Goal: Task Accomplishment & Management: Use online tool/utility

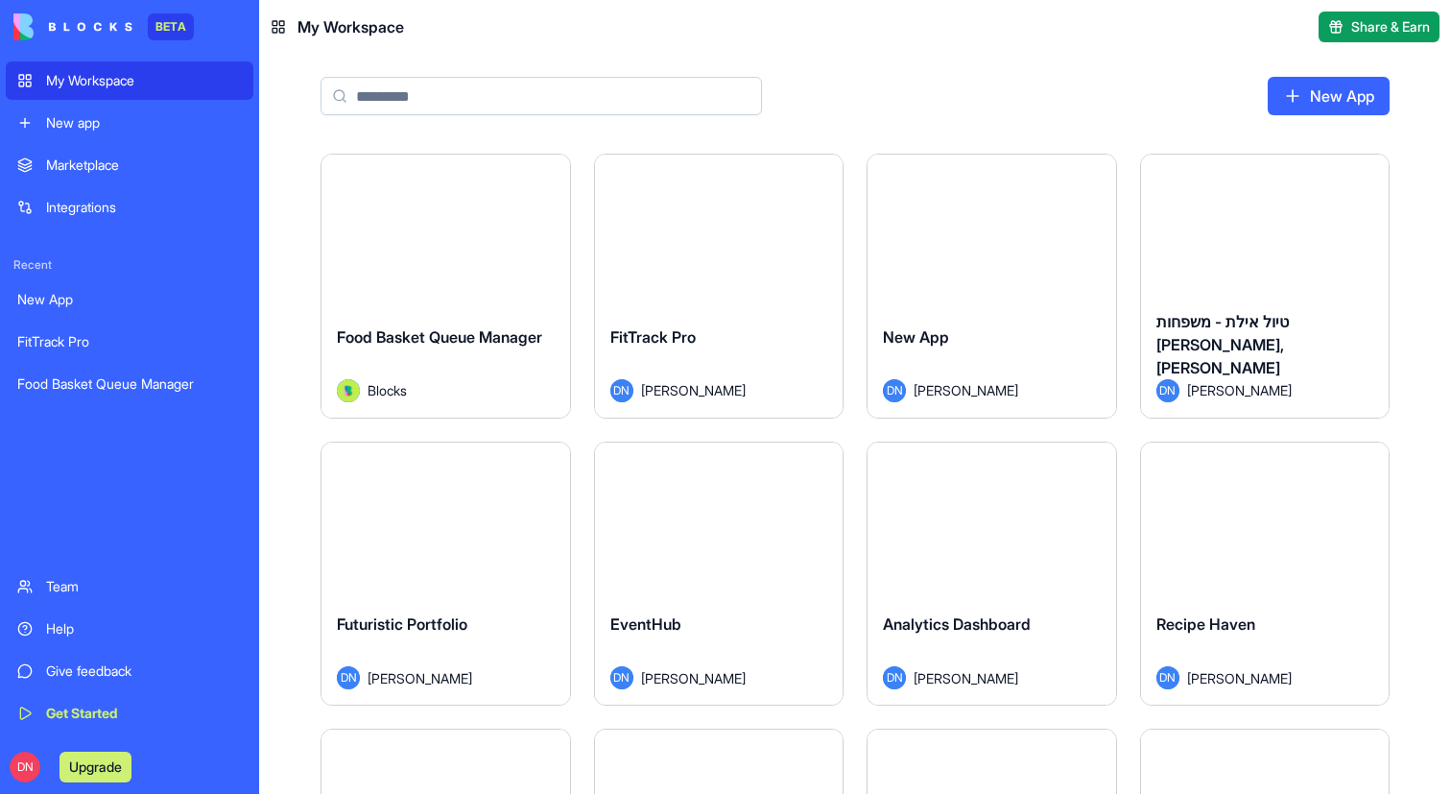
click at [122, 117] on div "New app" at bounding box center [144, 122] width 196 height 19
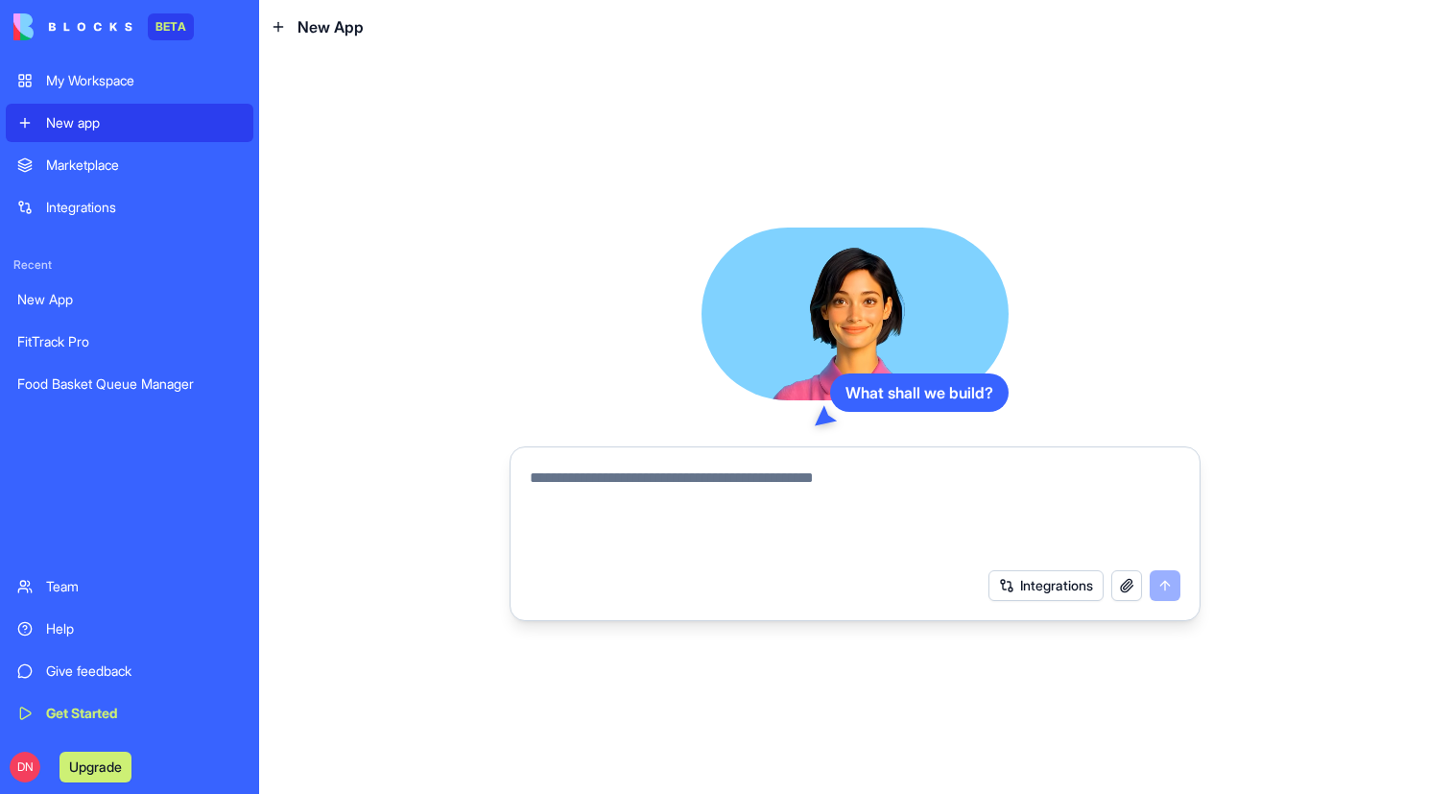
paste textarea "**********"
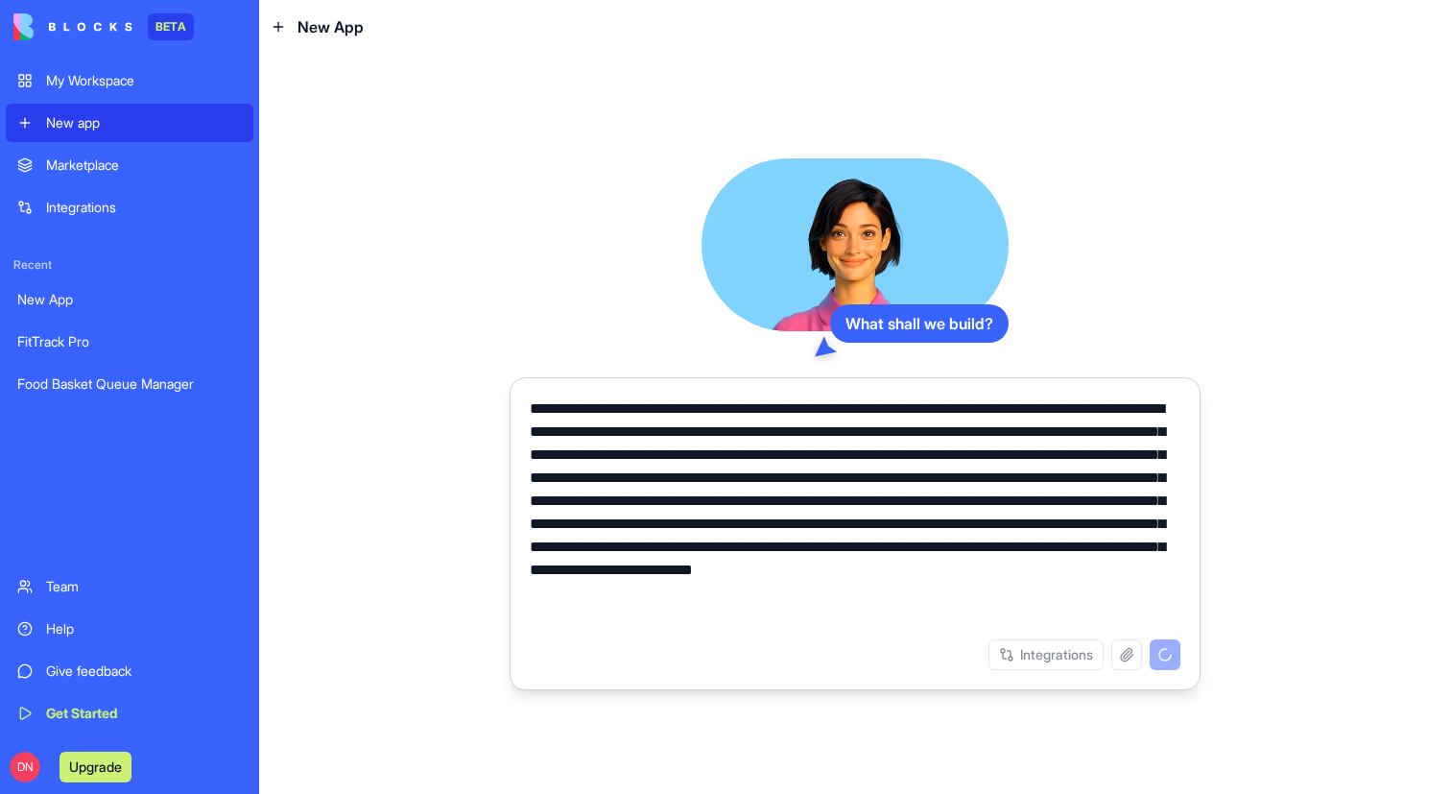
type textarea "**********"
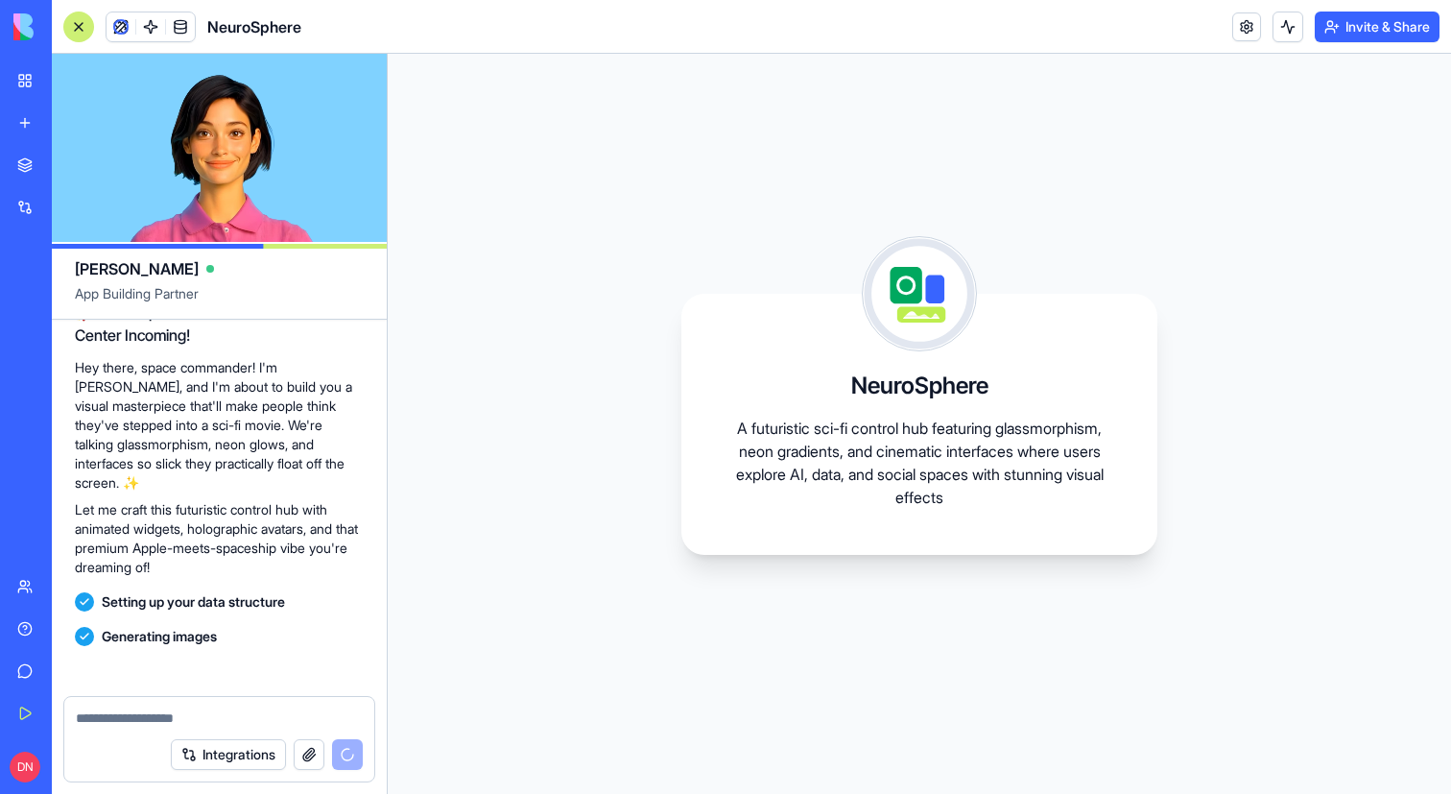
scroll to position [687, 0]
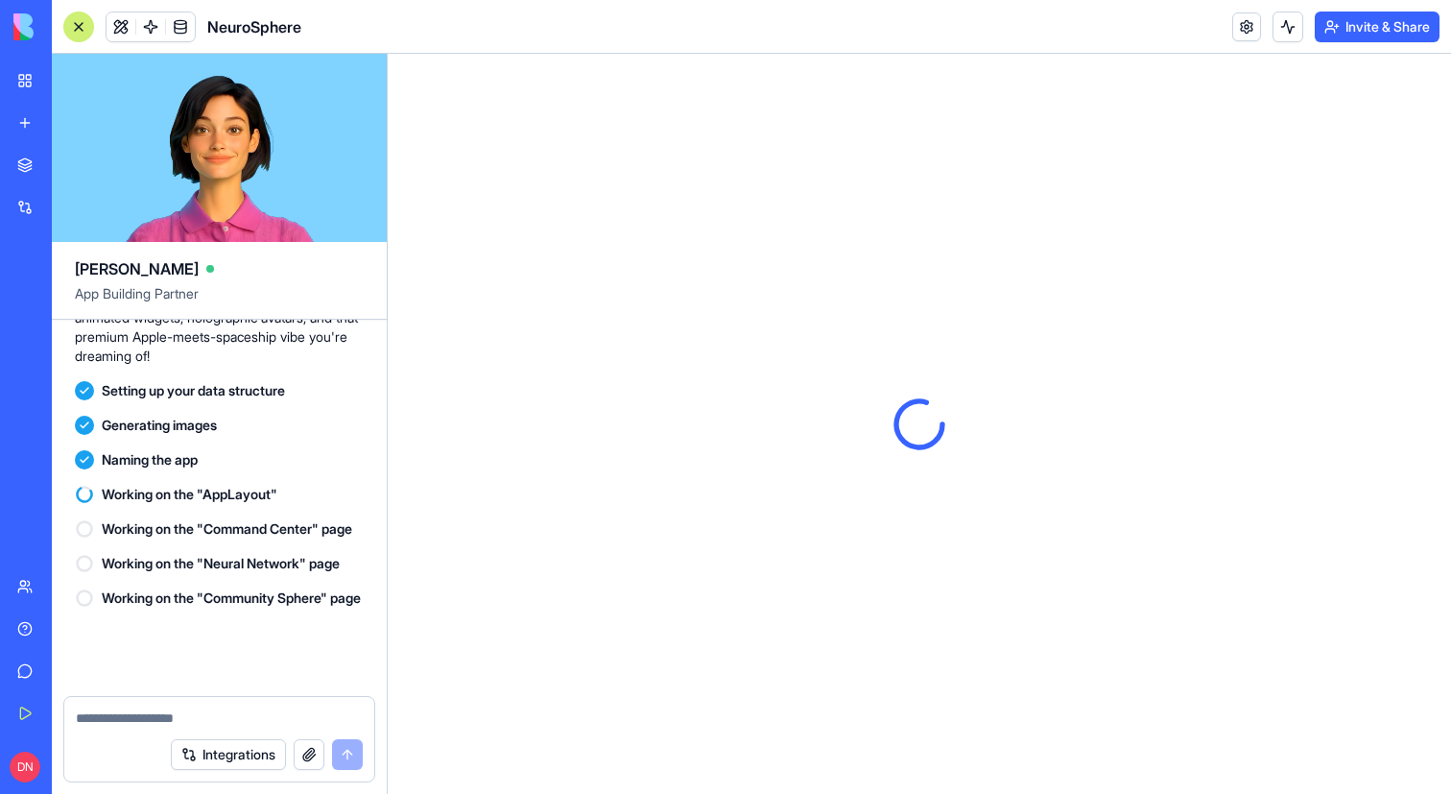
scroll to position [1040, 0]
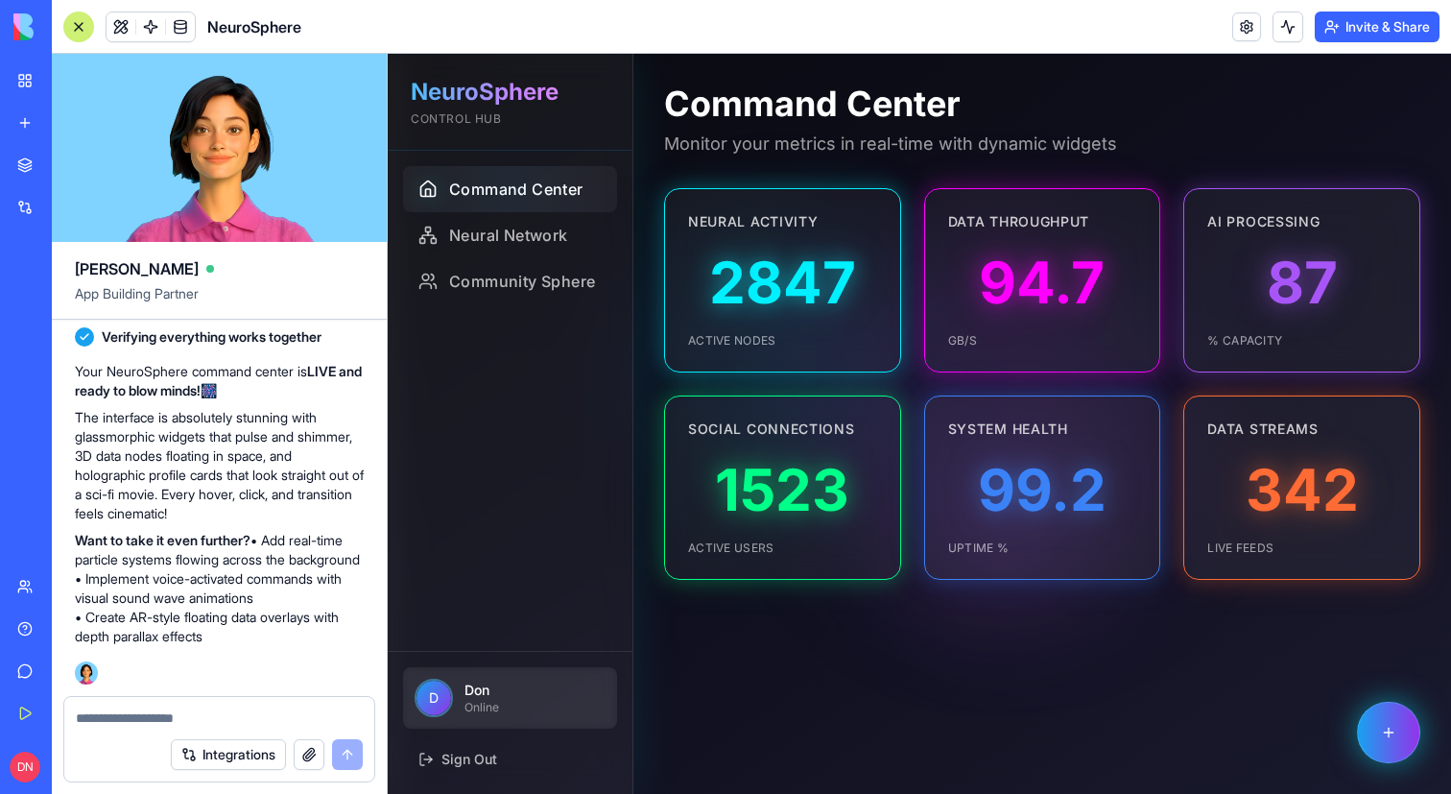
click at [536, 192] on div at bounding box center [510, 189] width 214 height 46
click at [548, 237] on div at bounding box center [510, 235] width 214 height 46
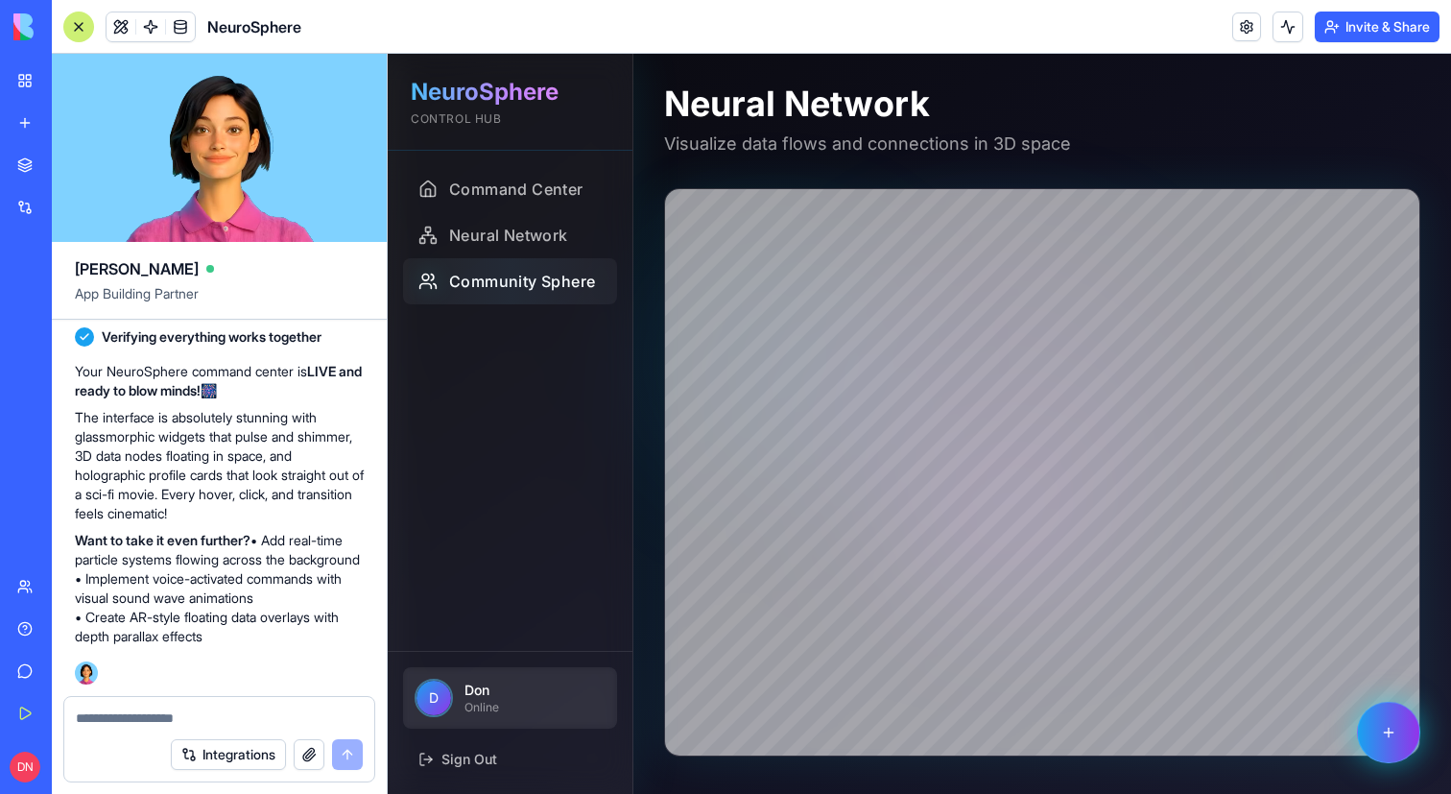
click at [555, 280] on div at bounding box center [510, 281] width 214 height 46
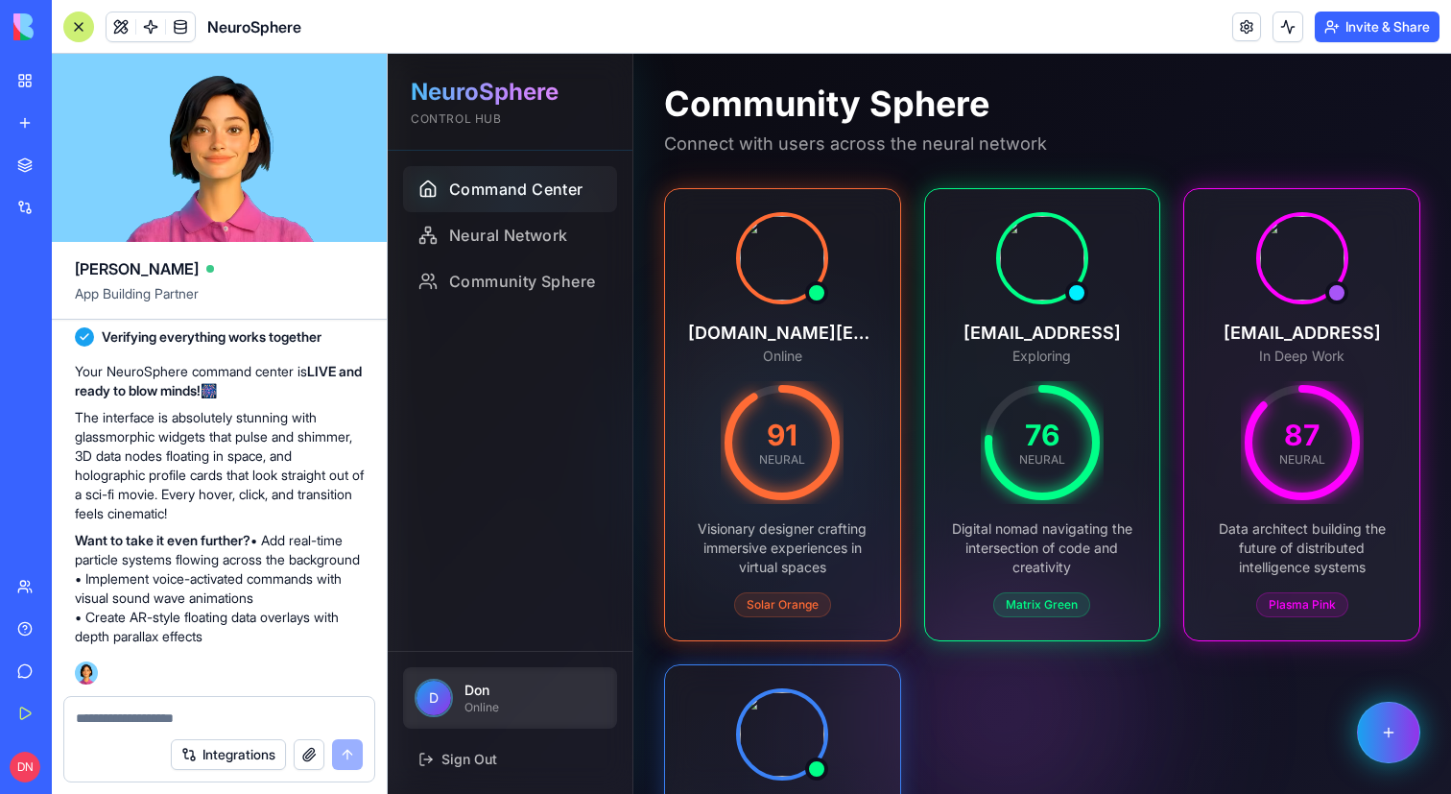
click at [482, 204] on div at bounding box center [510, 189] width 214 height 46
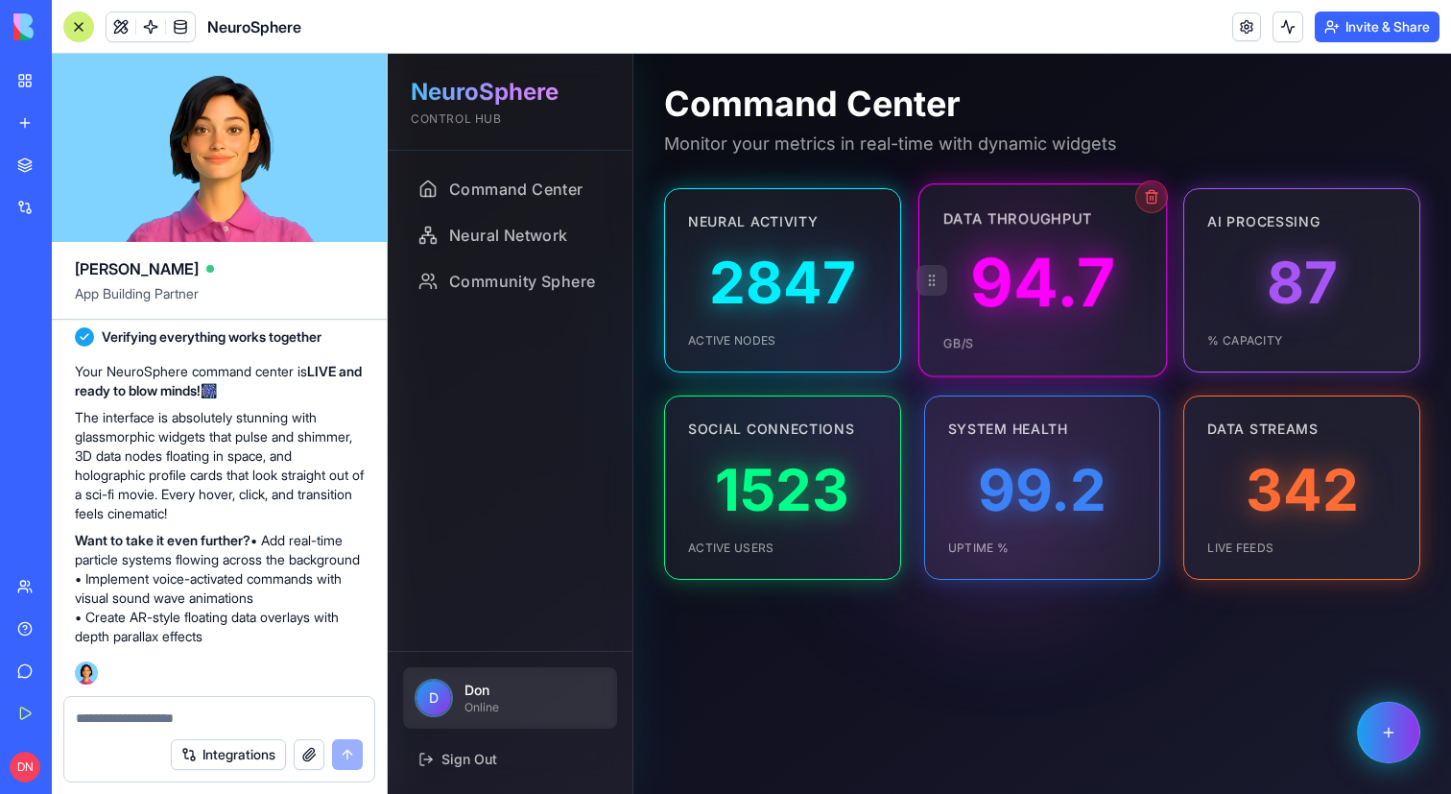
click at [957, 261] on div "94.7" at bounding box center [1042, 281] width 199 height 107
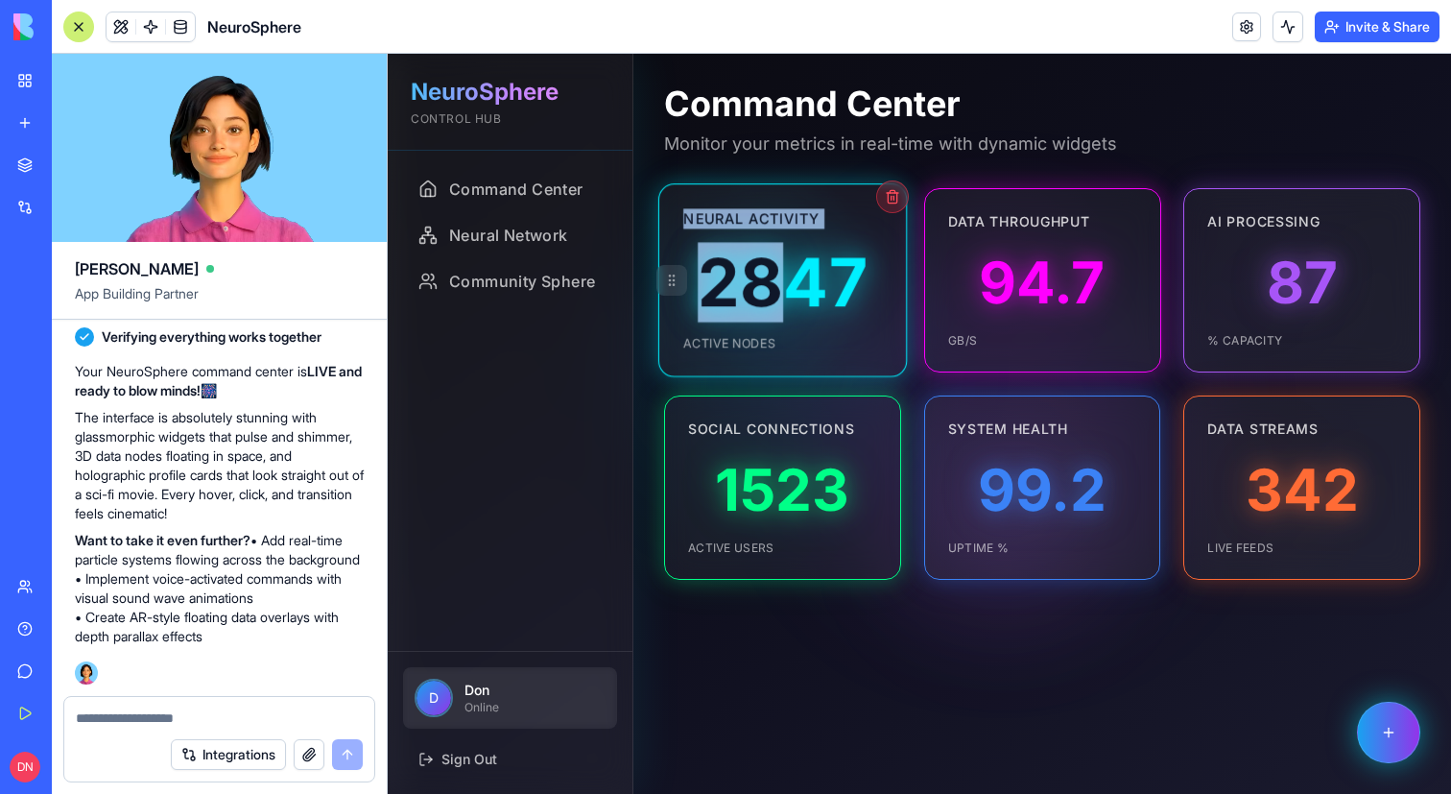
drag, startPoint x: 666, startPoint y: 277, endPoint x: 801, endPoint y: 293, distance: 136.2
click at [801, 293] on div "Neural Activity 2847 Active Nodes" at bounding box center [782, 280] width 237 height 184
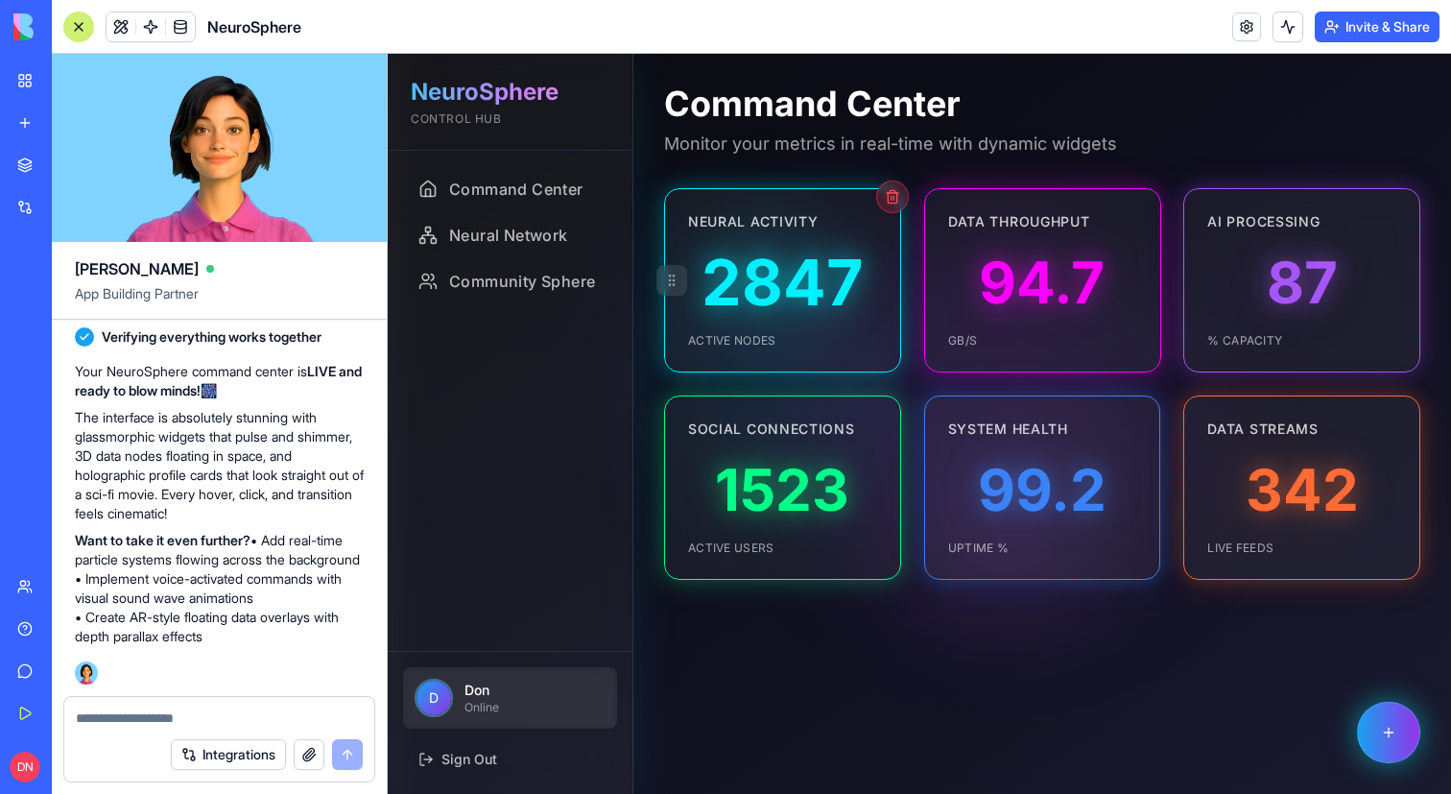
click at [670, 282] on icon at bounding box center [671, 280] width 15 height 15
drag, startPoint x: 670, startPoint y: 282, endPoint x: 672, endPoint y: 344, distance: 62.4
click at [672, 344] on div "Neural Activity 2847 Active Nodes" at bounding box center [782, 280] width 237 height 184
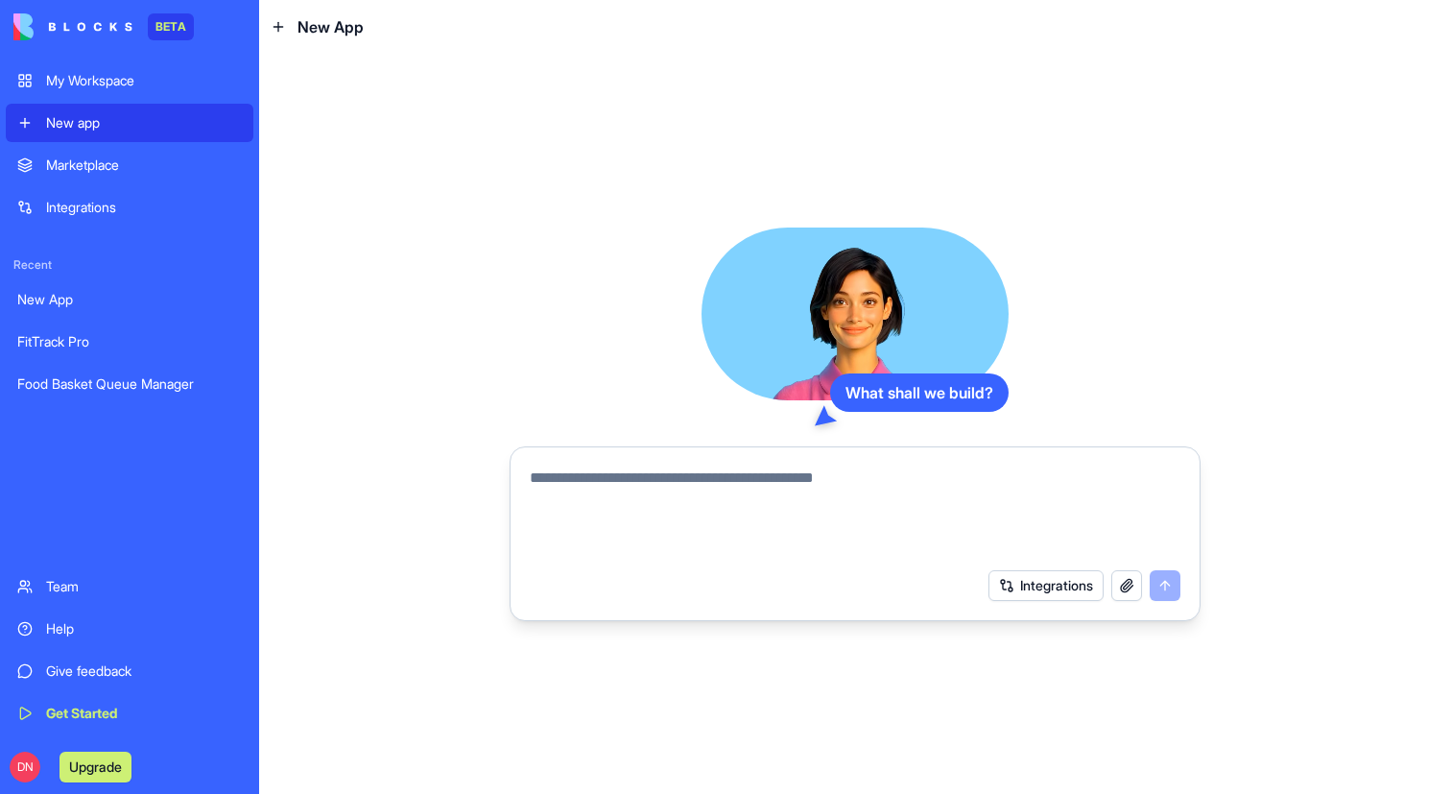
paste textarea "**********"
type textarea "**********"
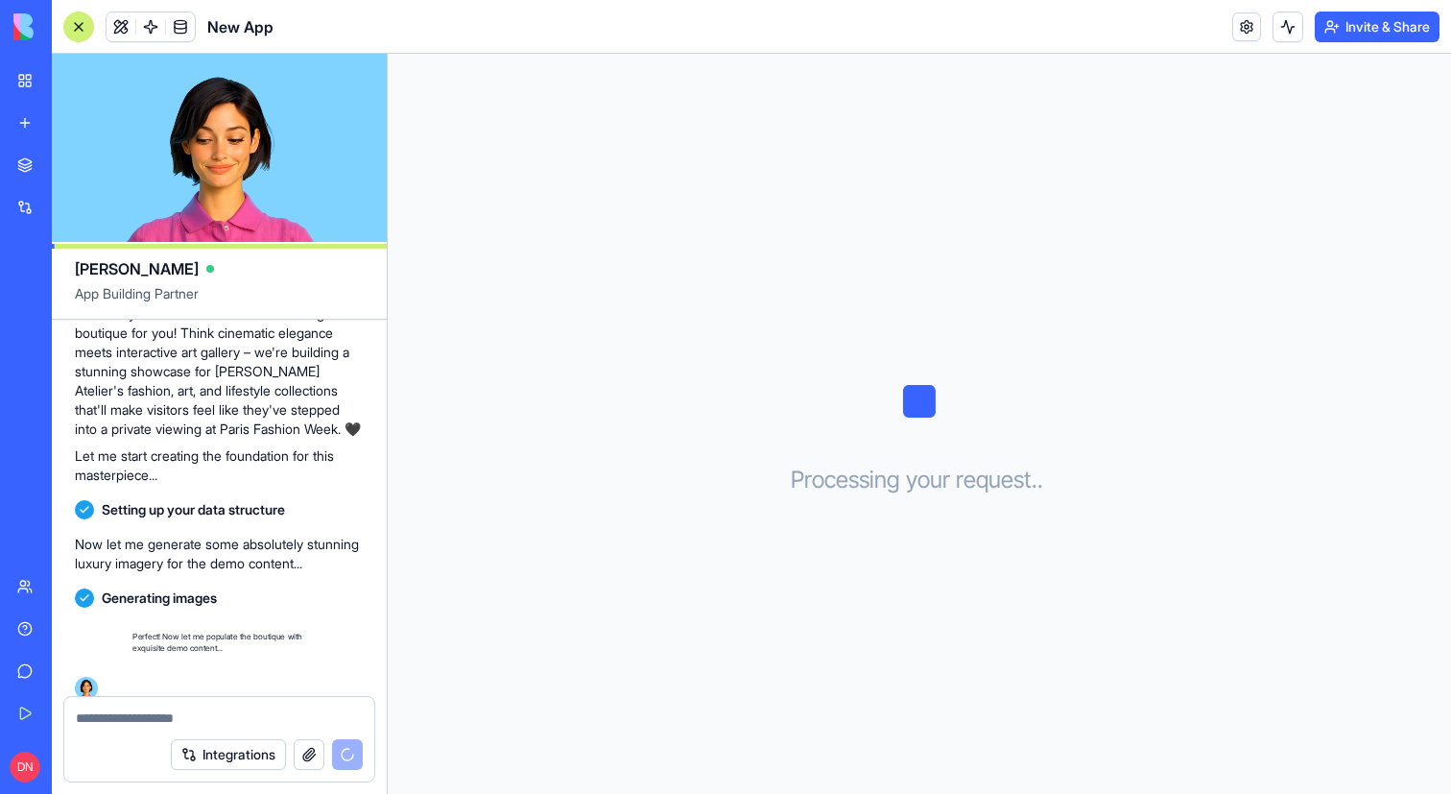
scroll to position [564, 0]
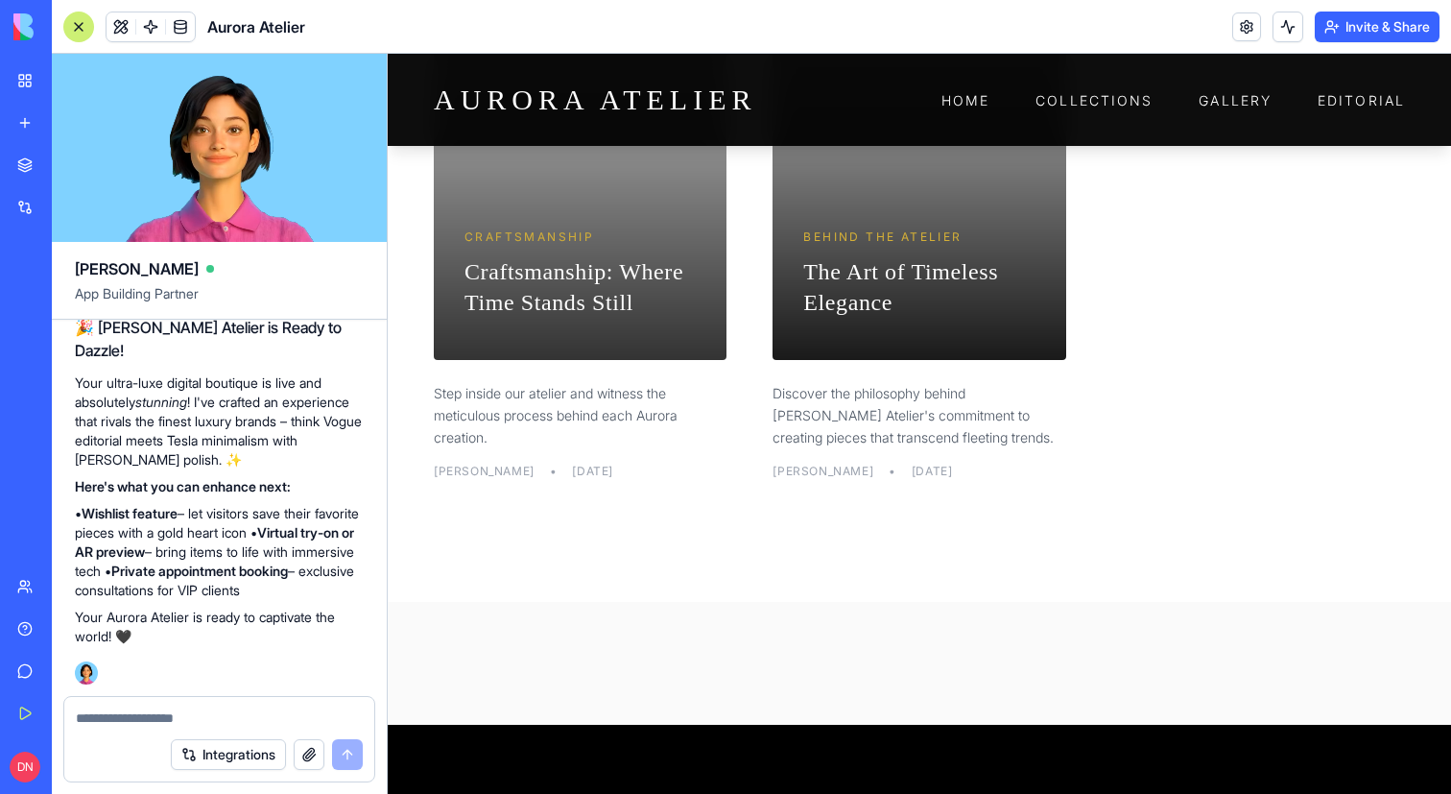
click at [866, 317] on h3 "The Art of Timeless Elegance" at bounding box center [918, 286] width 231 height 61
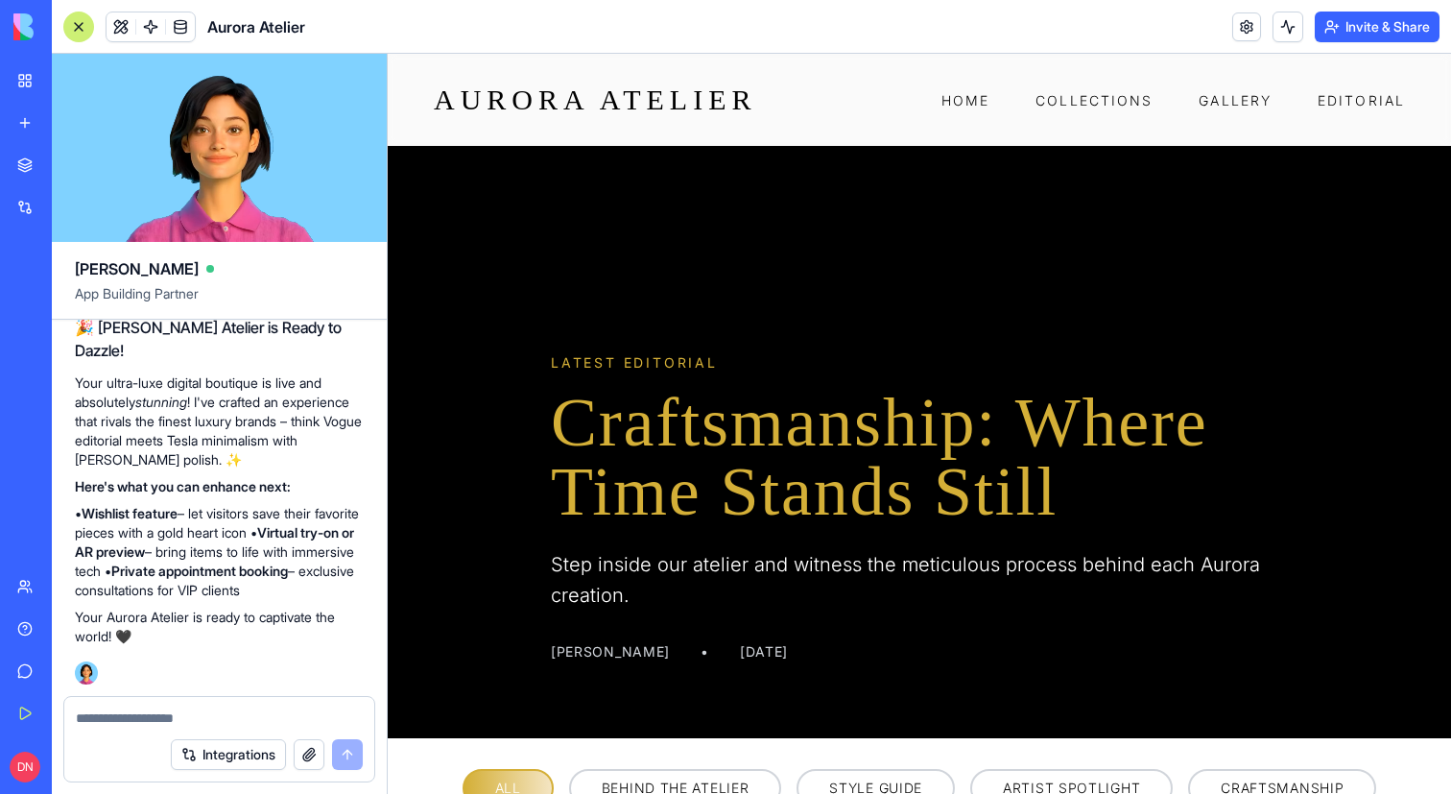
click at [915, 391] on h1 "Craftsmanship: Where Time Stands Still" at bounding box center [919, 457] width 737 height 138
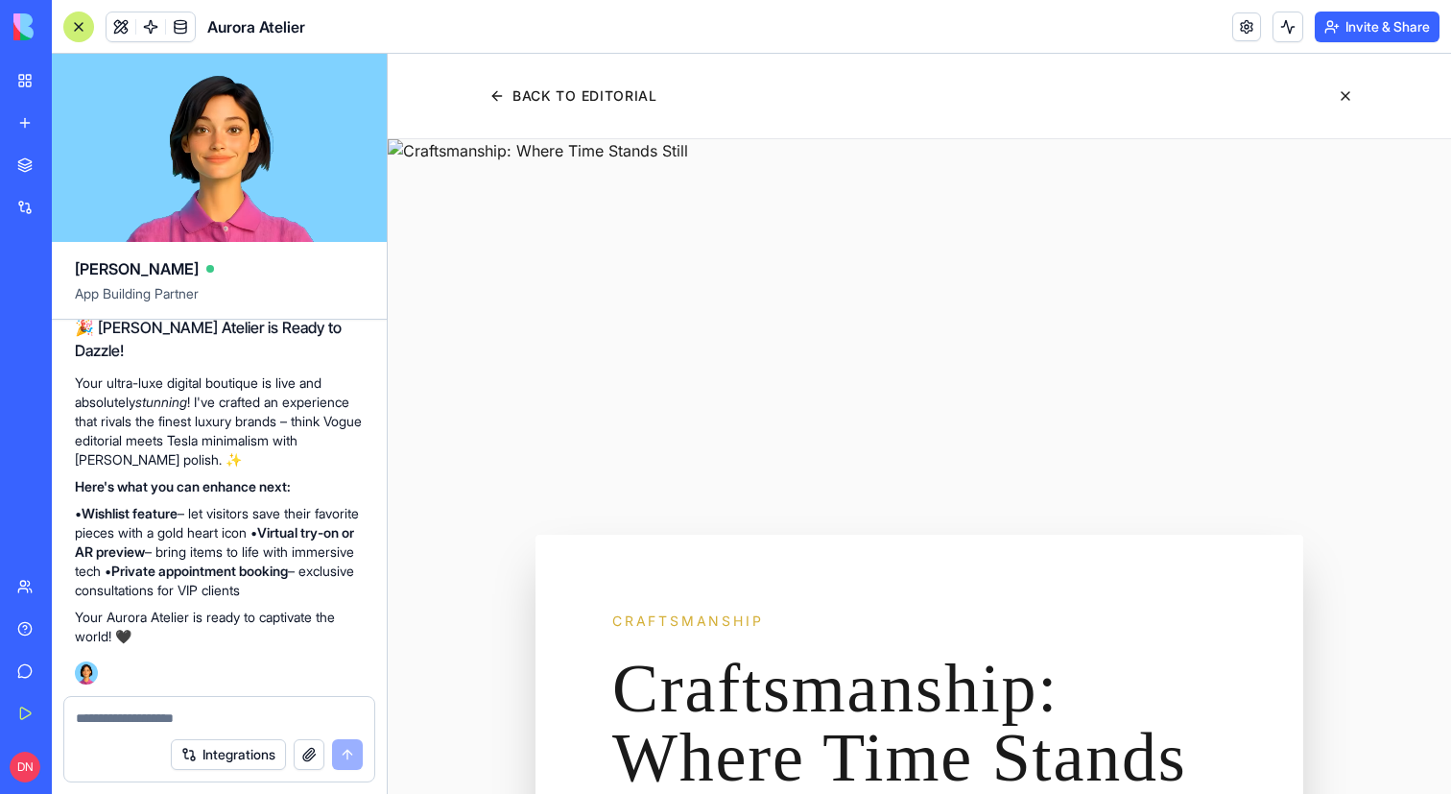
click at [896, 334] on div at bounding box center [919, 398] width 1063 height 518
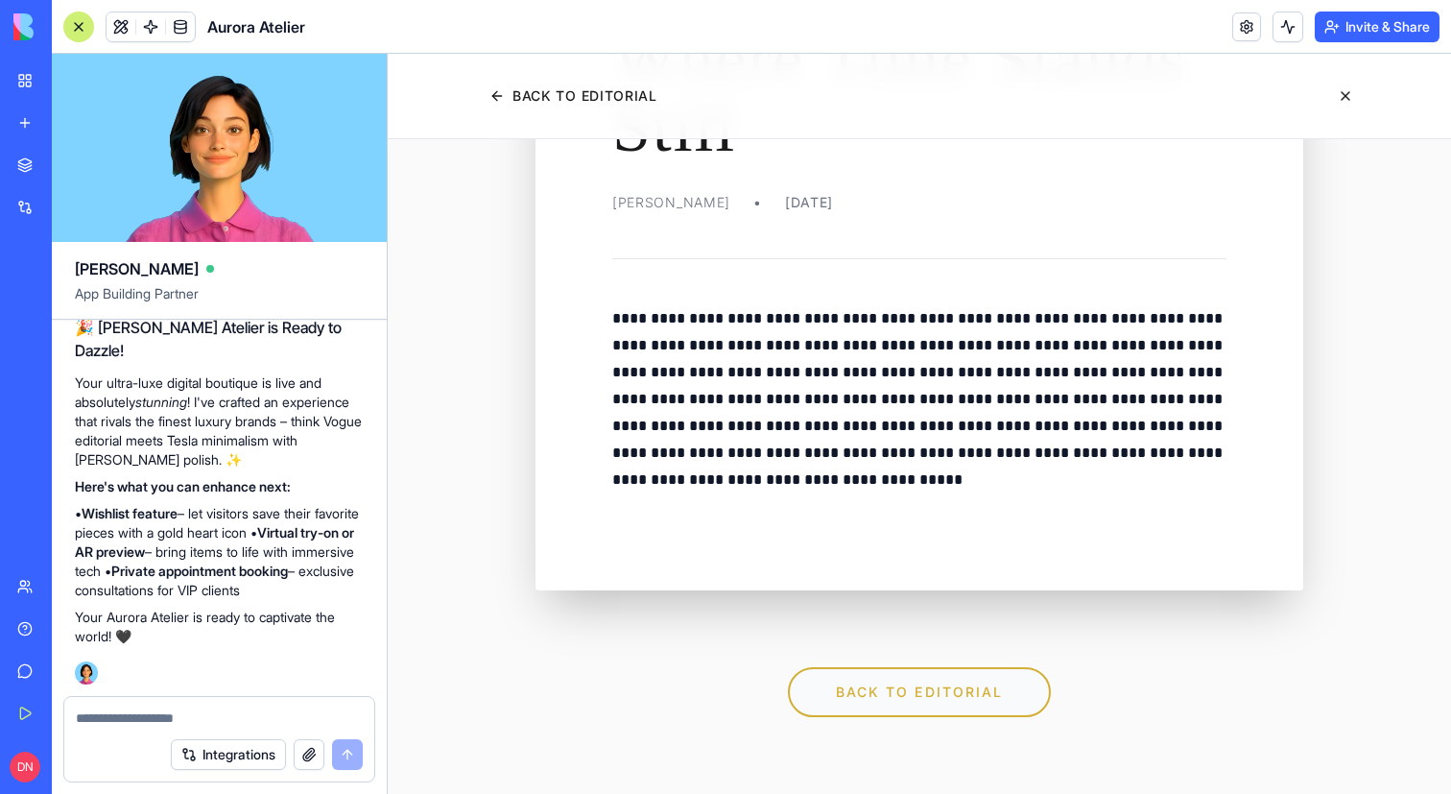
click at [927, 677] on button "BACK TO EDITORIAL" at bounding box center [920, 692] width 264 height 50
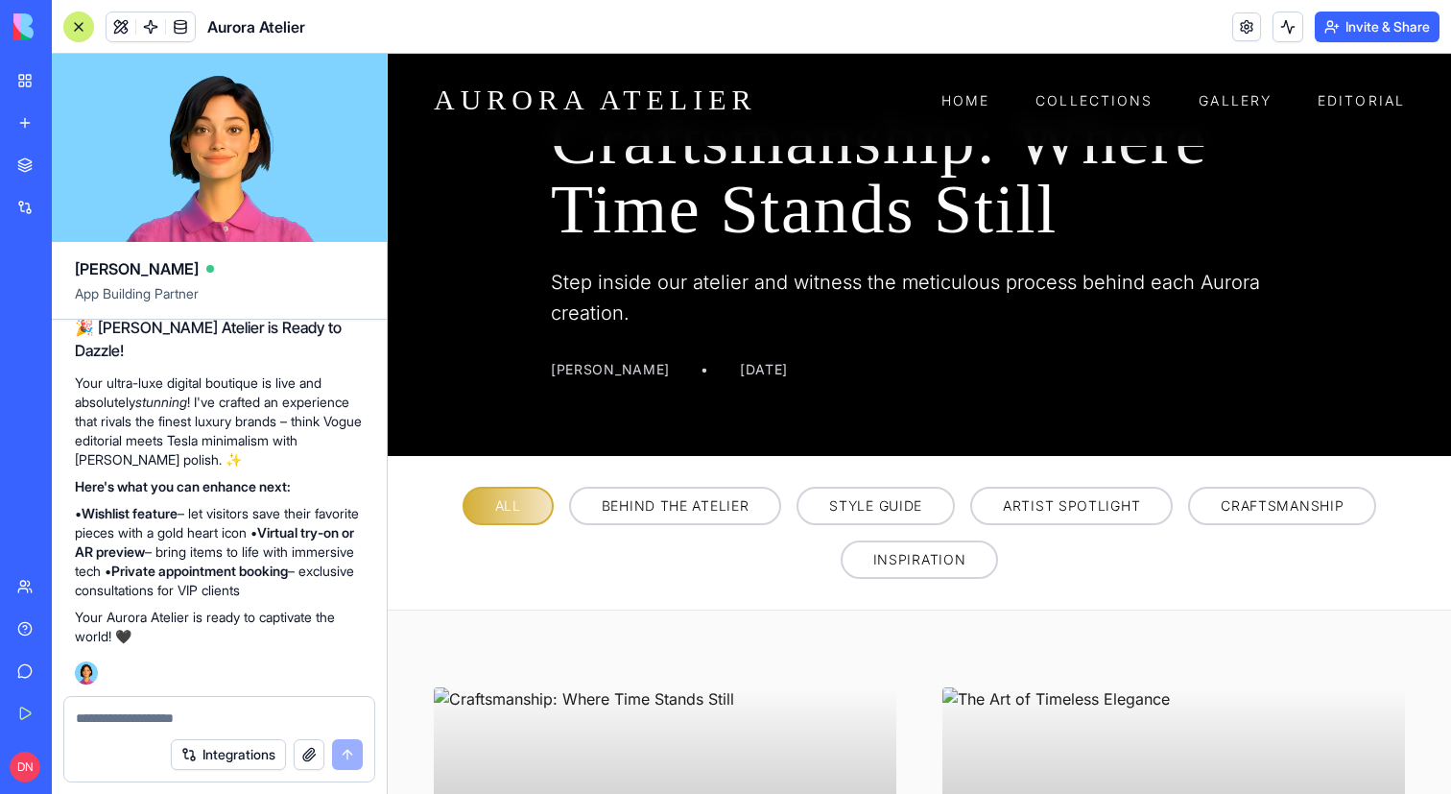
scroll to position [412, 0]
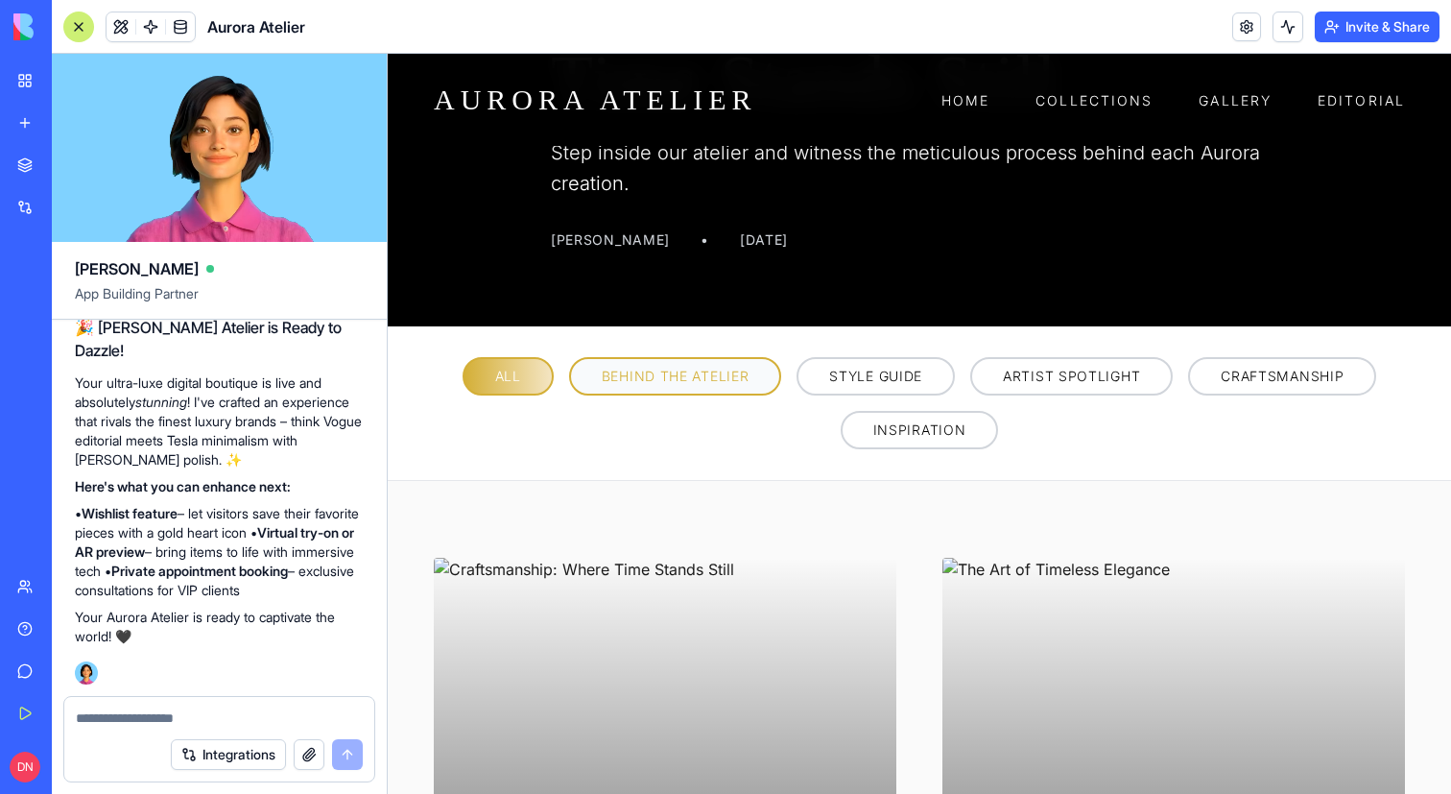
click at [701, 381] on span "BEHIND THE ATELIER" at bounding box center [676, 376] width 148 height 19
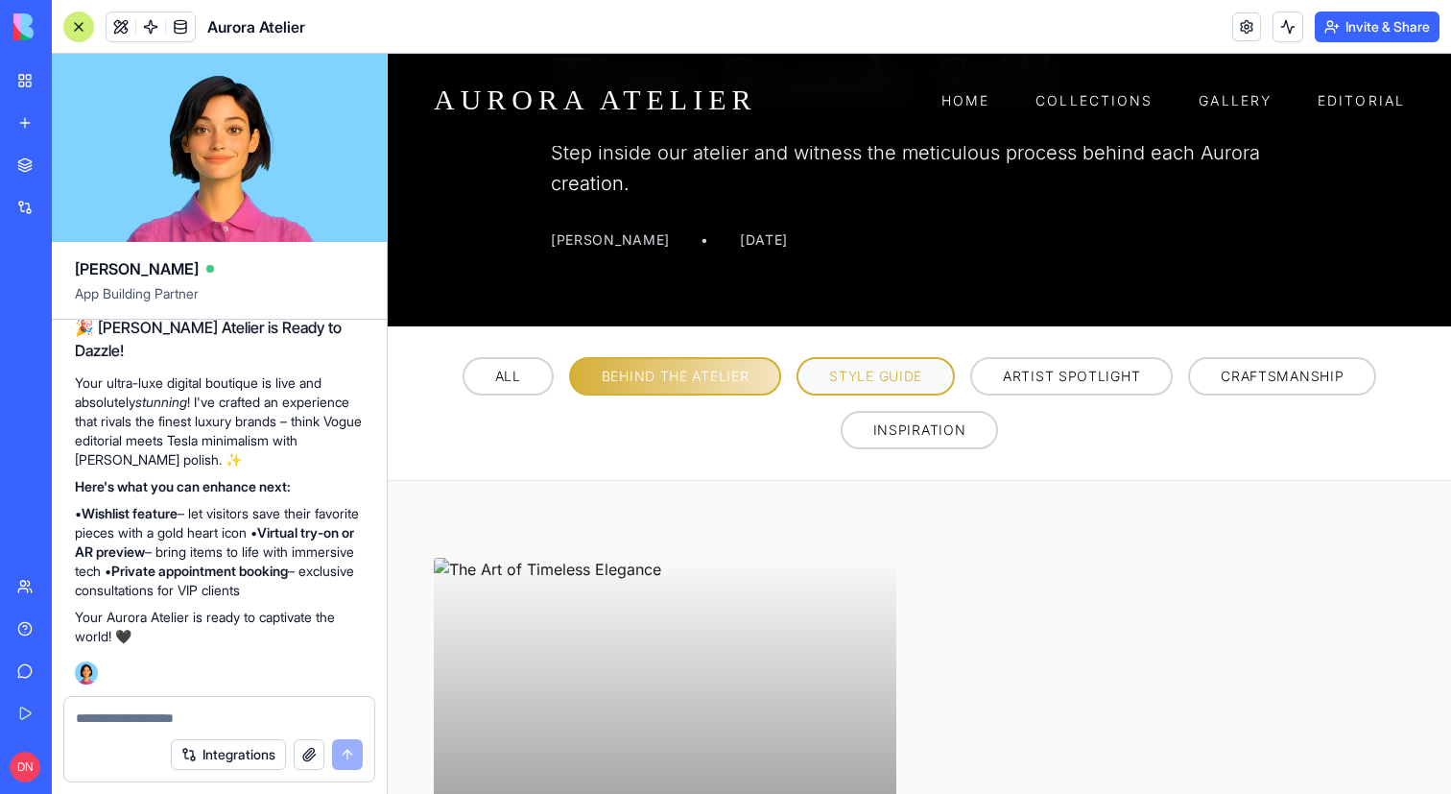
click at [869, 364] on button "STYLE GUIDE" at bounding box center [875, 376] width 158 height 38
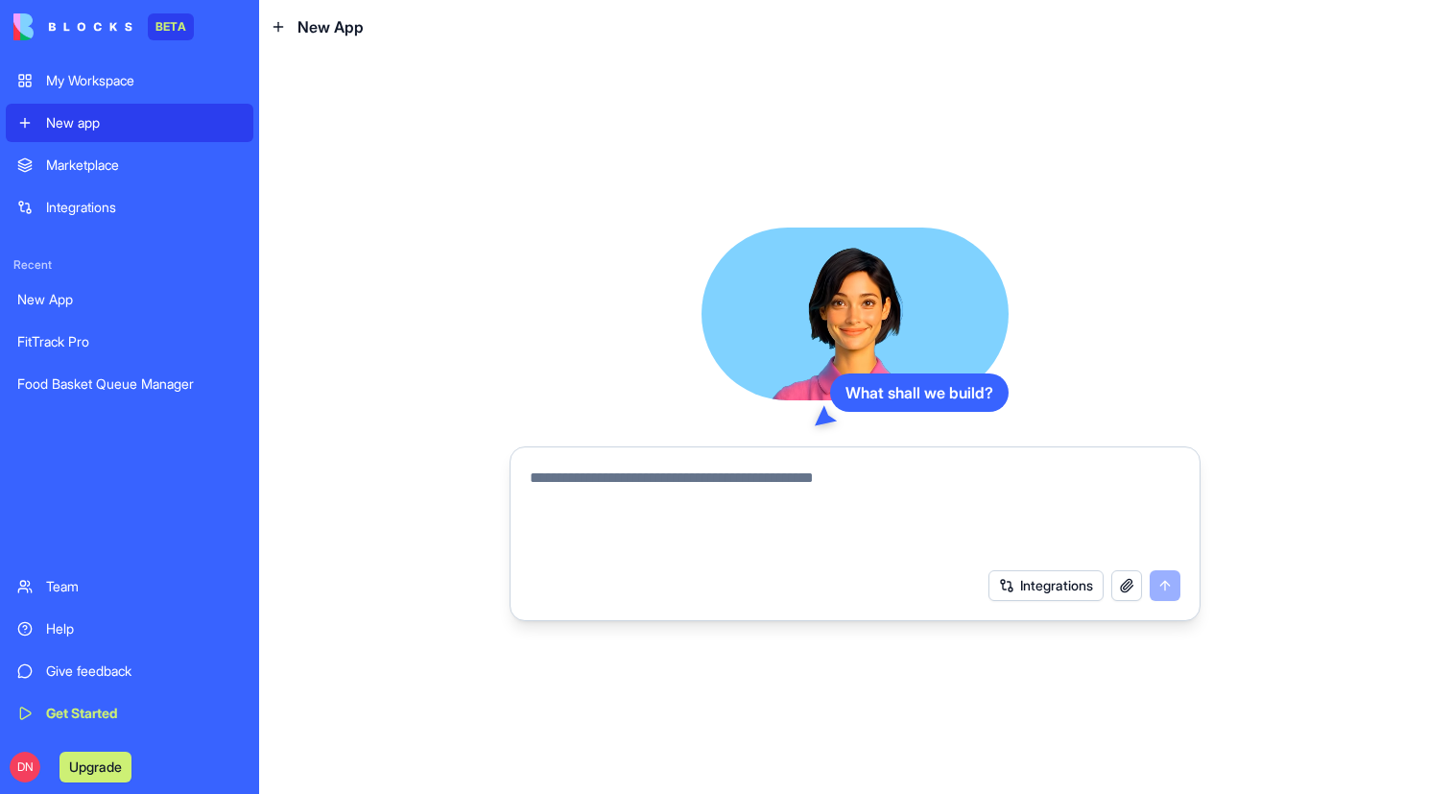
paste textarea "**********"
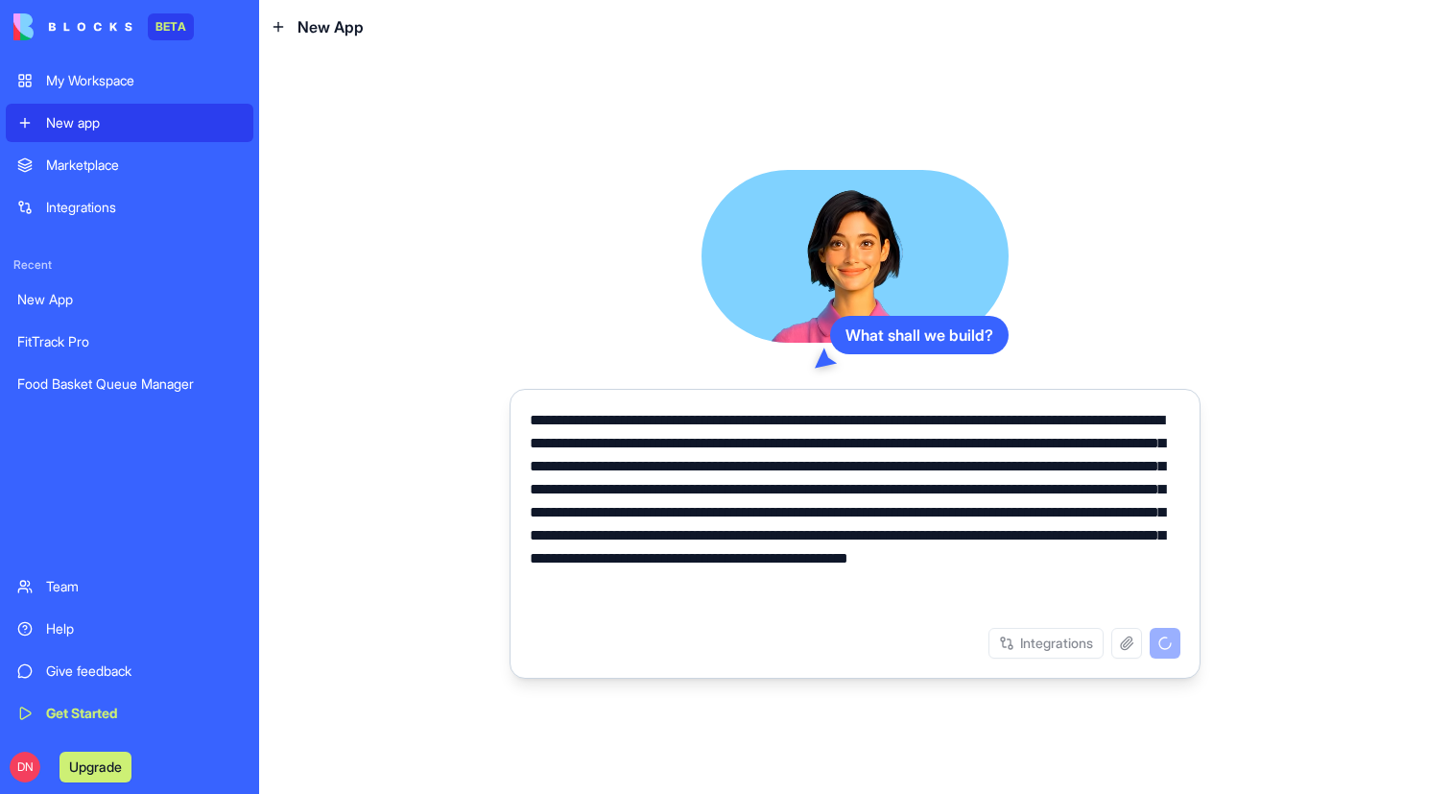
type textarea "**********"
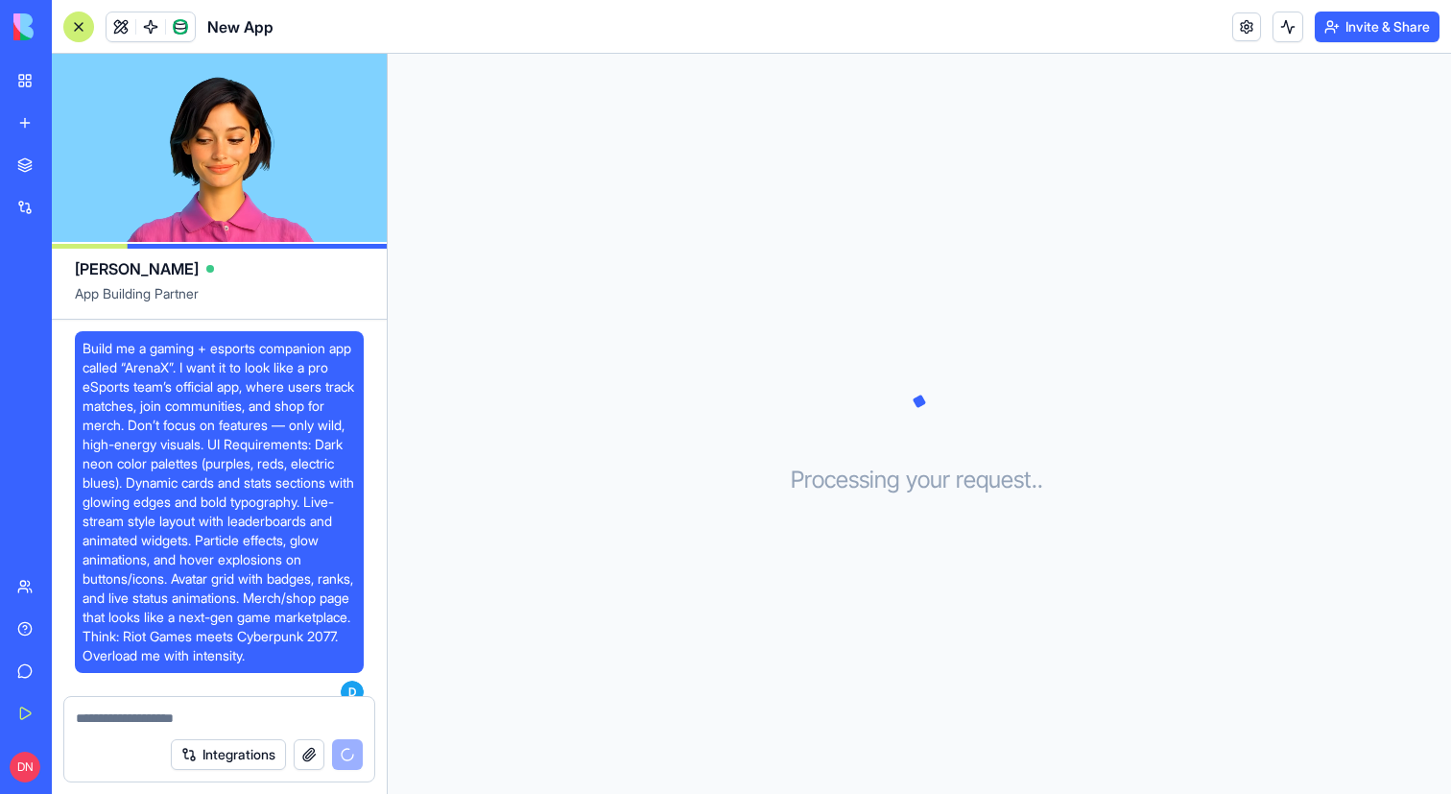
scroll to position [418, 0]
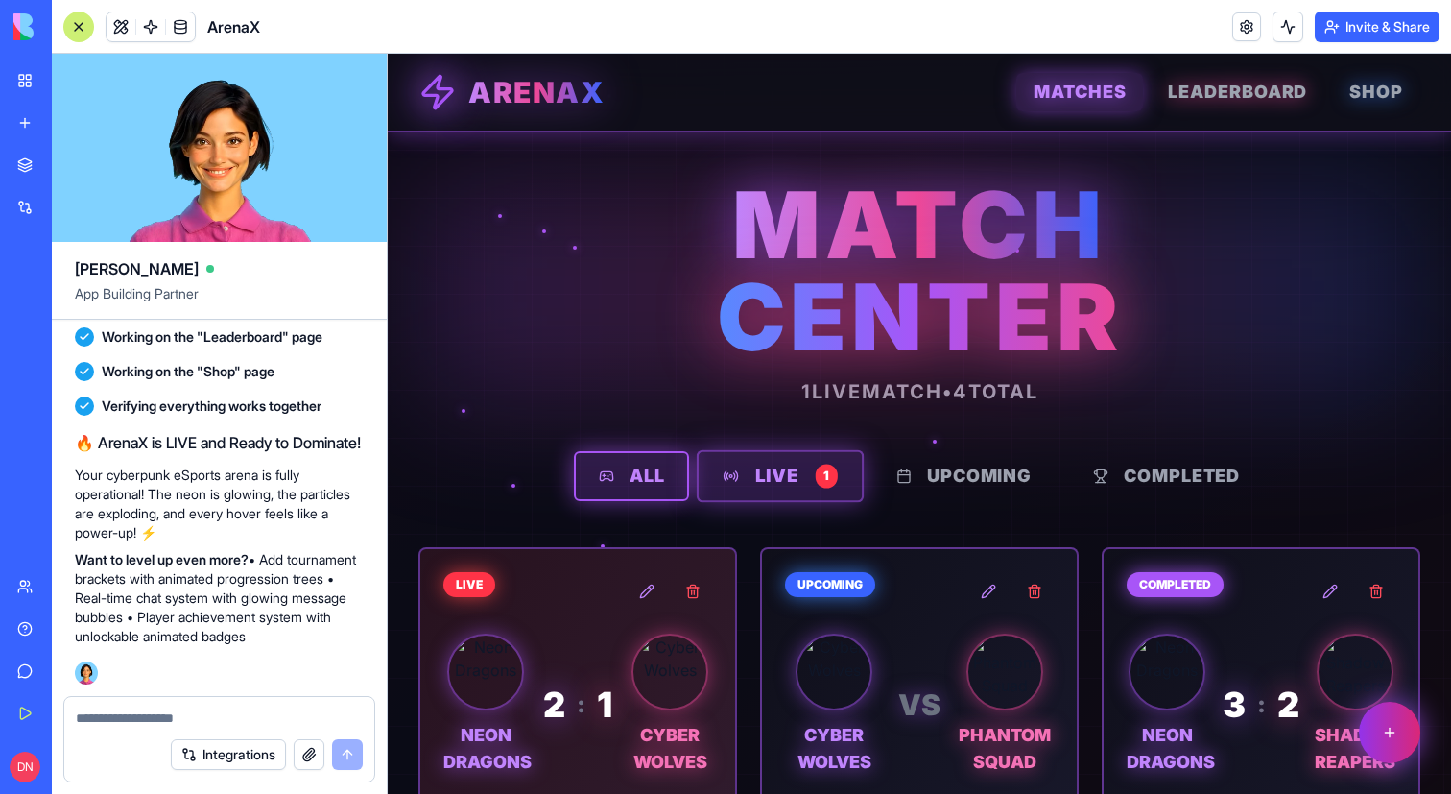
click at [804, 476] on button "LIVE 1" at bounding box center [780, 476] width 167 height 53
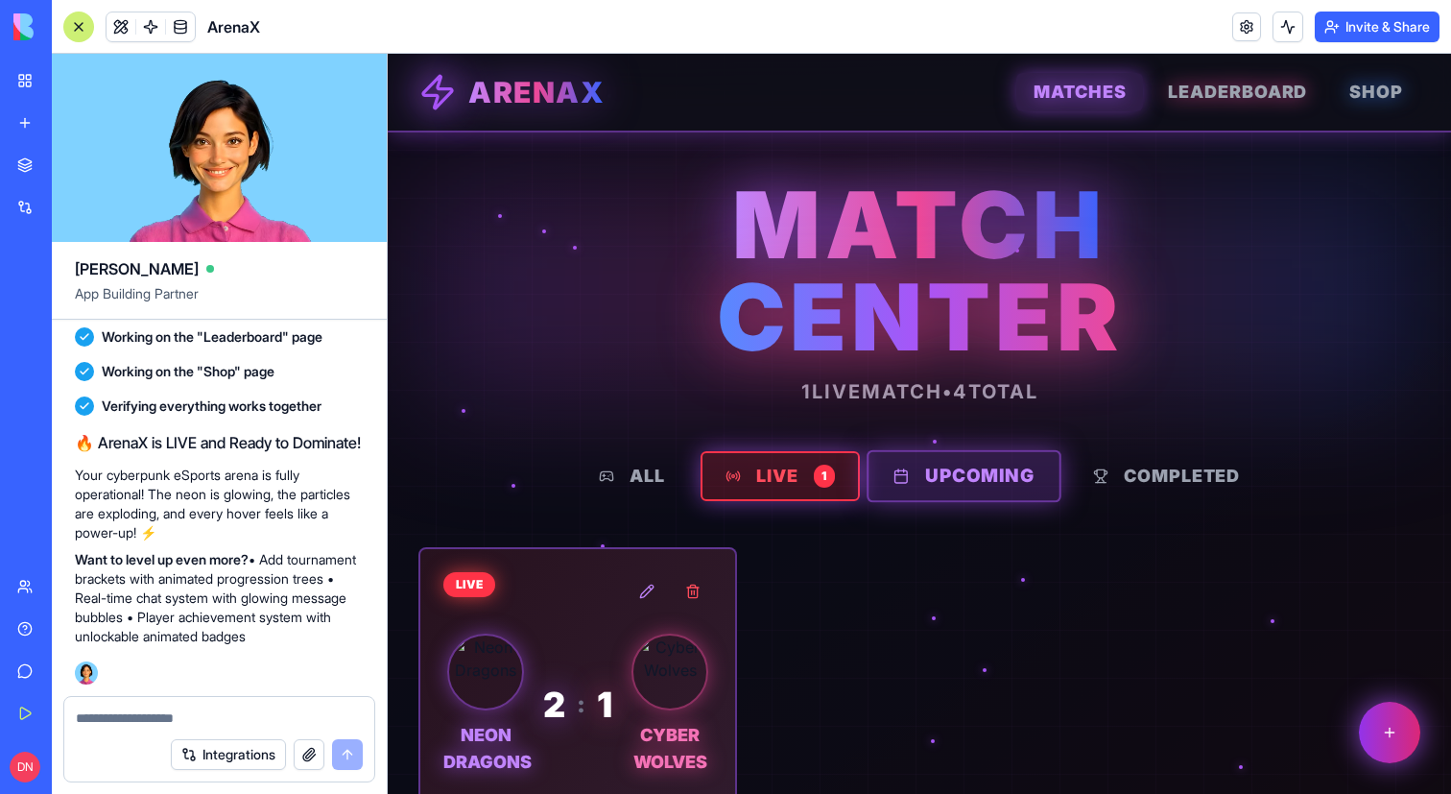
click at [957, 478] on button "UPCOMING" at bounding box center [964, 476] width 195 height 53
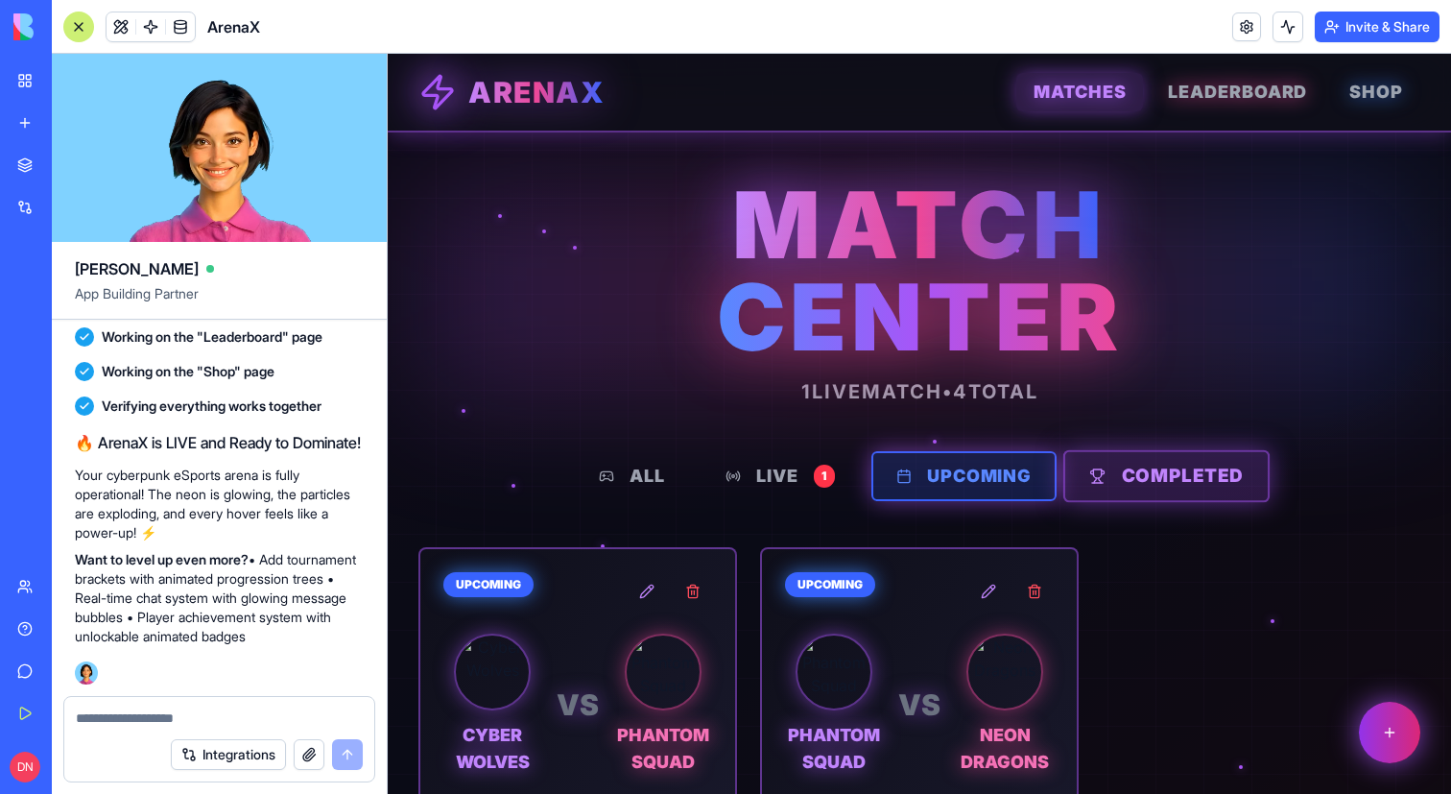
click at [1136, 477] on button "COMPLETED" at bounding box center [1166, 476] width 206 height 53
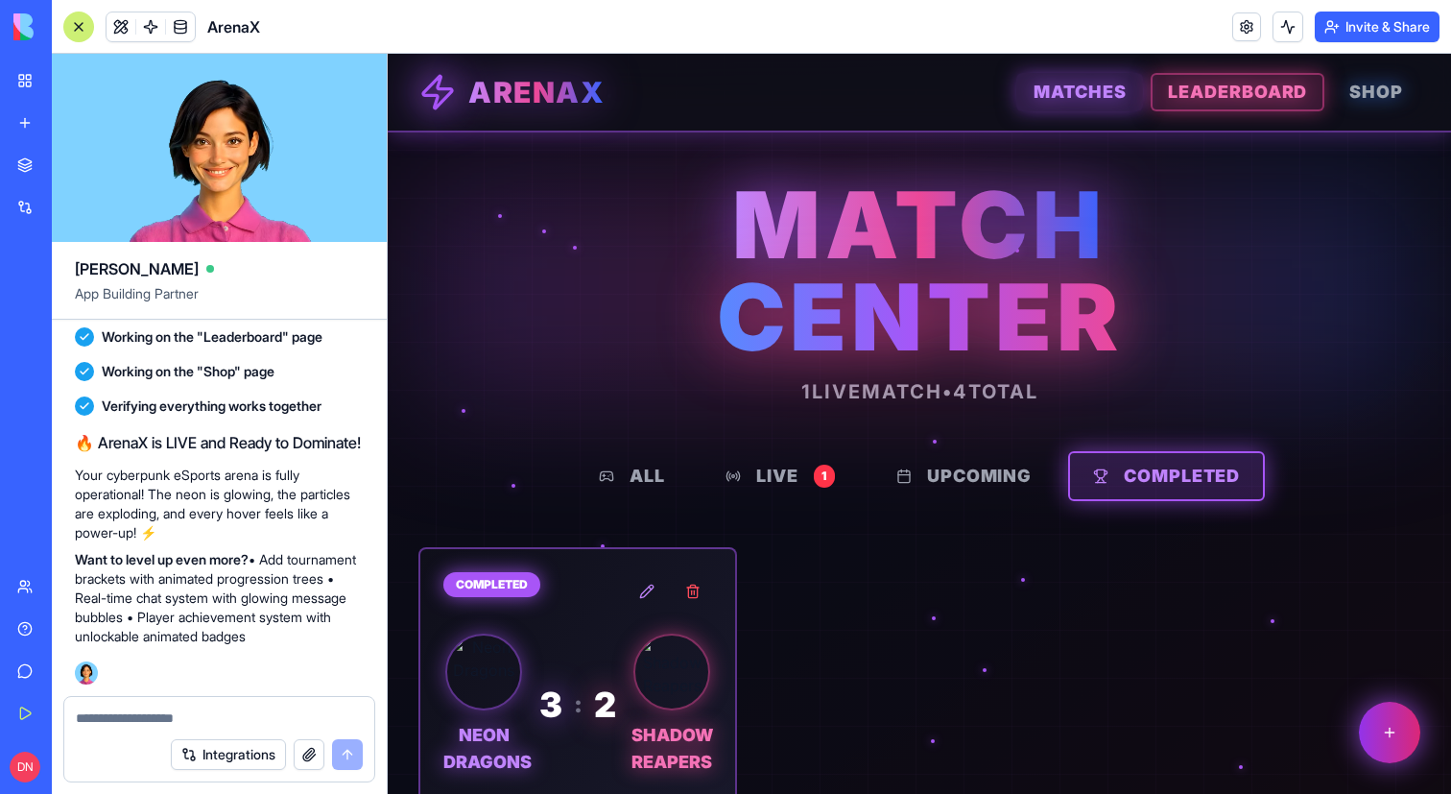
click at [1243, 92] on span "LEADERBOARD" at bounding box center [1237, 92] width 139 height 27
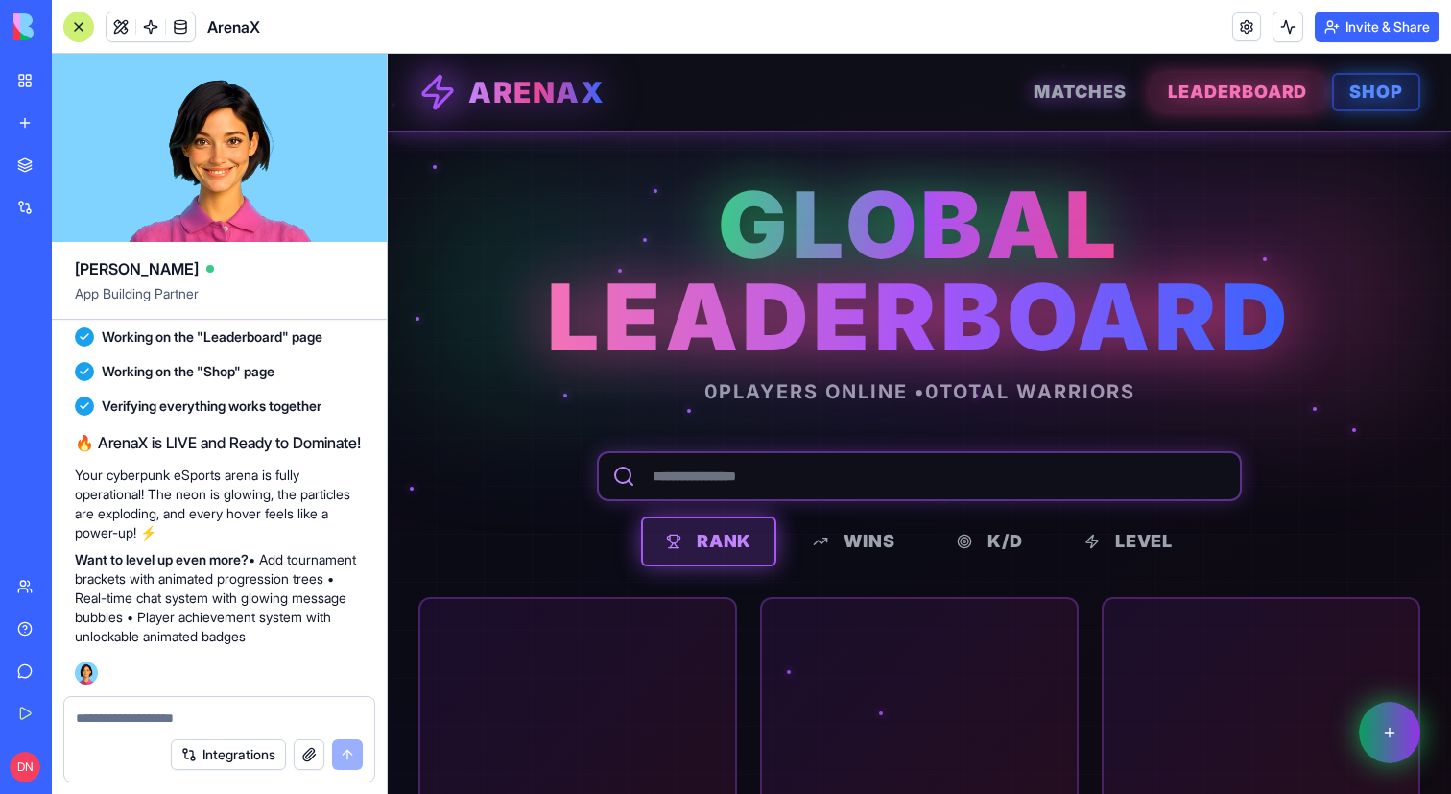
click at [1381, 87] on span "SHOP" at bounding box center [1376, 92] width 54 height 27
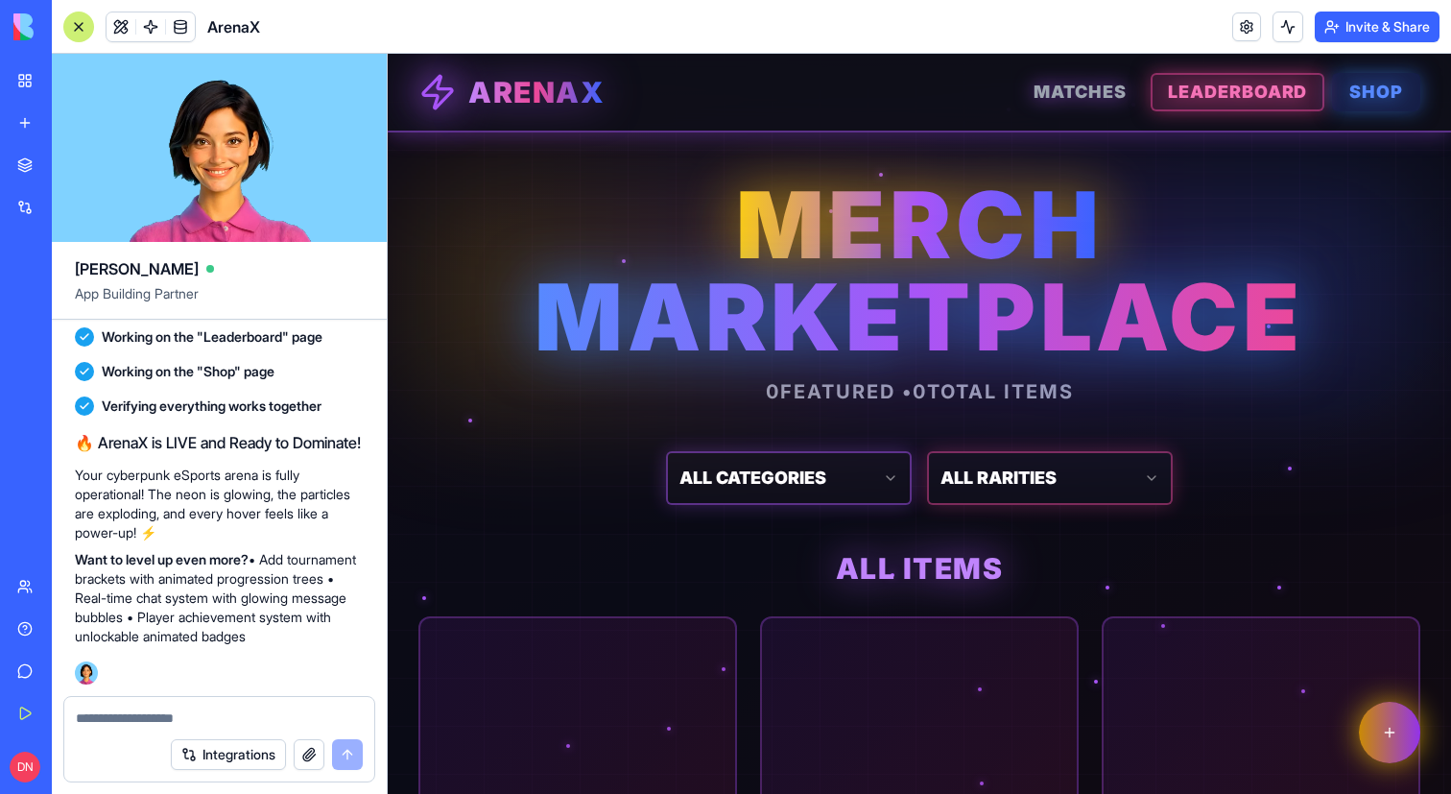
click at [1252, 87] on span "LEADERBOARD" at bounding box center [1237, 92] width 139 height 27
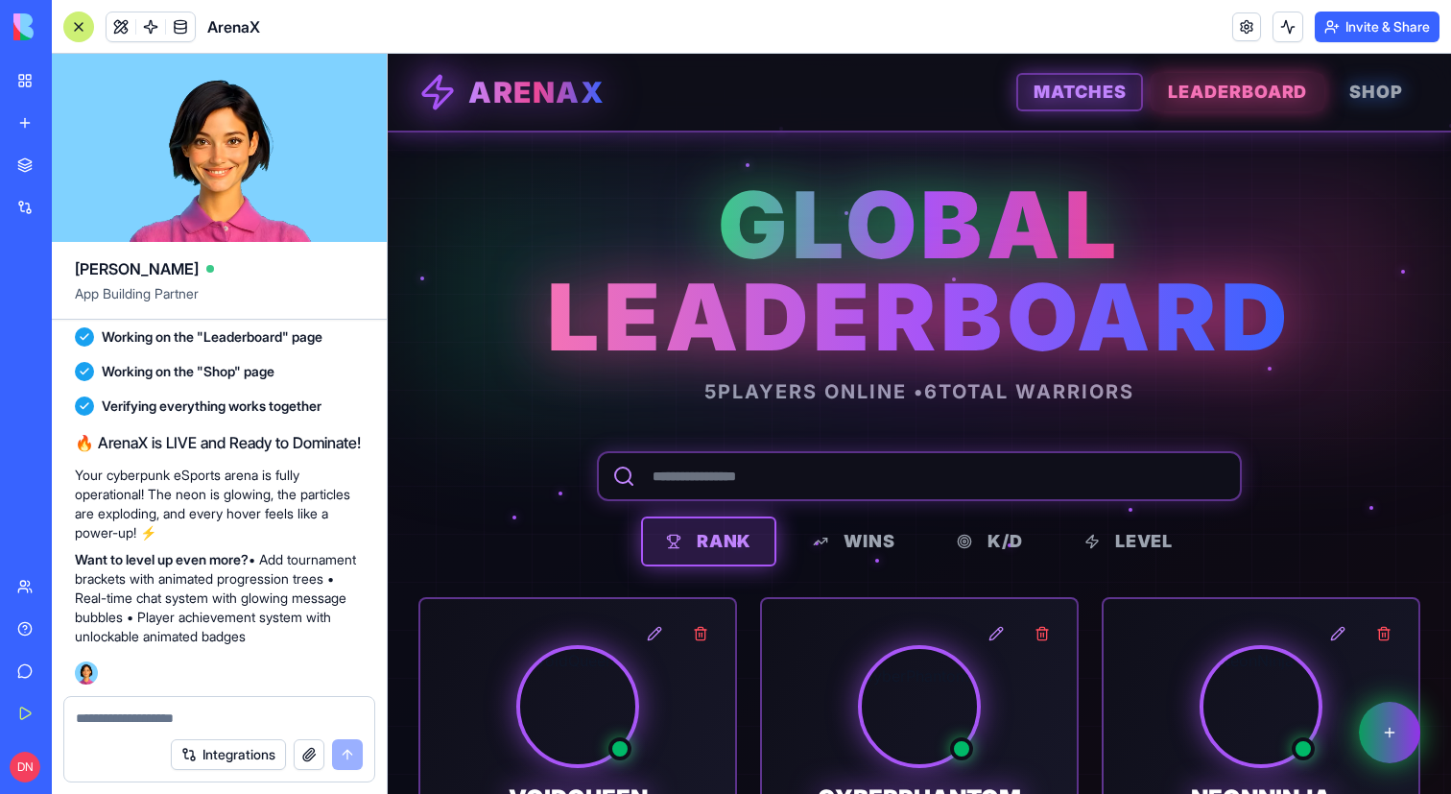
click at [1041, 91] on span "MATCHES" at bounding box center [1079, 92] width 92 height 27
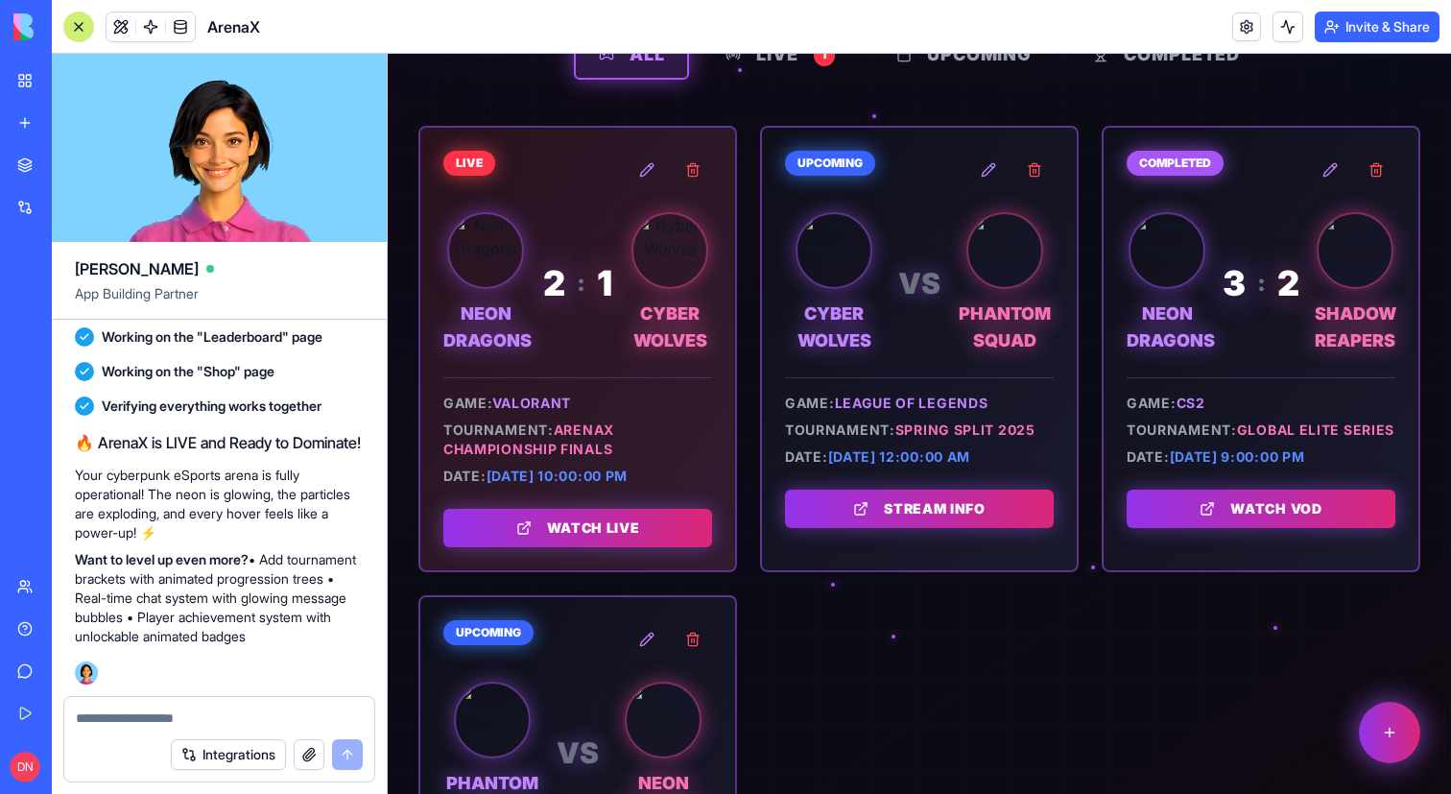
scroll to position [445, 0]
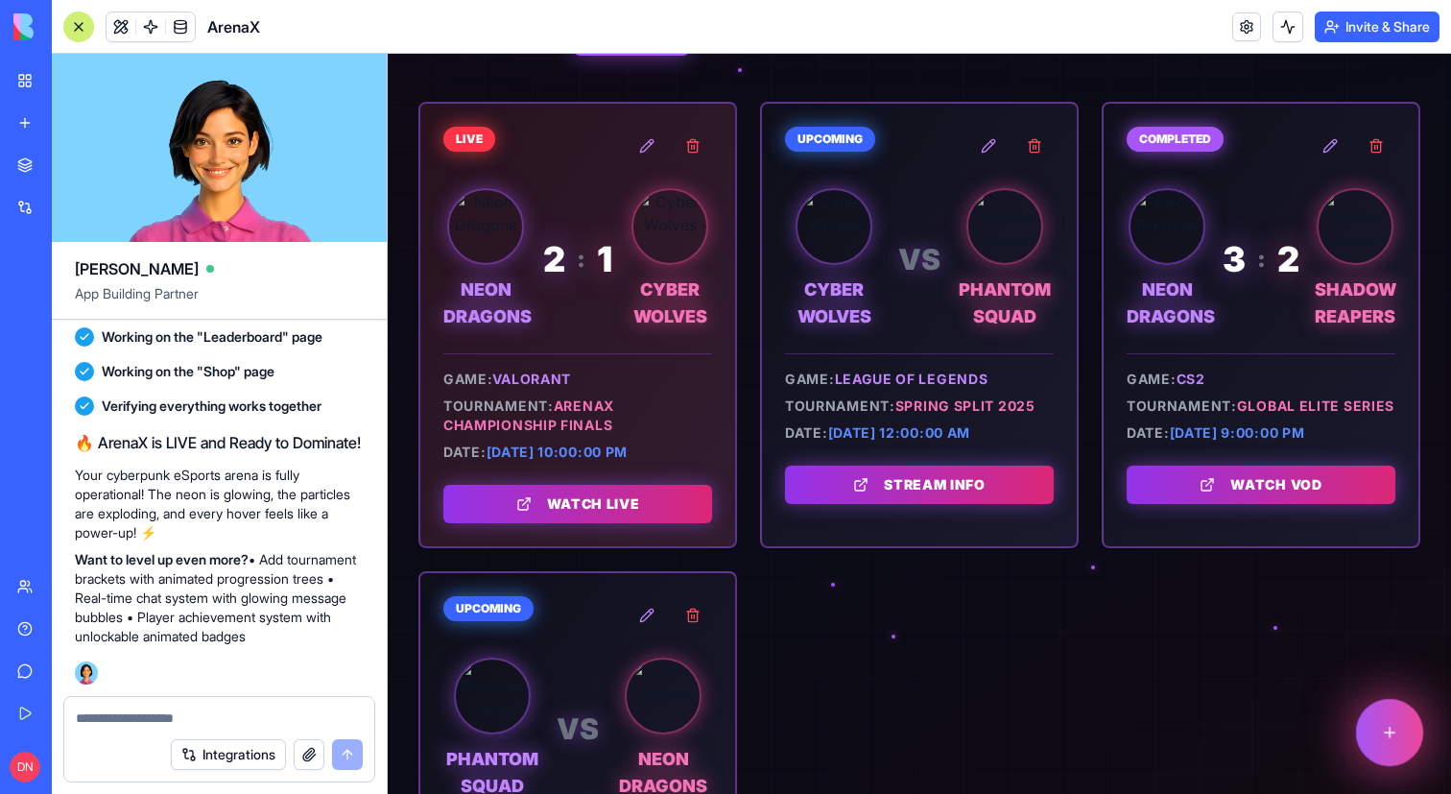
click at [1394, 744] on button at bounding box center [1389, 732] width 67 height 67
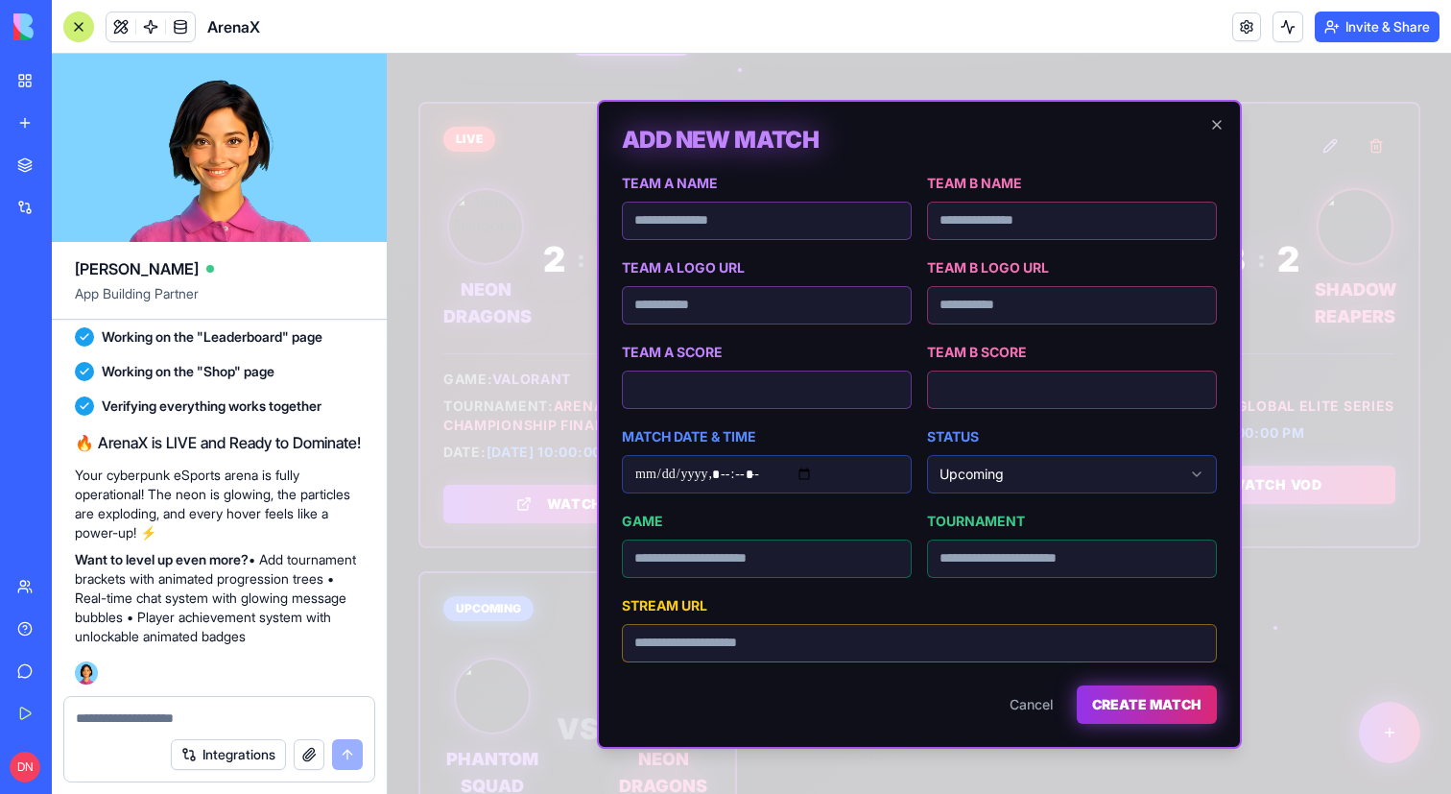
click at [1387, 678] on div at bounding box center [919, 424] width 1063 height 740
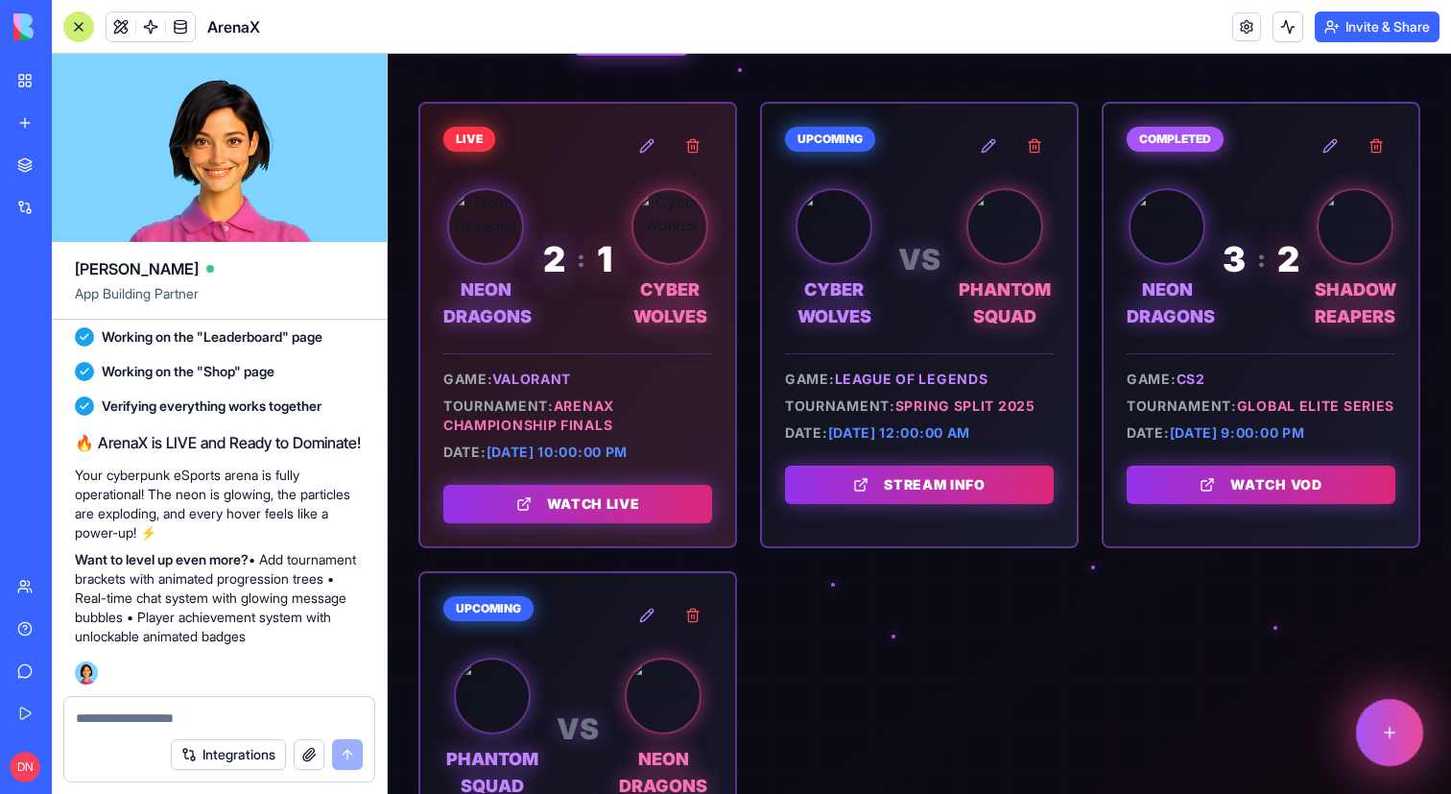
click at [1387, 744] on button at bounding box center [1389, 732] width 67 height 67
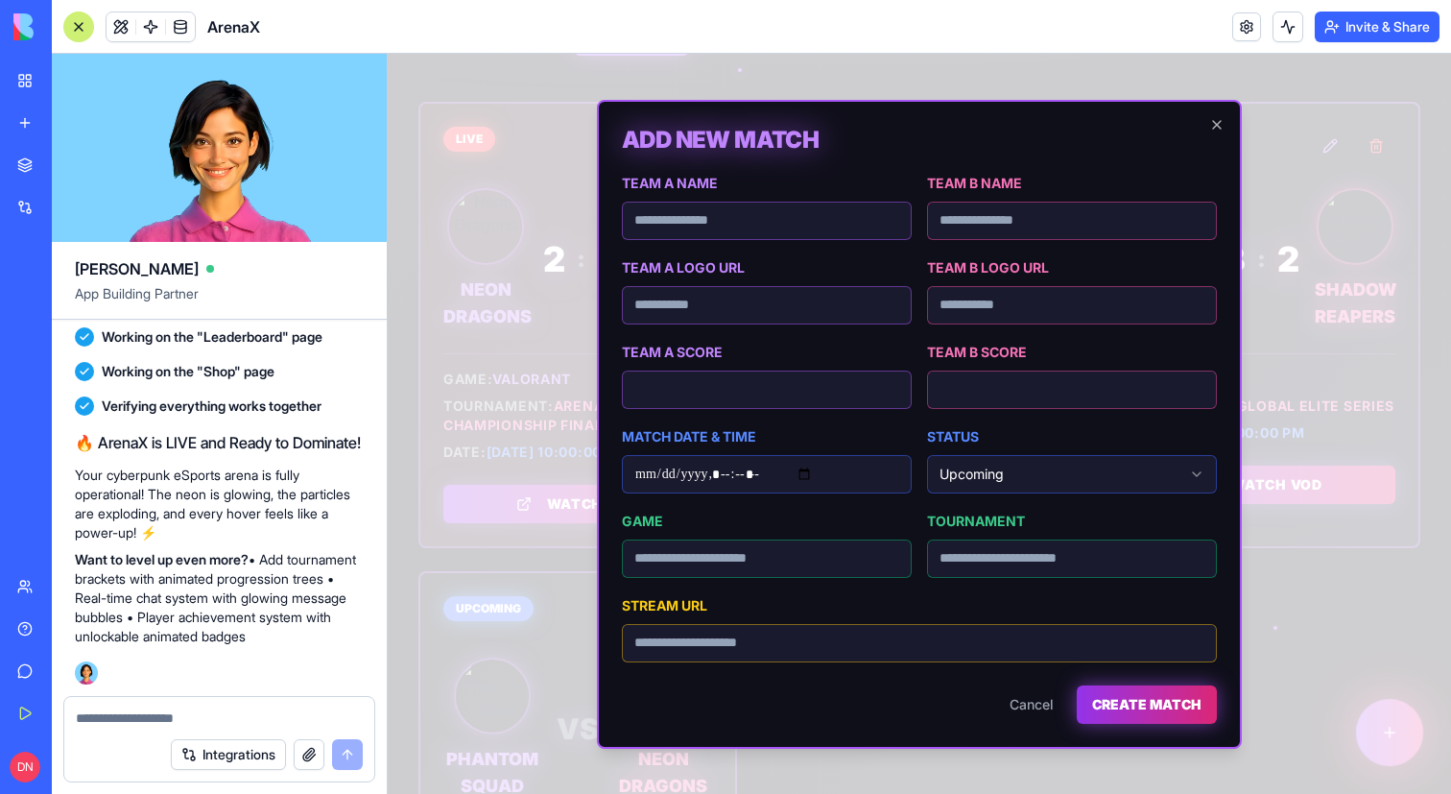
click at [1387, 744] on div at bounding box center [919, 424] width 1063 height 740
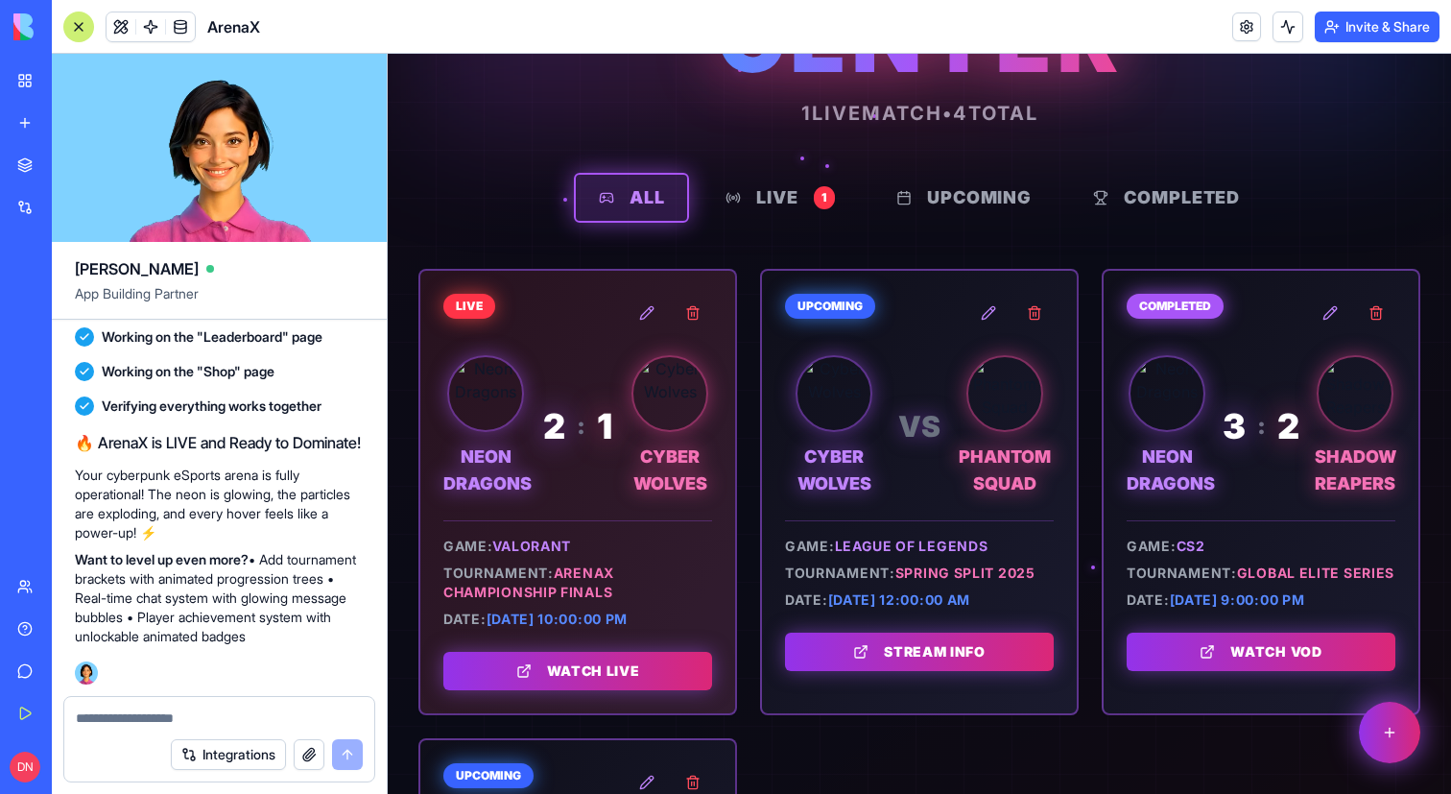
scroll to position [0, 0]
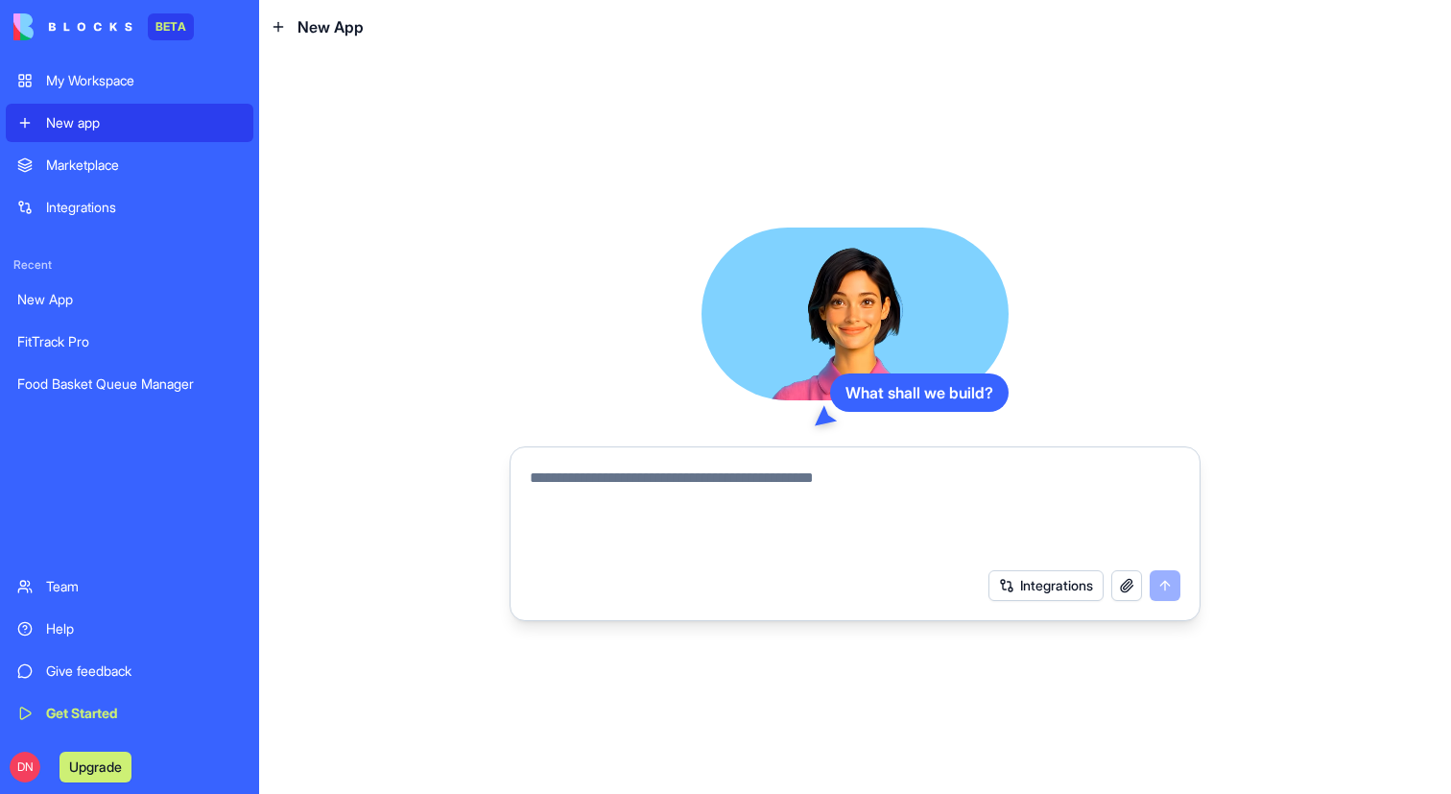
paste textarea "**********"
type textarea "**********"
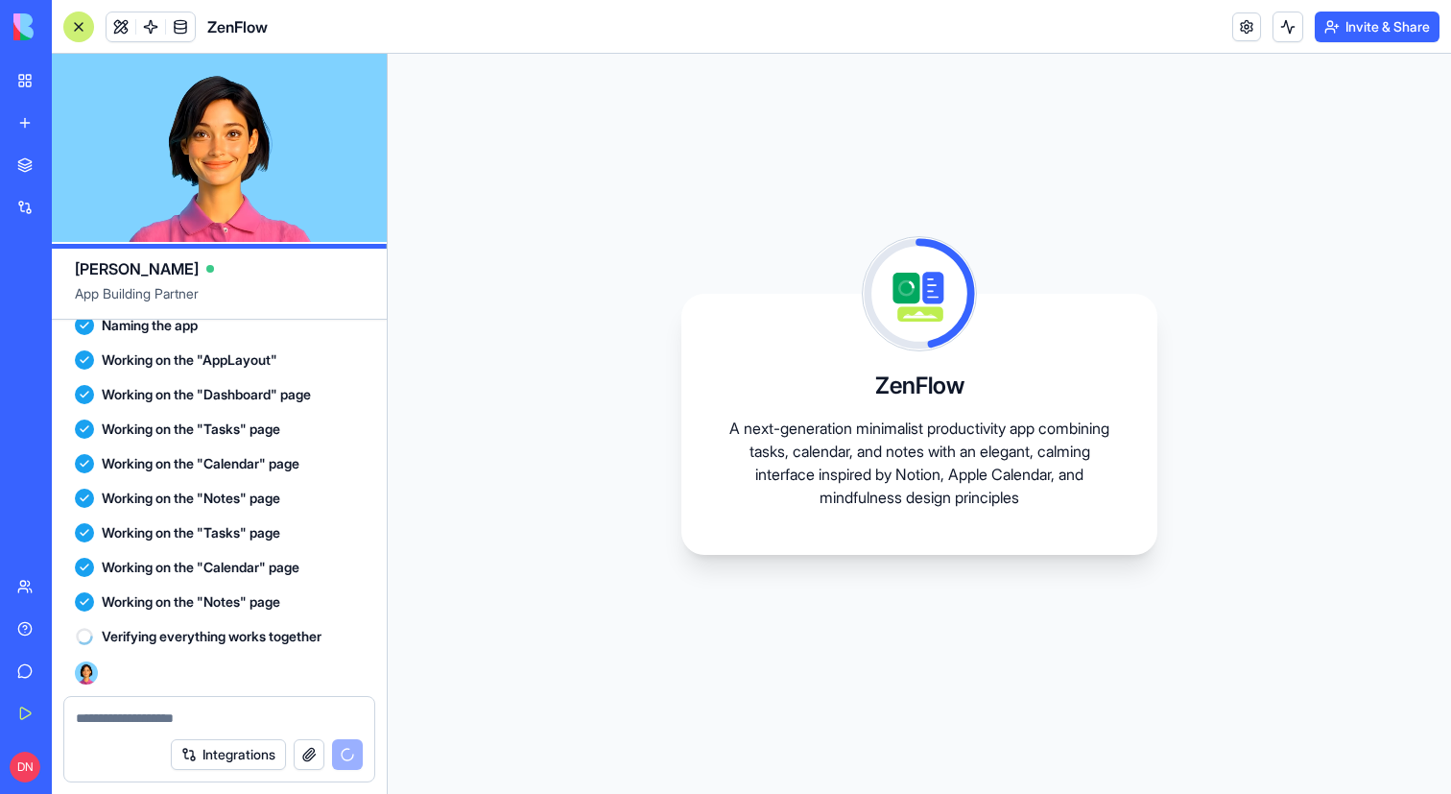
scroll to position [783, 0]
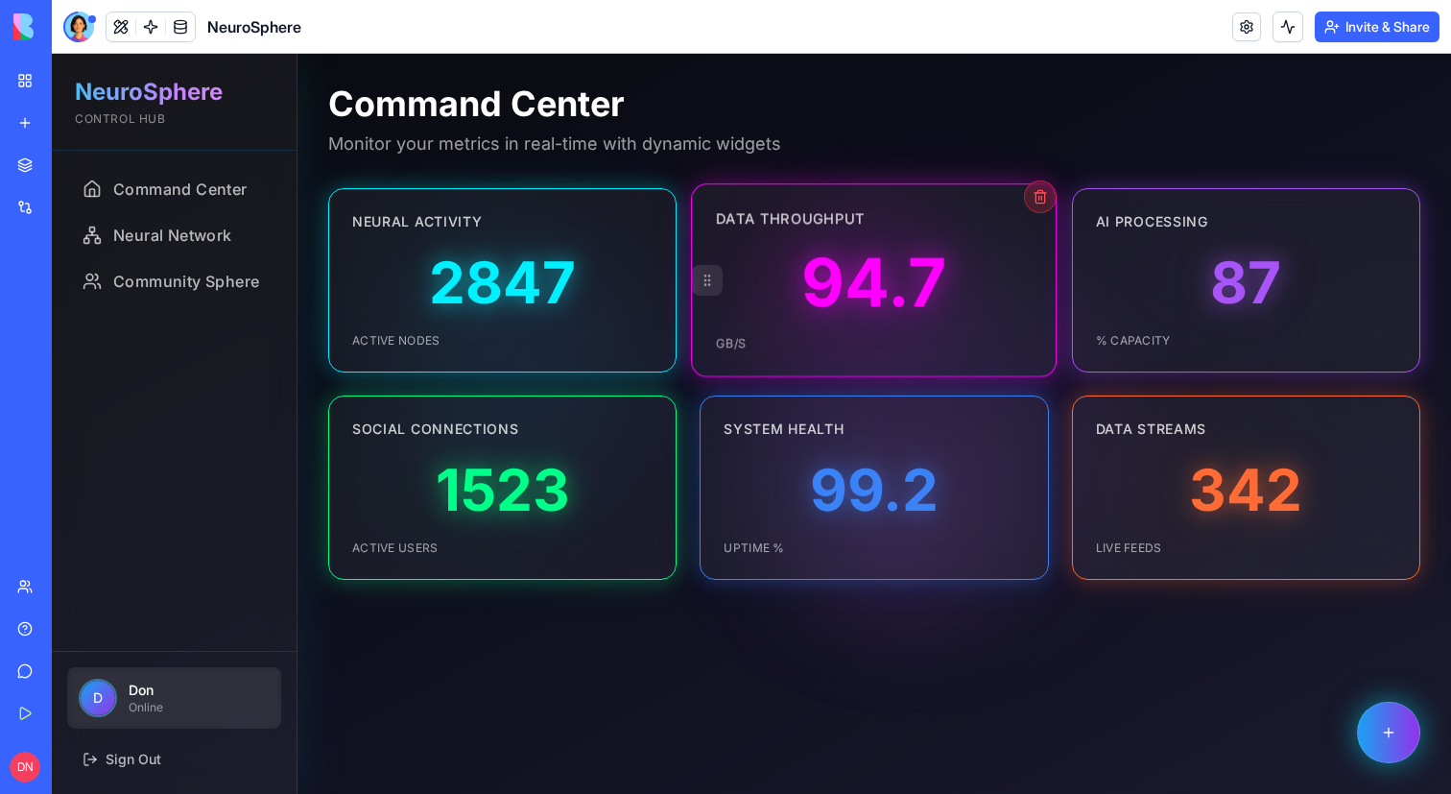
click at [938, 298] on div "94.7" at bounding box center [873, 282] width 145 height 66
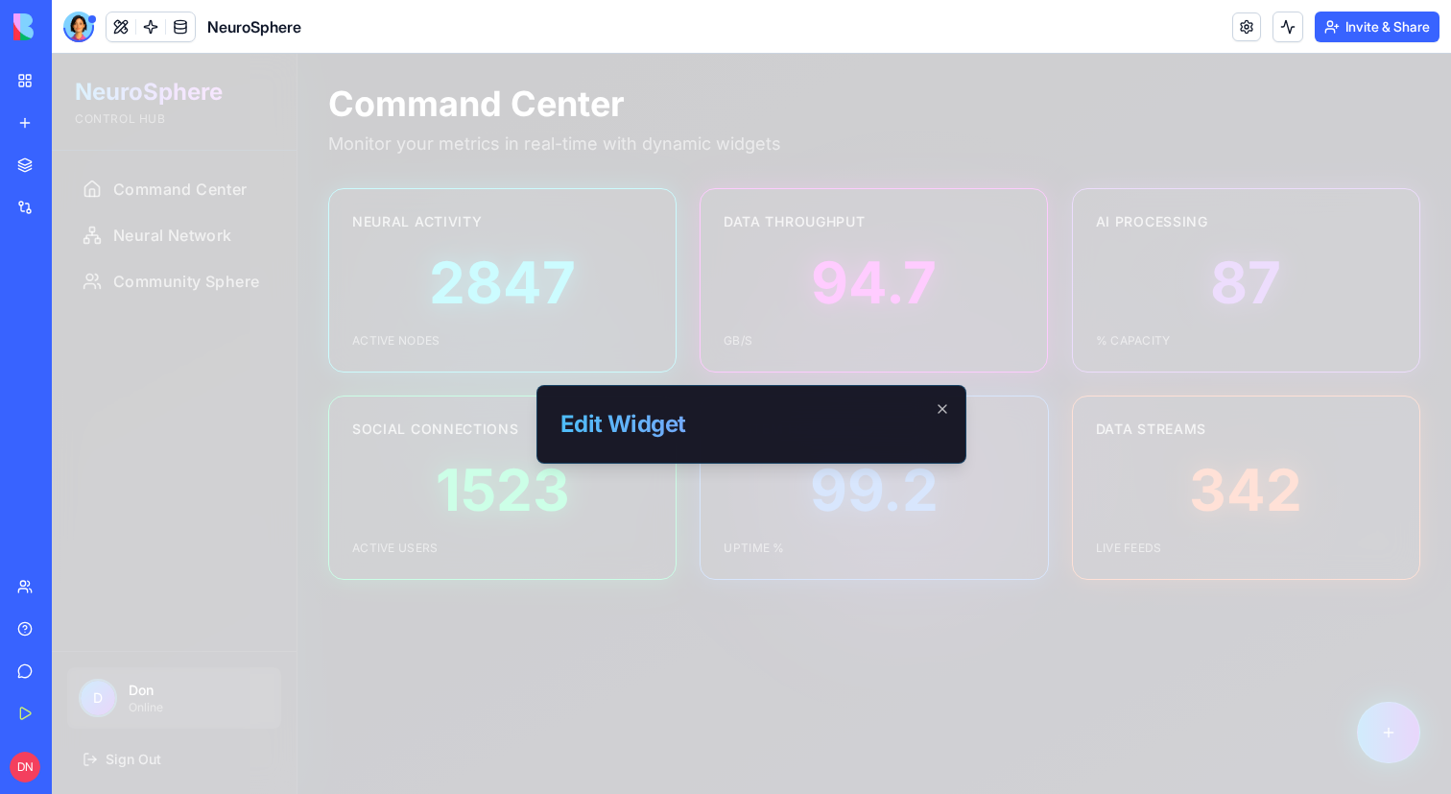
click at [1032, 187] on div at bounding box center [751, 424] width 1399 height 740
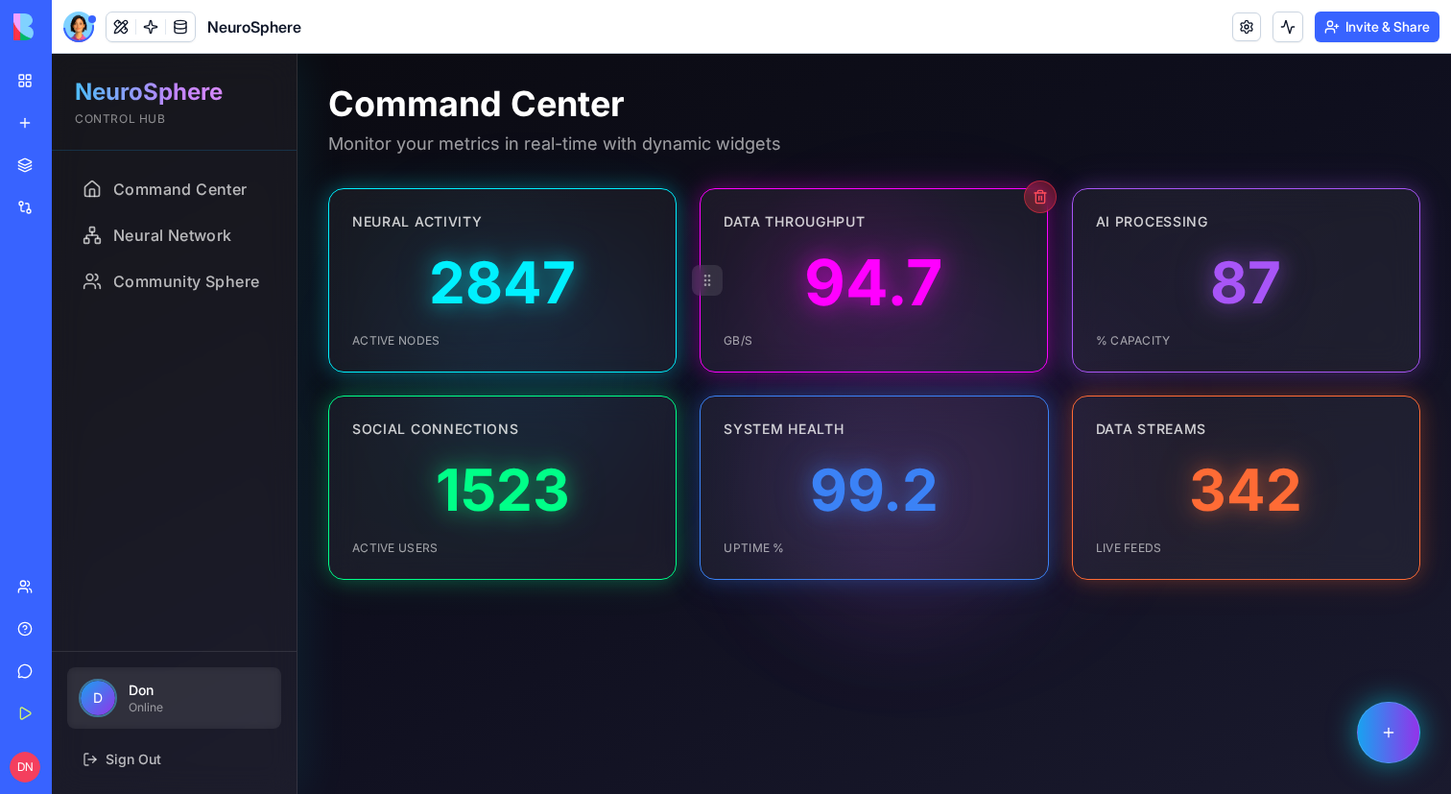
click at [1045, 185] on button at bounding box center [1040, 196] width 33 height 33
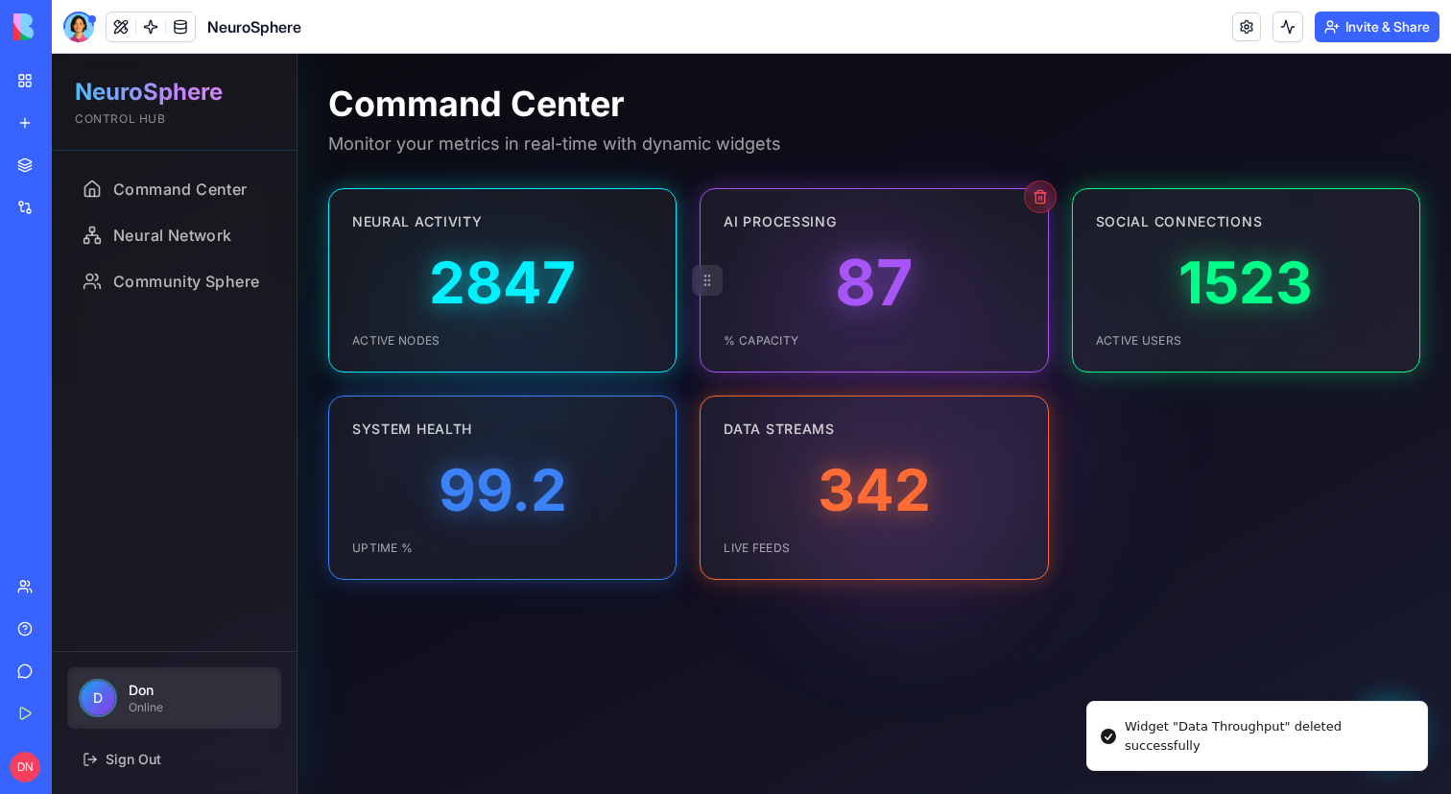
click at [711, 283] on icon at bounding box center [707, 280] width 15 height 15
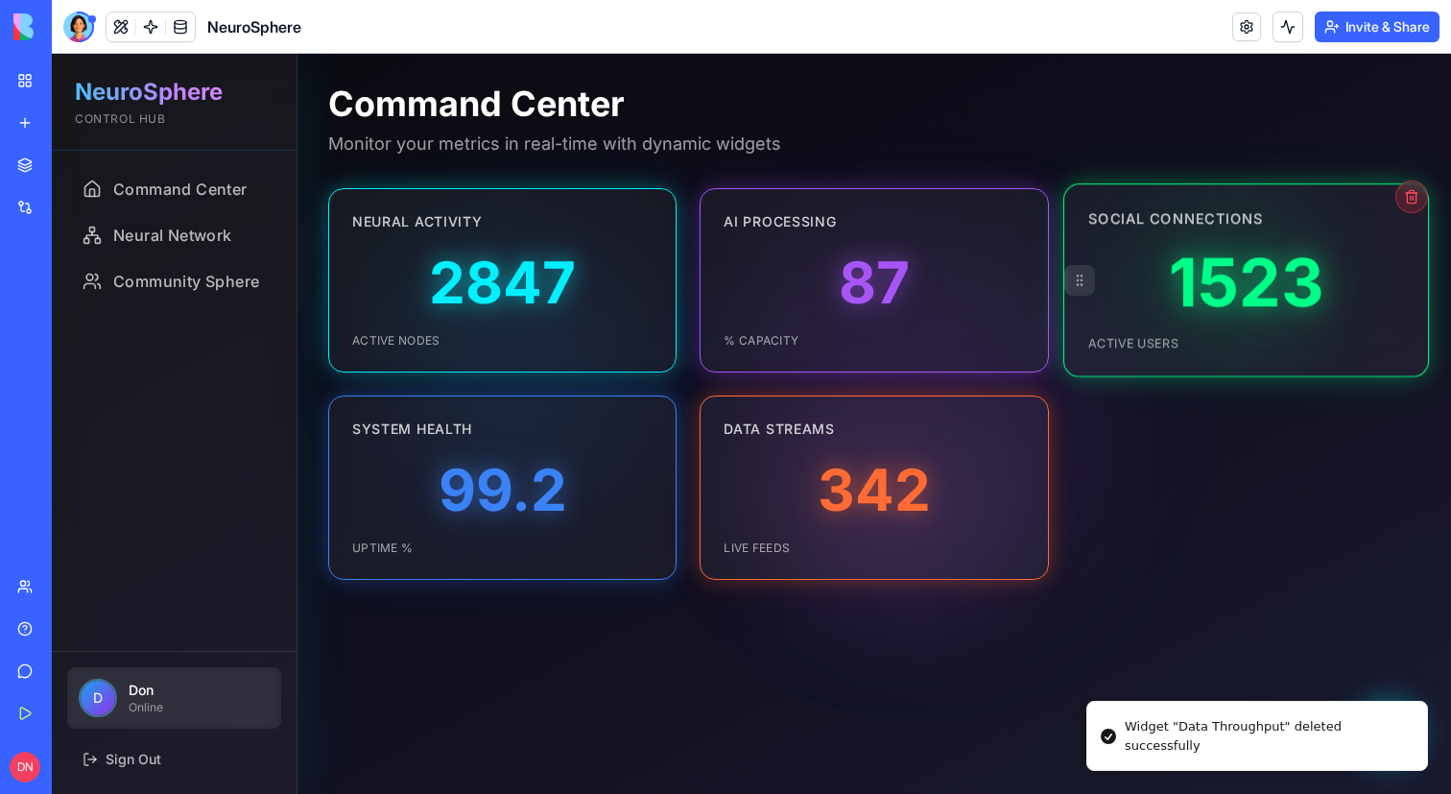
click at [1244, 302] on div "1523" at bounding box center [1245, 282] width 155 height 66
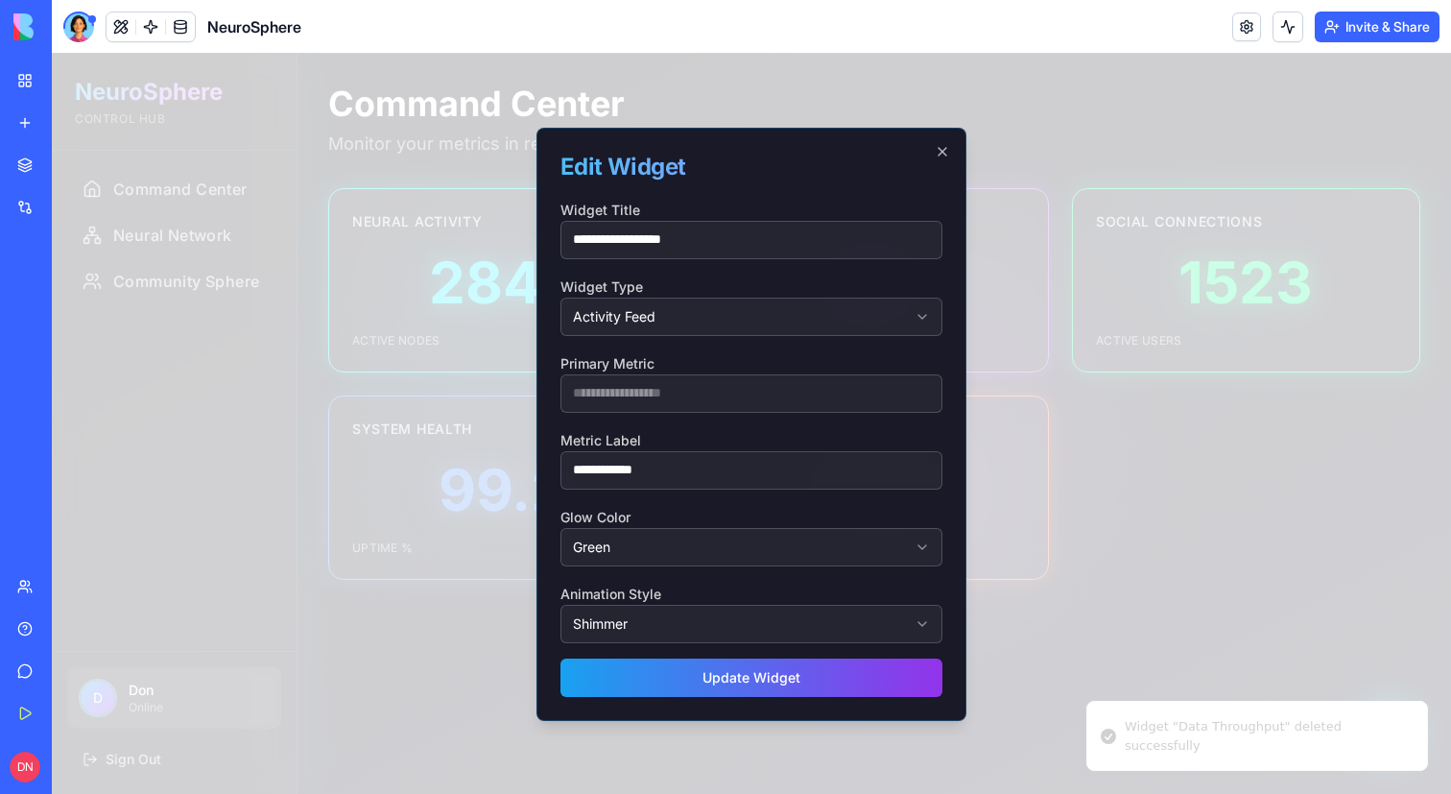
click at [392, 299] on div at bounding box center [751, 424] width 1399 height 740
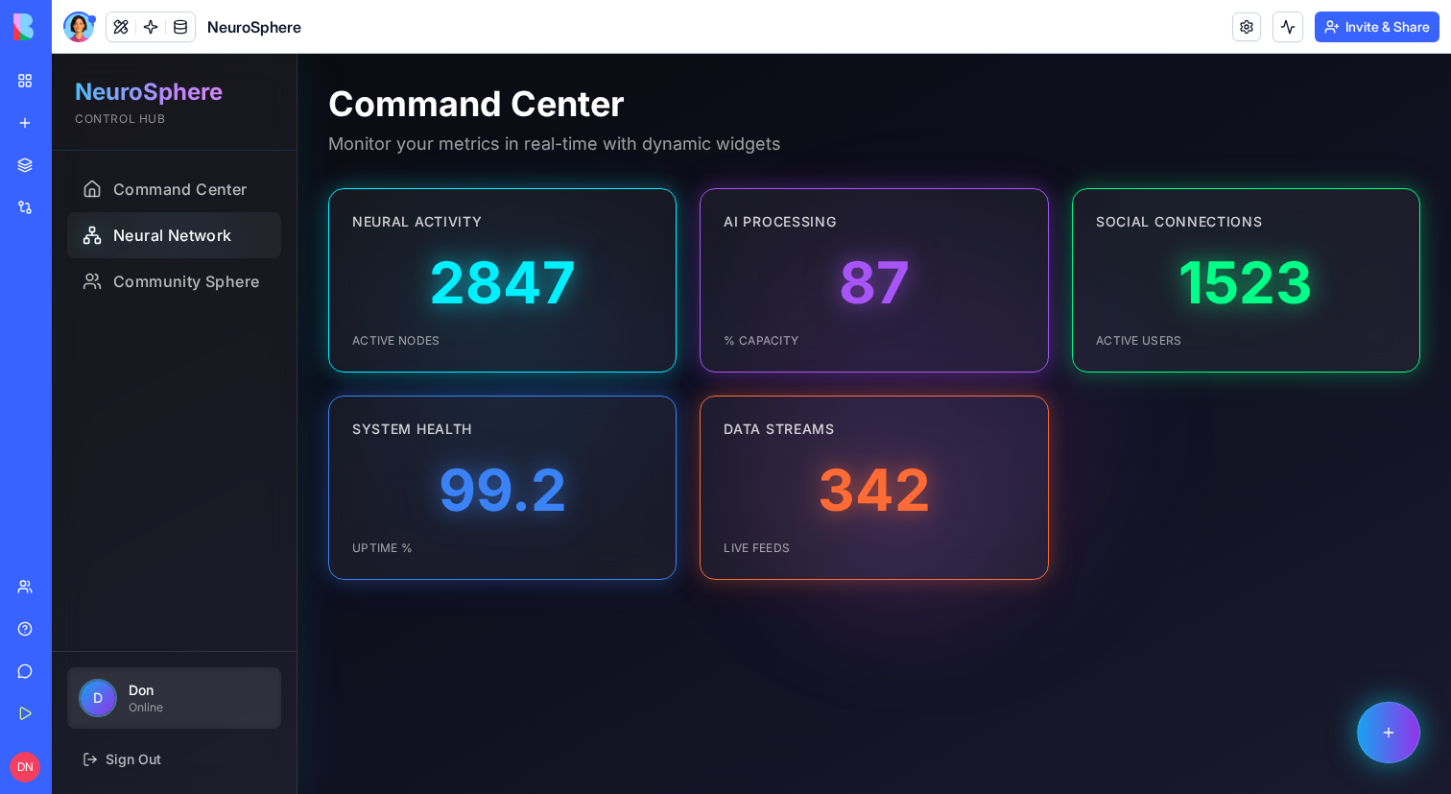
click at [176, 224] on div at bounding box center [174, 235] width 214 height 46
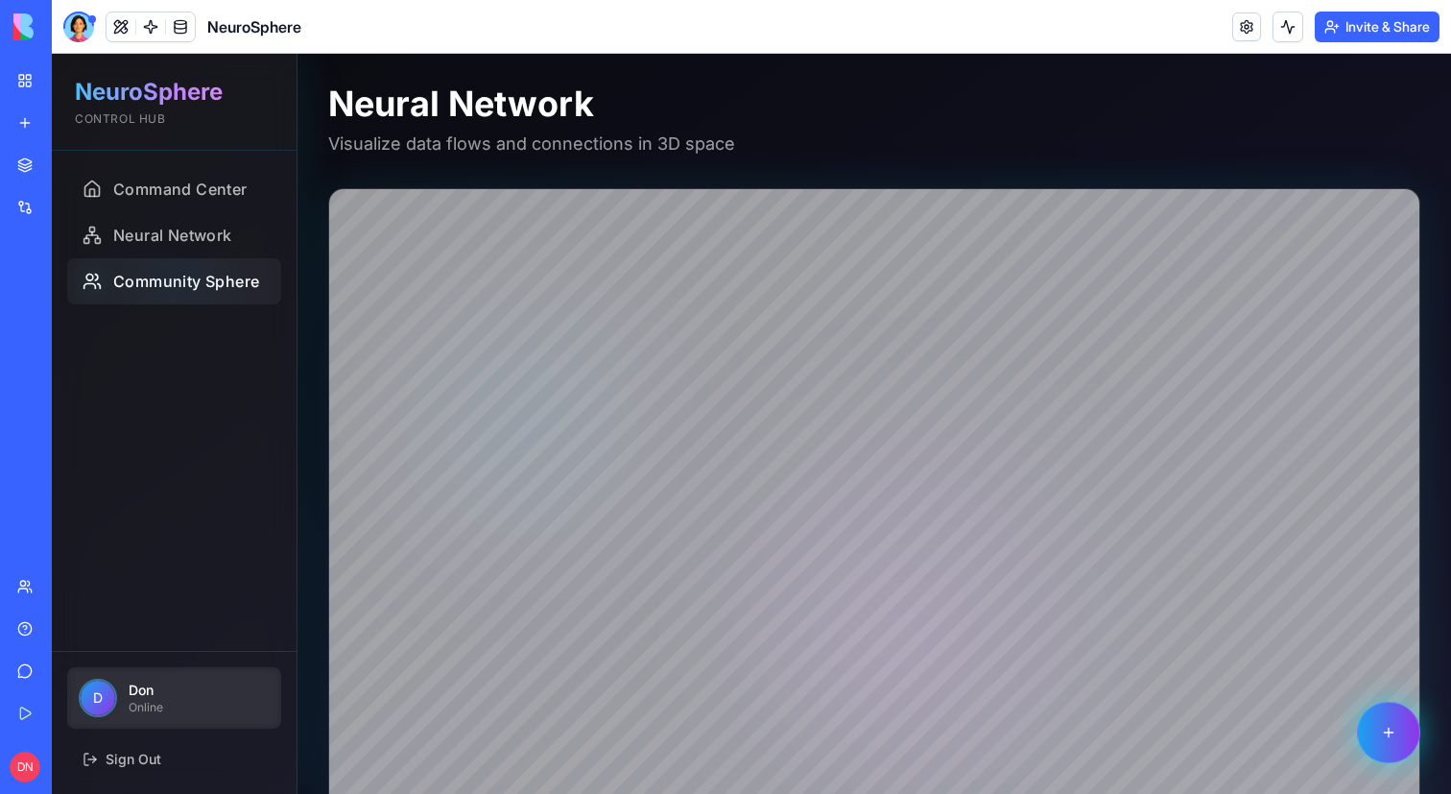
click at [140, 292] on div at bounding box center [174, 281] width 214 height 46
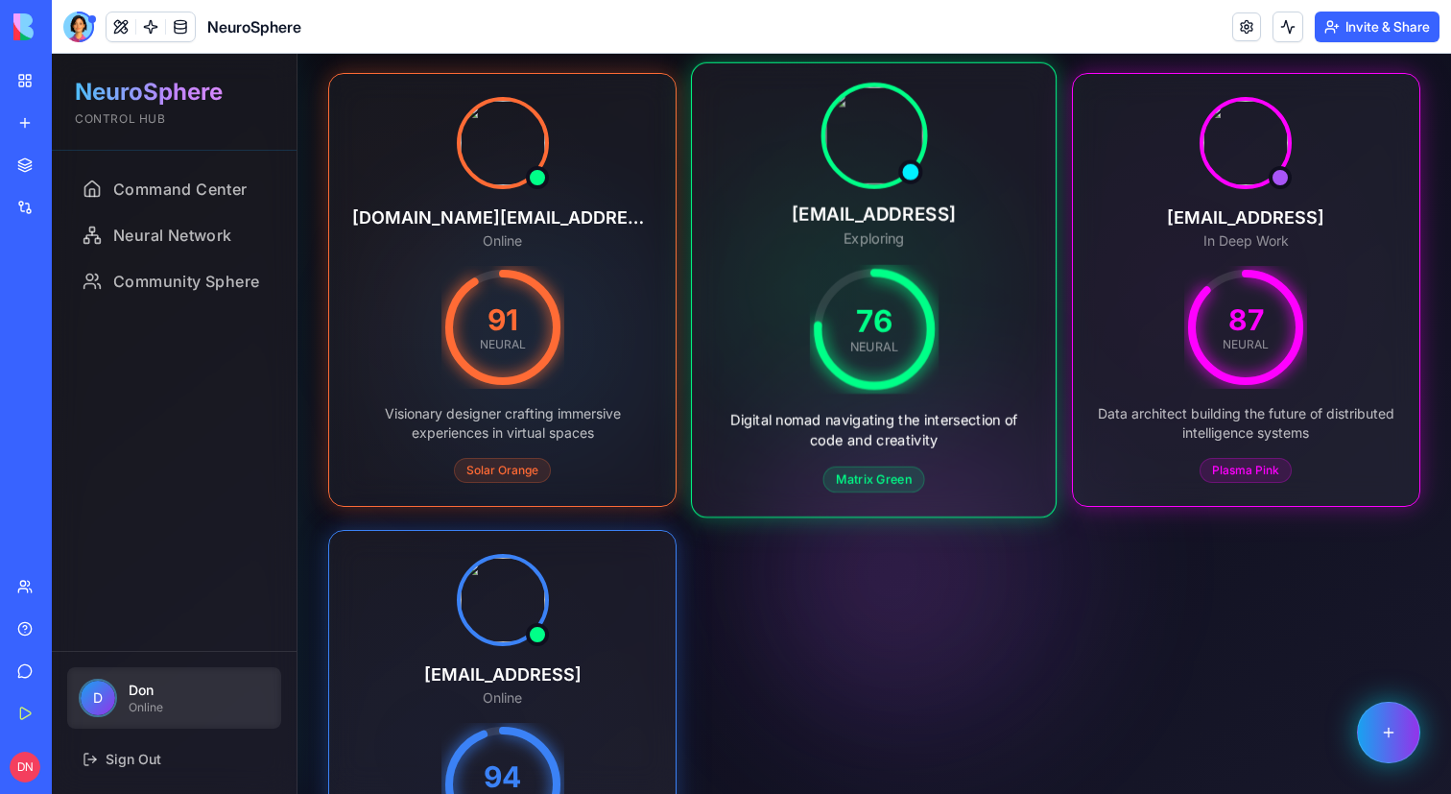
scroll to position [192, 0]
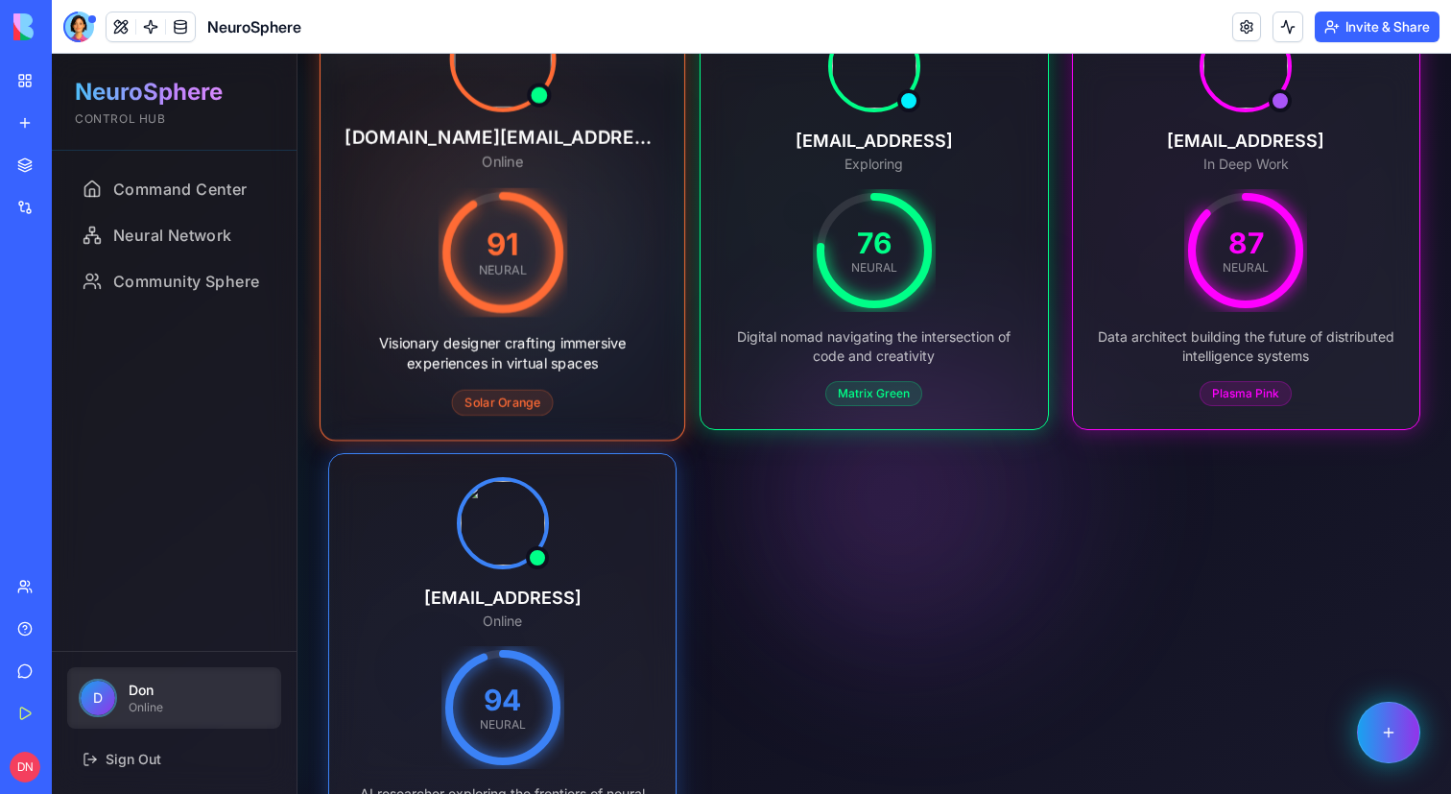
click at [500, 276] on div "NEURAL" at bounding box center [502, 270] width 48 height 16
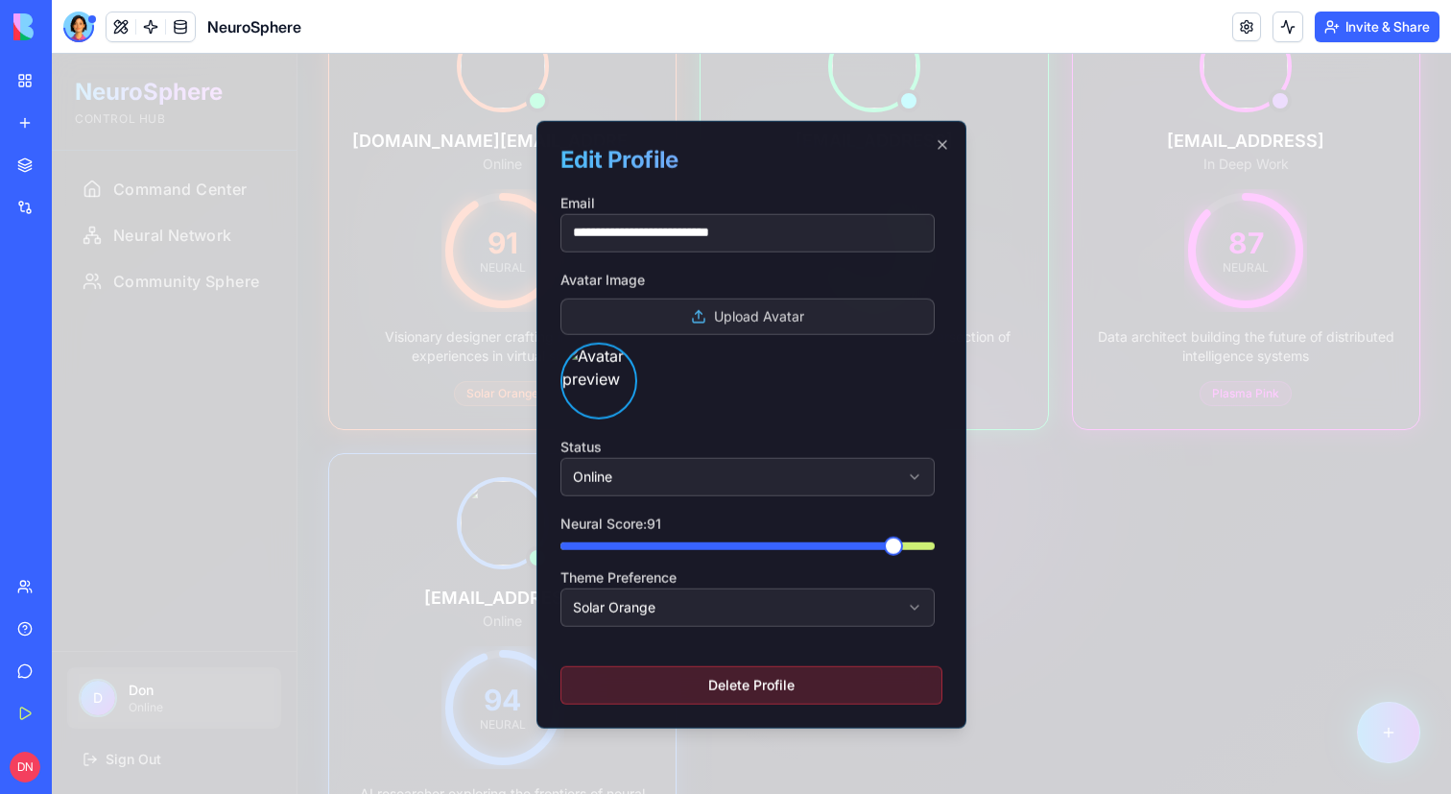
click at [1051, 287] on div at bounding box center [751, 424] width 1399 height 740
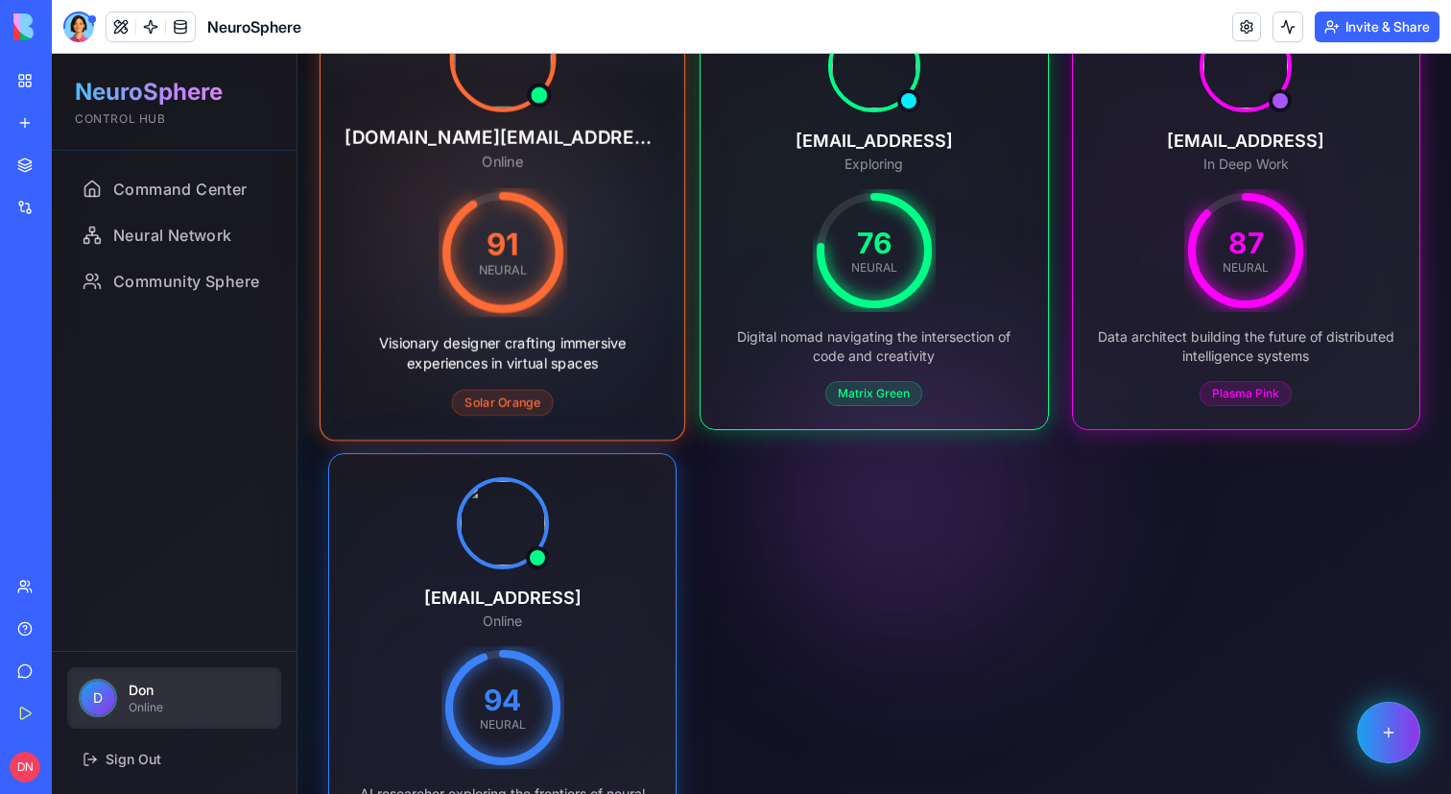
click at [480, 291] on div "91 NEURAL" at bounding box center [502, 252] width 129 height 129
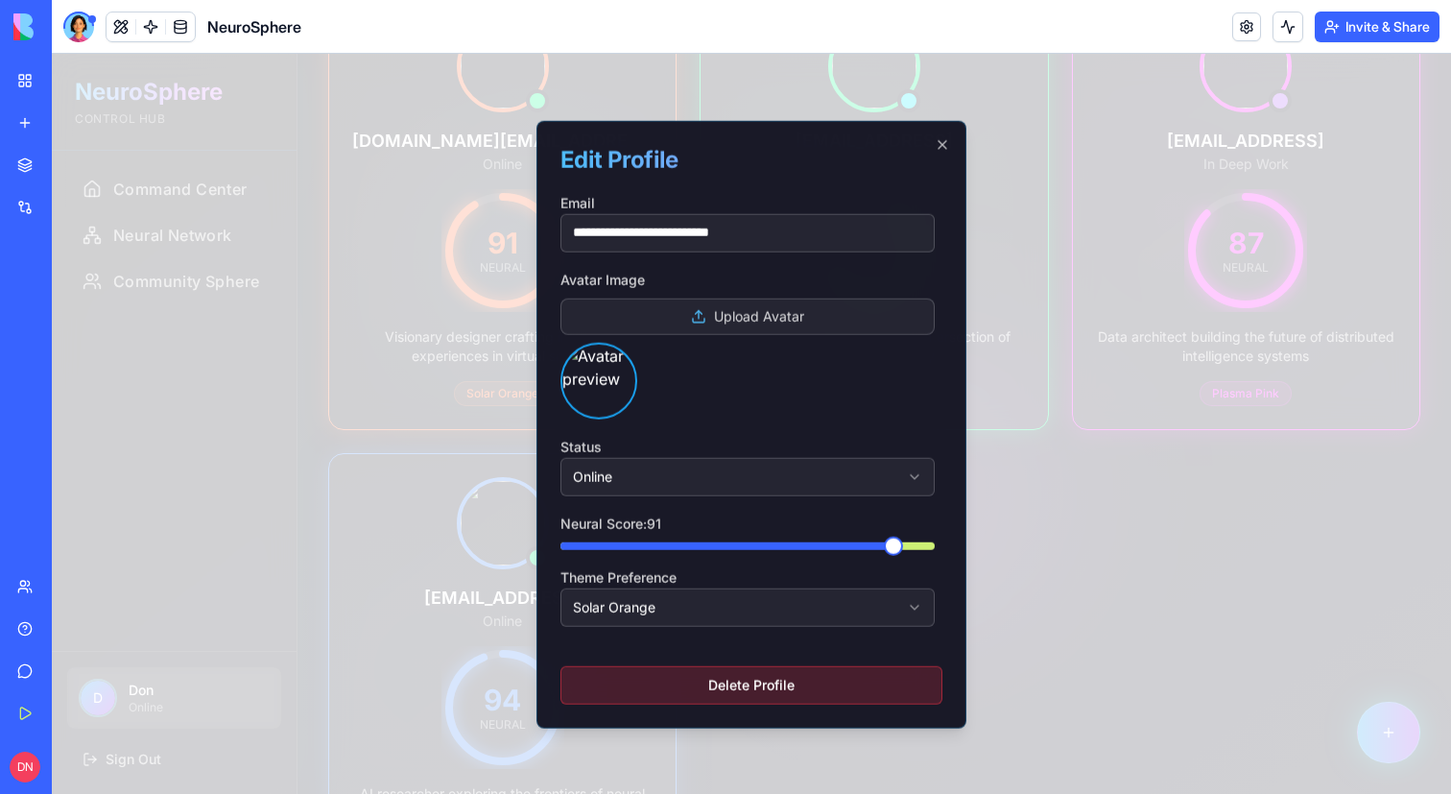
click at [730, 164] on h2 "Edit Profile" at bounding box center [751, 159] width 382 height 31
click at [771, 165] on h2 "Edit Profile" at bounding box center [751, 159] width 382 height 31
click at [950, 143] on div "**********" at bounding box center [751, 423] width 430 height 607
click at [941, 145] on icon "button" at bounding box center [942, 144] width 8 height 8
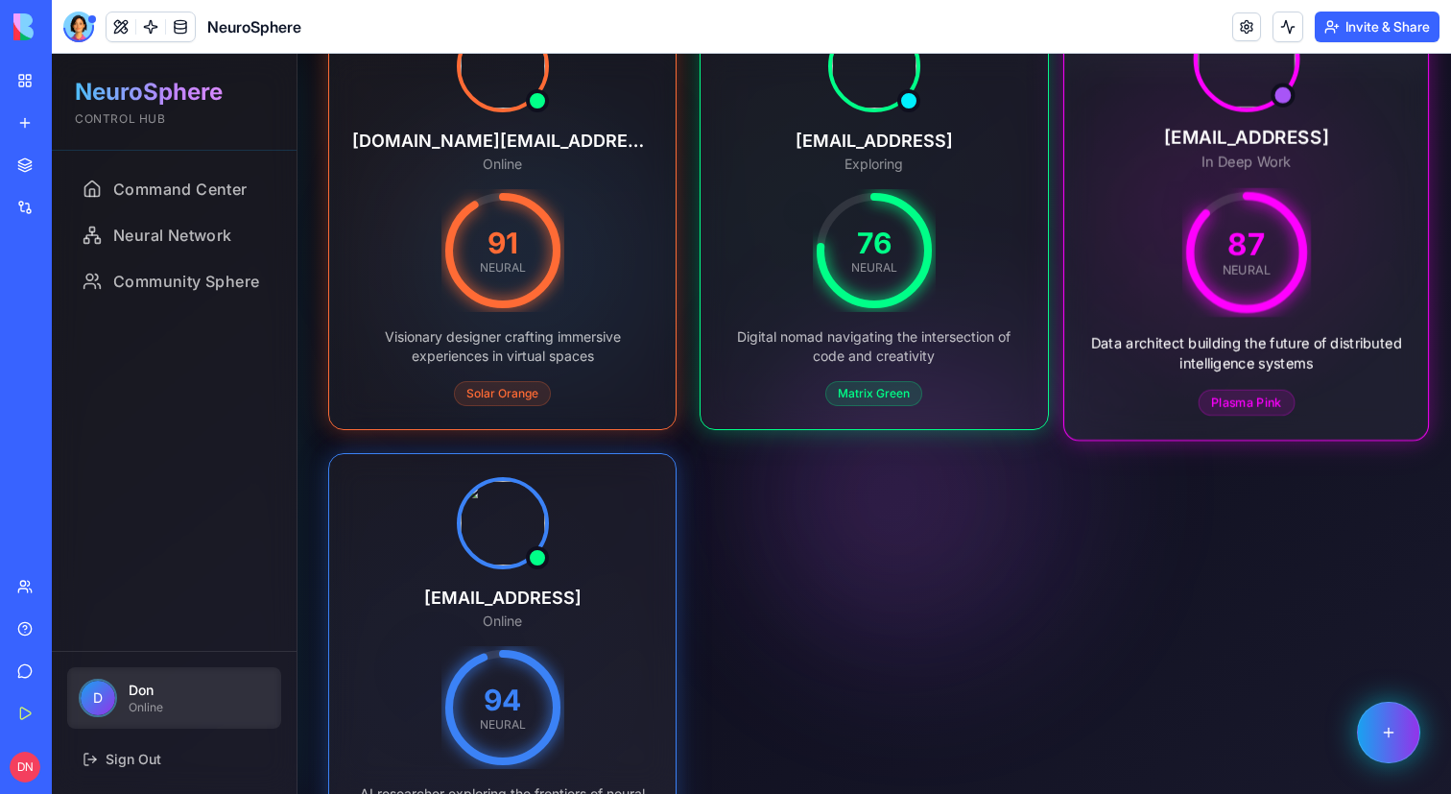
click at [1136, 216] on div "87 NEURAL" at bounding box center [1246, 252] width 316 height 129
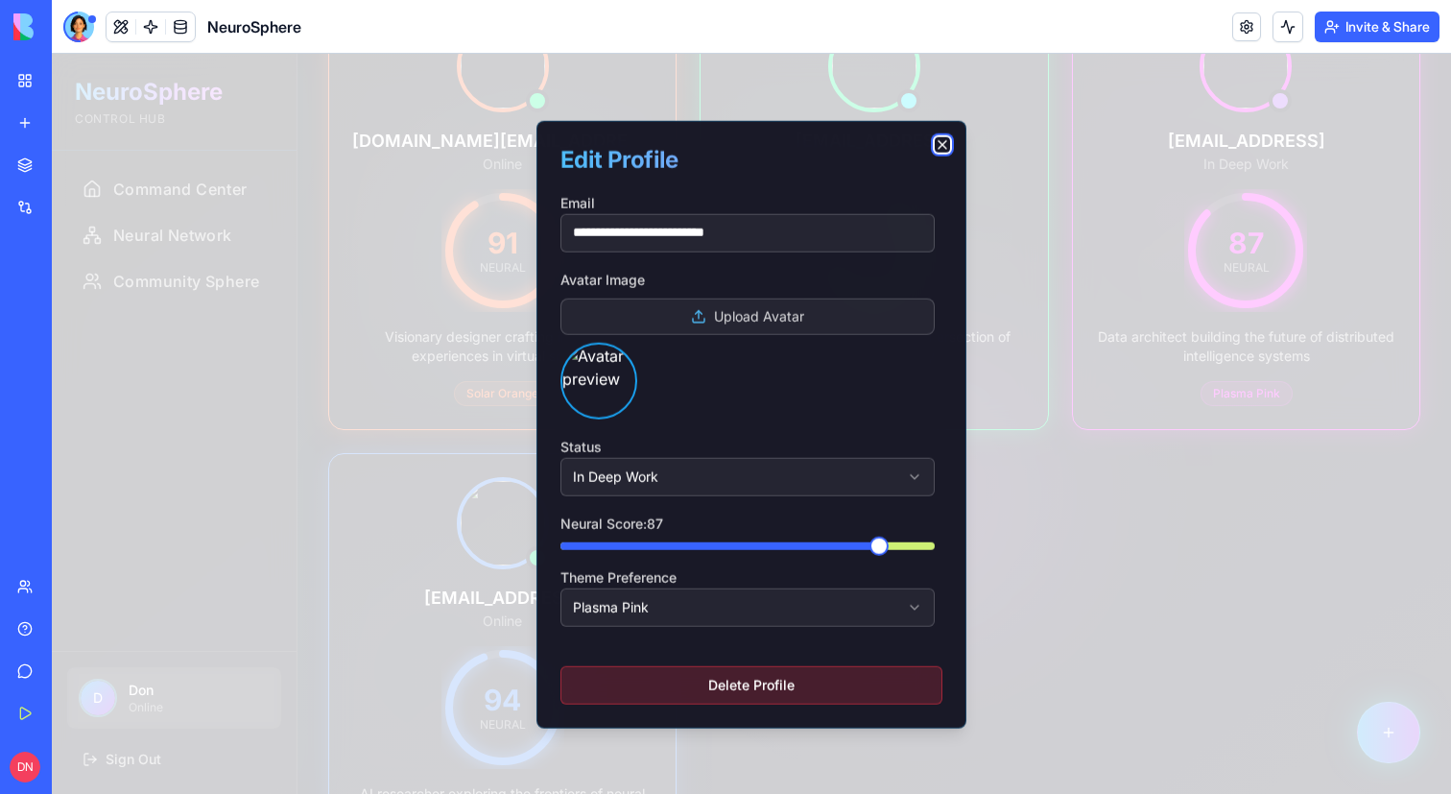
click at [938, 147] on icon "button" at bounding box center [942, 144] width 8 height 8
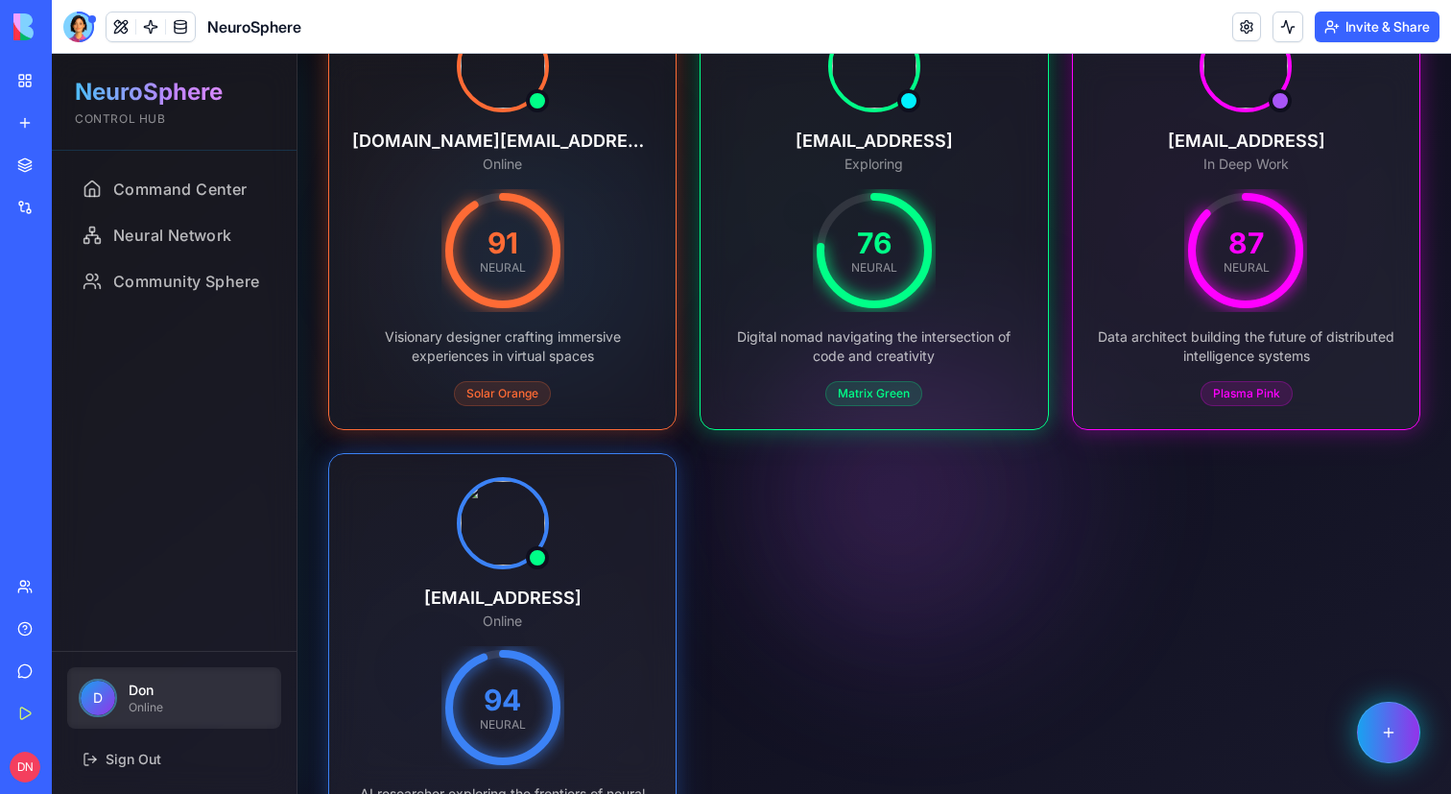
scroll to position [346, 0]
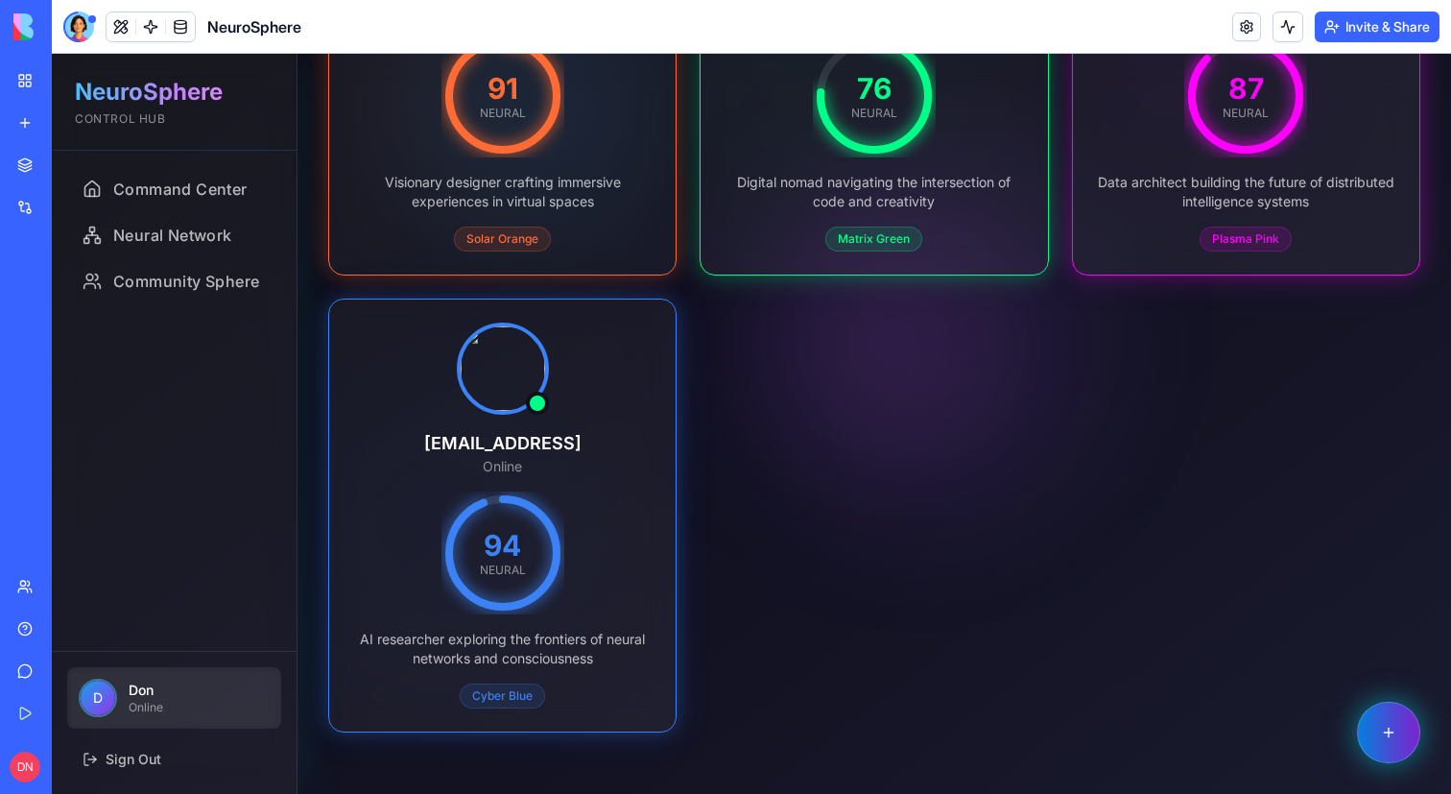
click at [1391, 744] on button "button" at bounding box center [1388, 731] width 63 height 61
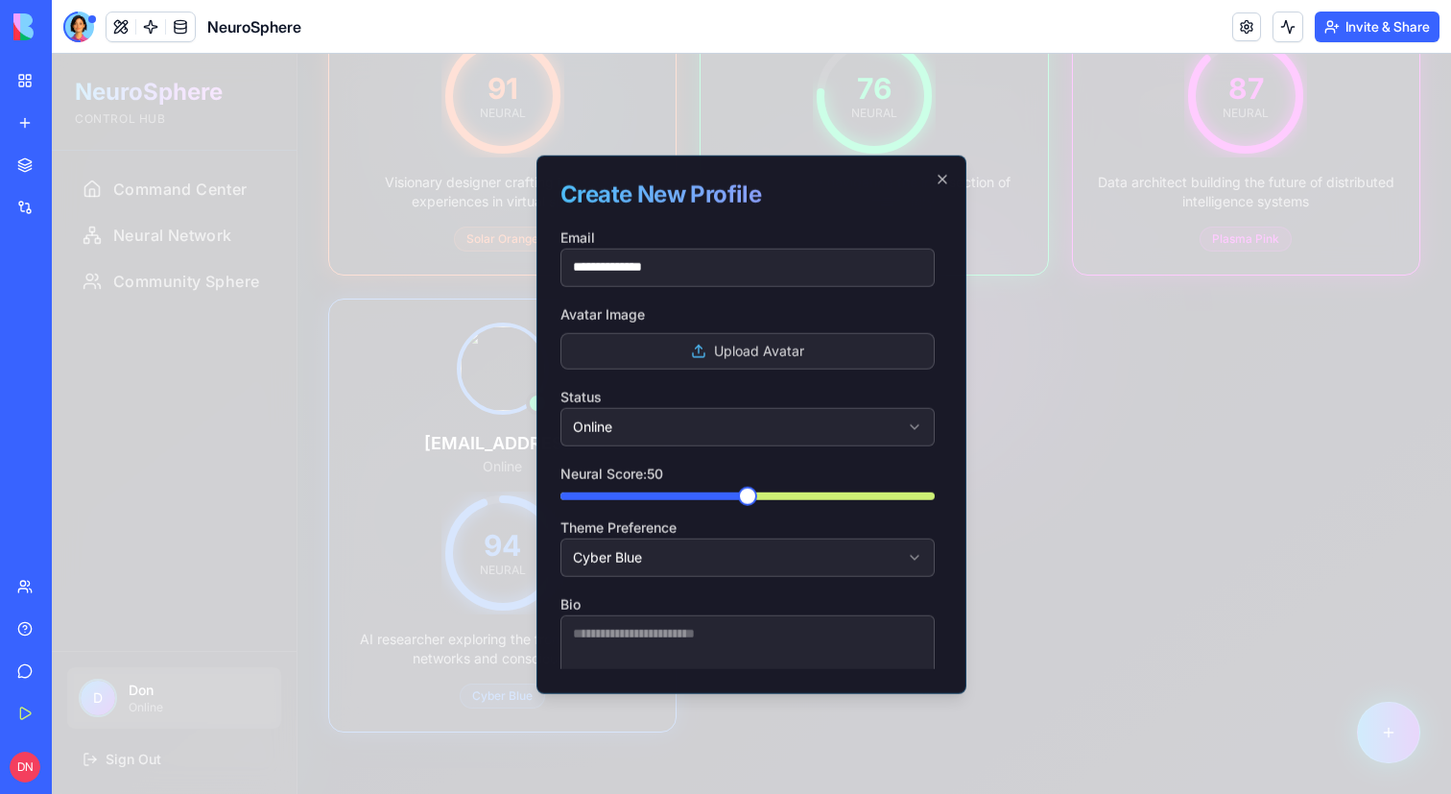
click at [1028, 383] on div at bounding box center [751, 424] width 1399 height 740
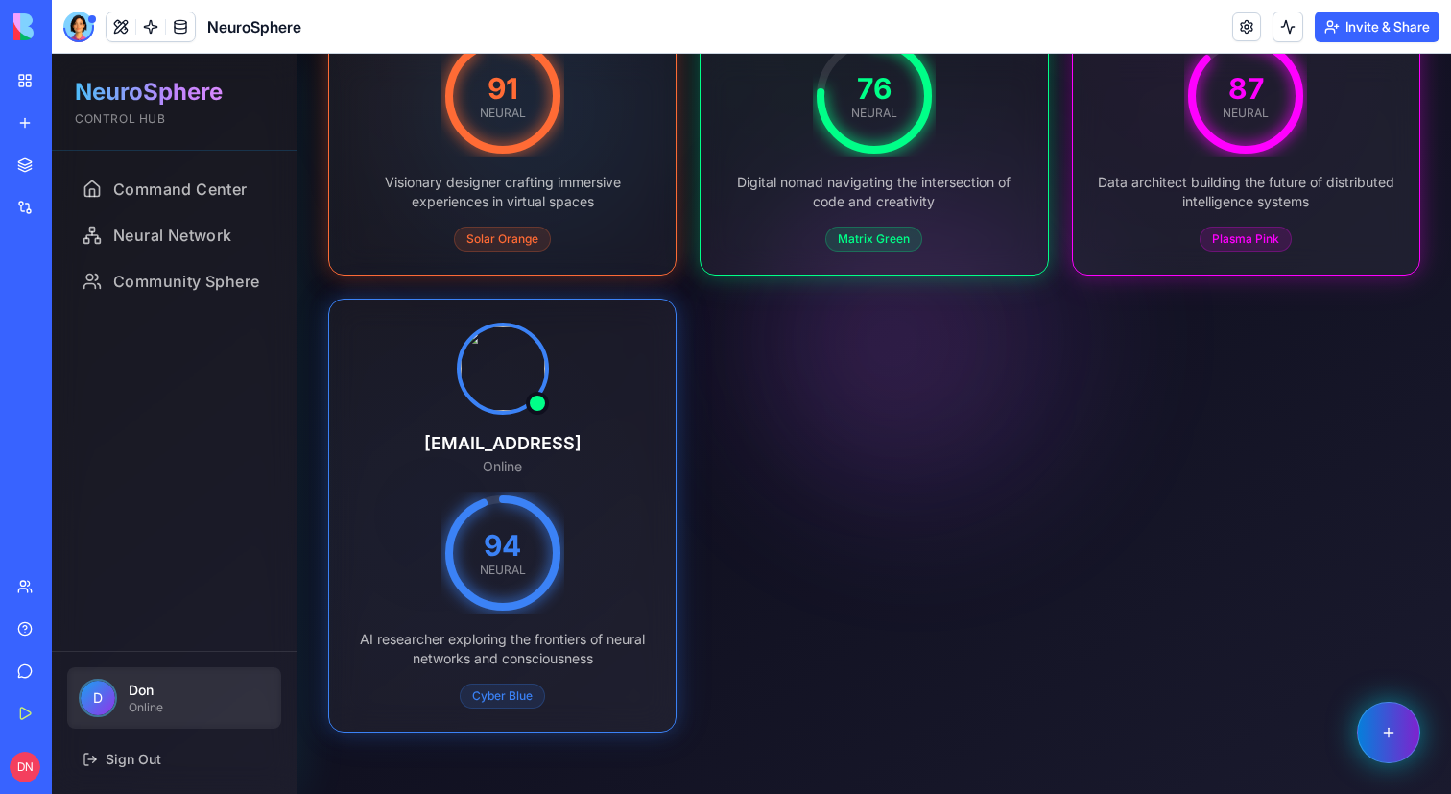
click at [1386, 725] on button "button" at bounding box center [1388, 731] width 63 height 61
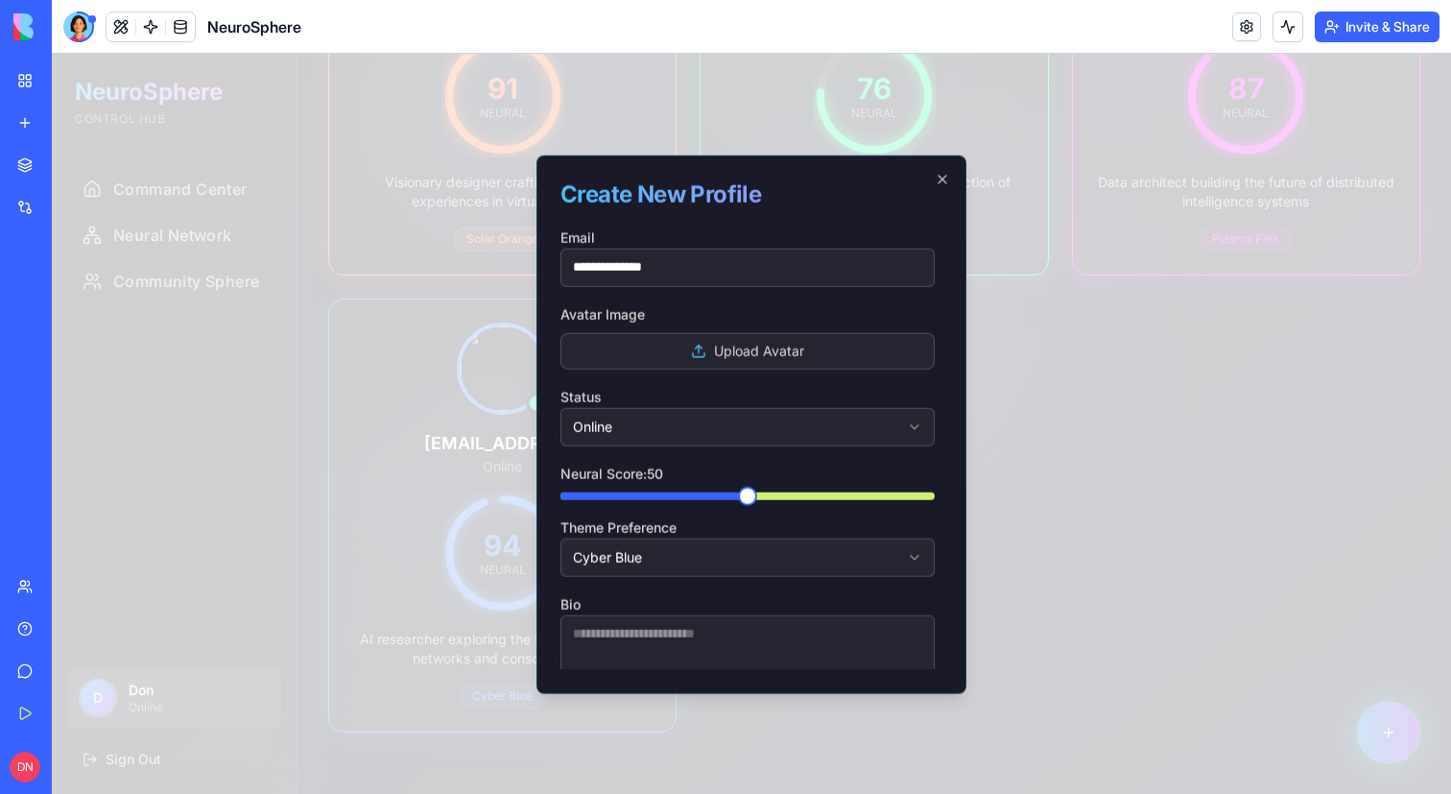
click at [1386, 725] on div at bounding box center [751, 424] width 1399 height 740
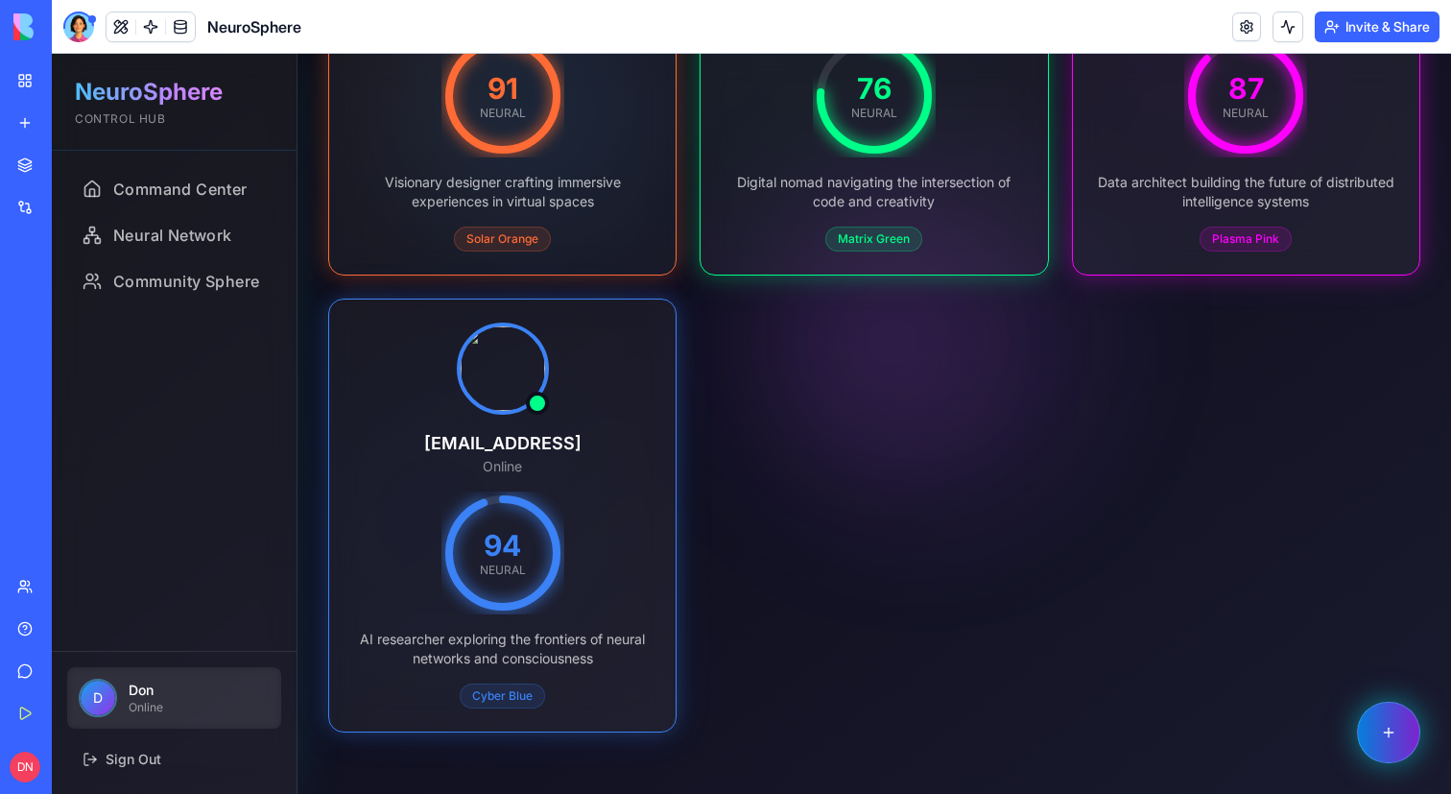
click at [1405, 748] on button "button" at bounding box center [1388, 731] width 63 height 61
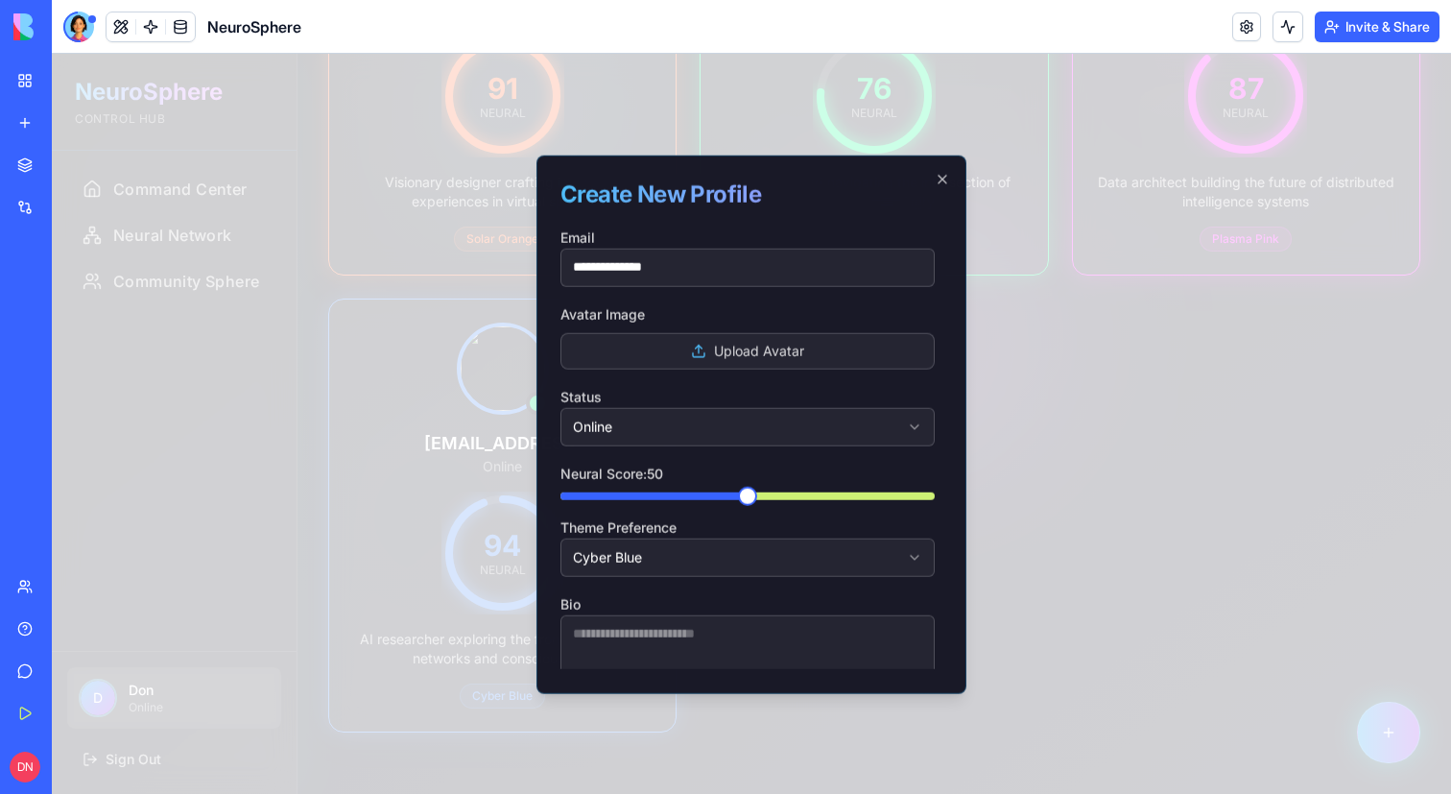
click at [1433, 747] on div at bounding box center [751, 424] width 1399 height 740
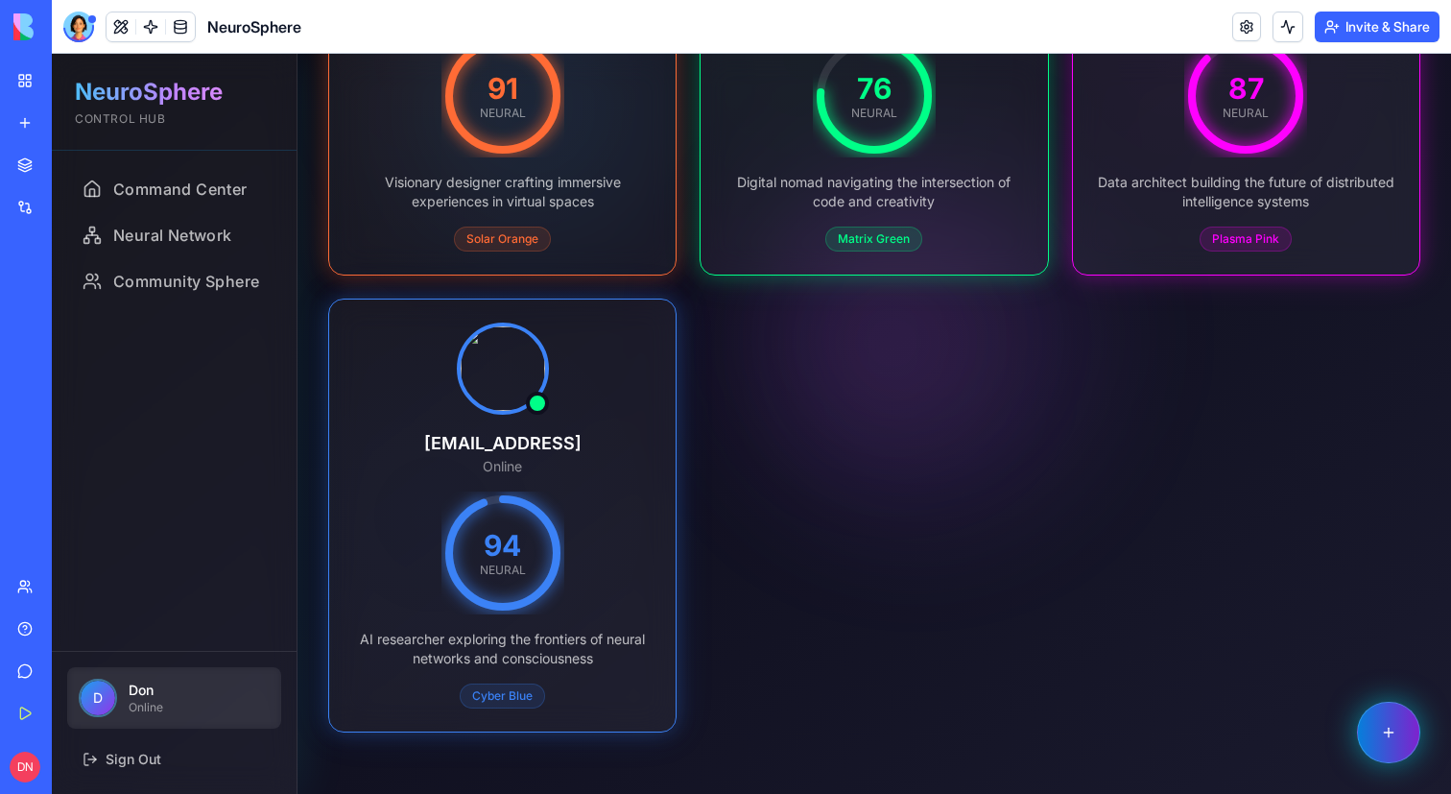
click at [1412, 747] on button "button" at bounding box center [1388, 731] width 63 height 61
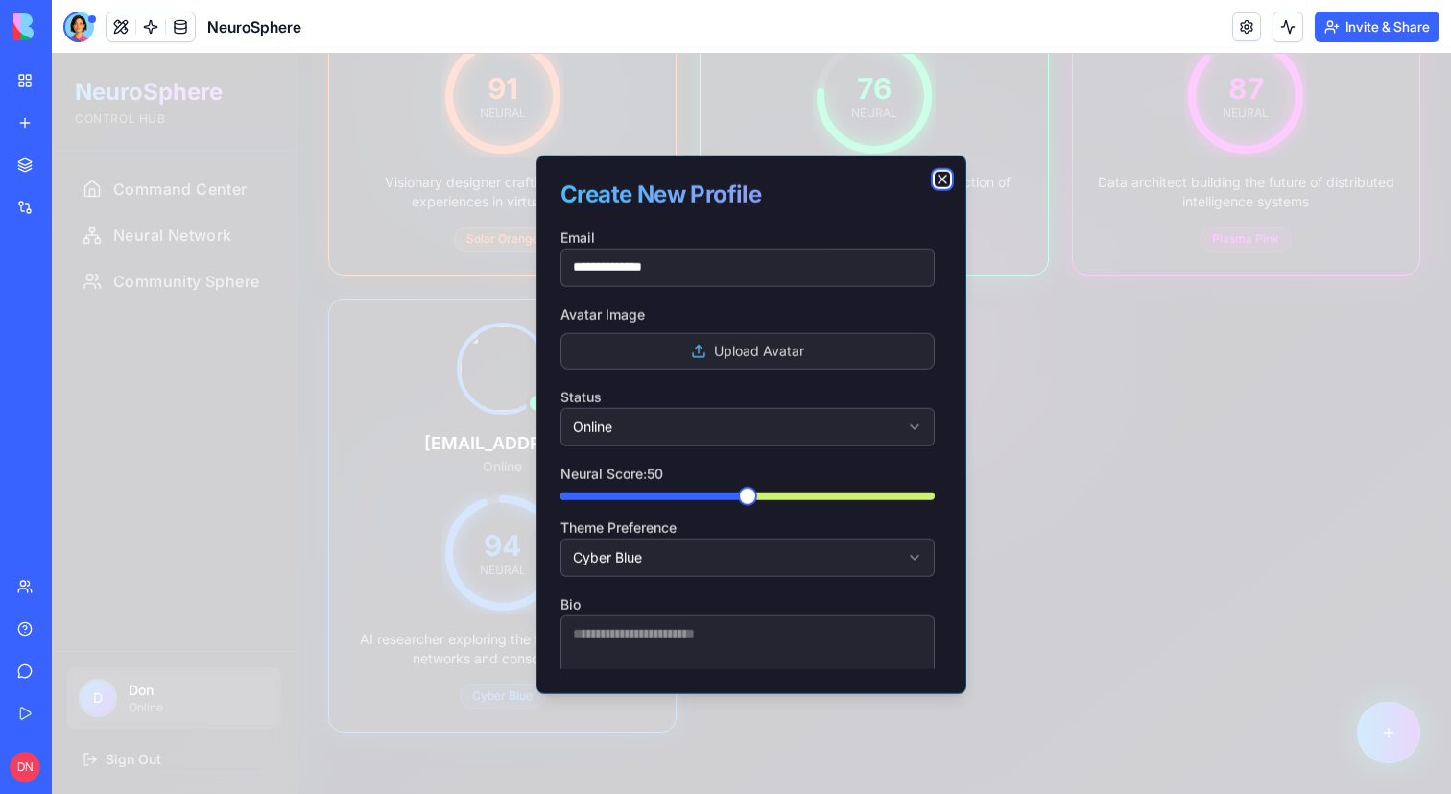
click at [942, 172] on icon "button" at bounding box center [942, 178] width 15 height 15
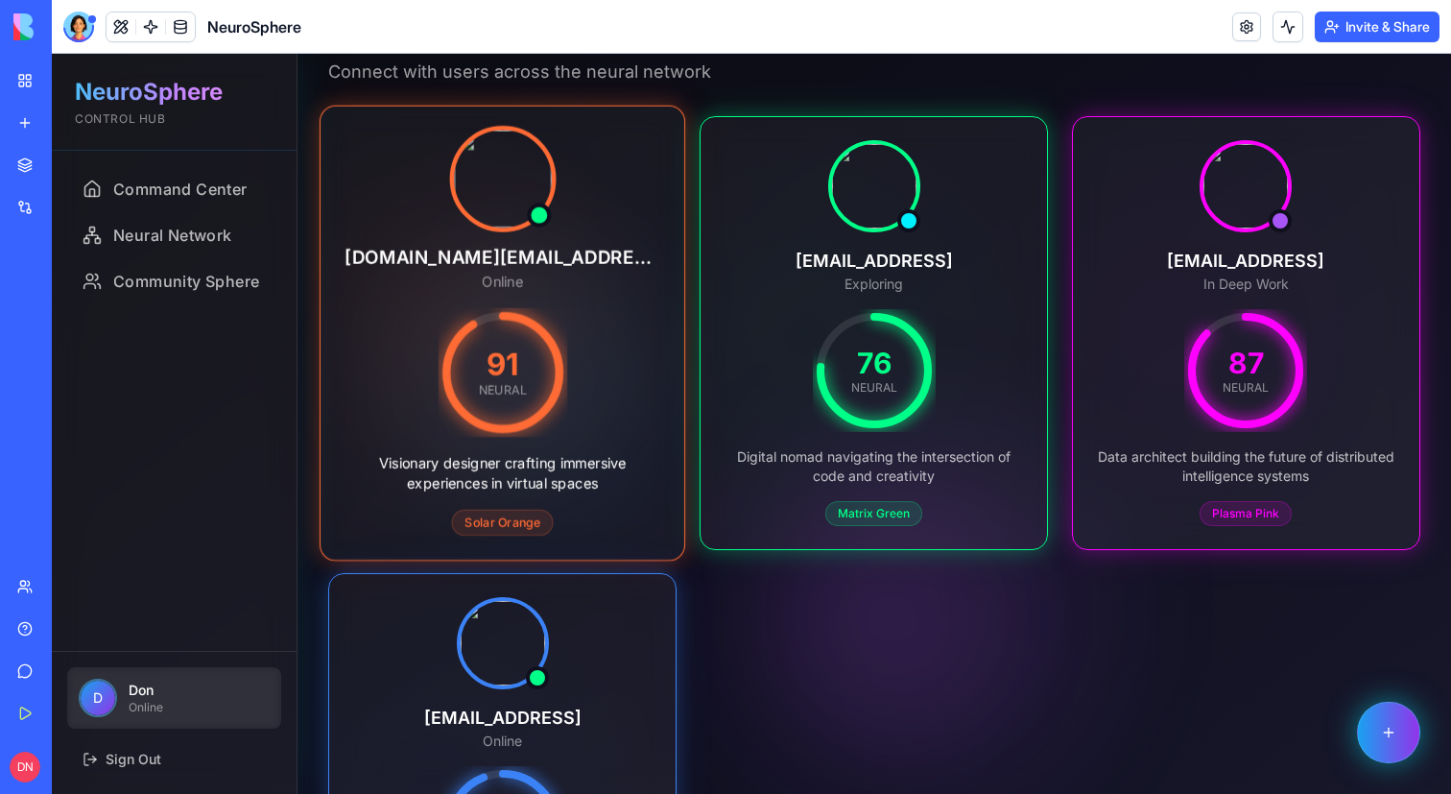
scroll to position [0, 0]
